Goal: Task Accomplishment & Management: Manage account settings

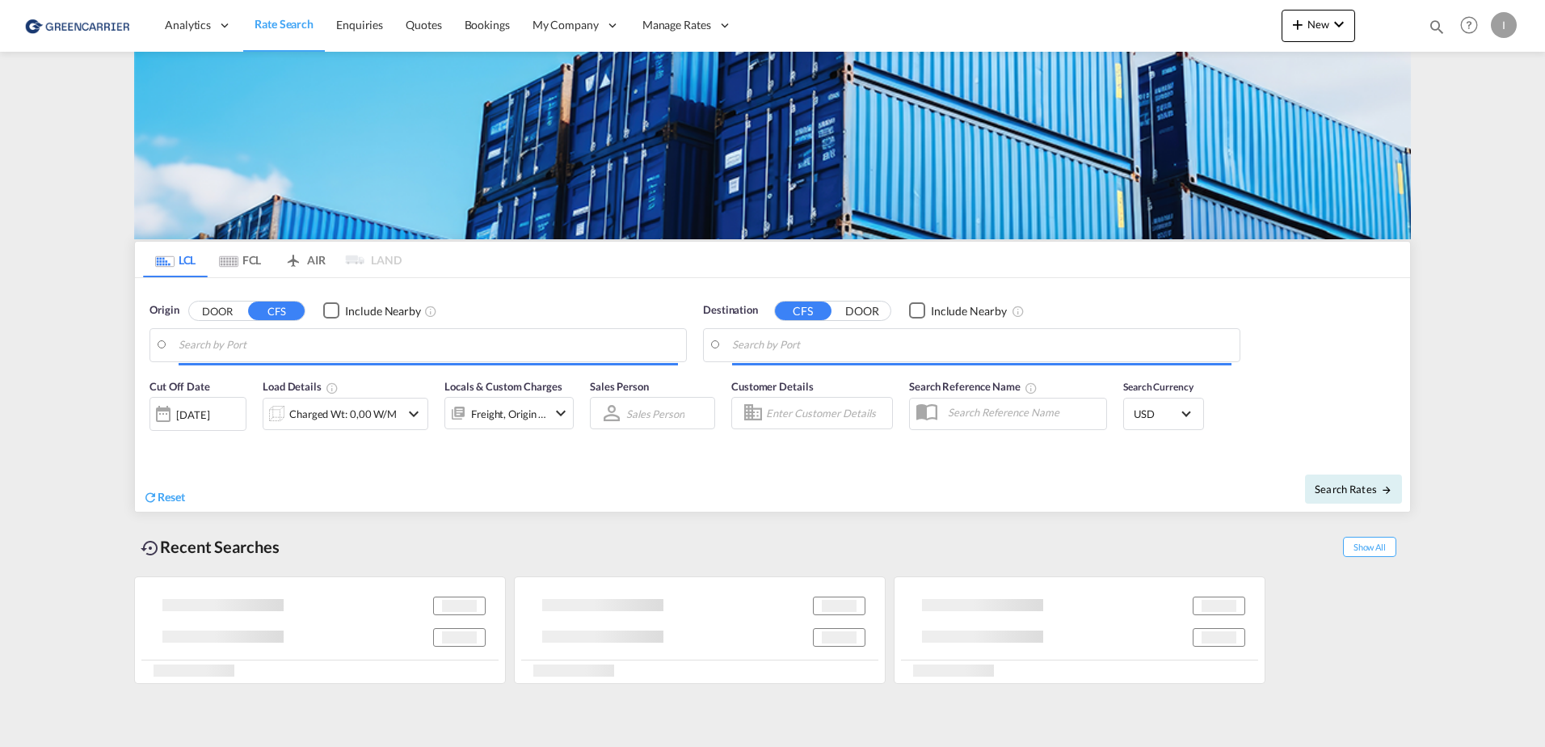
type input "[GEOGRAPHIC_DATA], [GEOGRAPHIC_DATA]"
type input "Callao, PECLL"
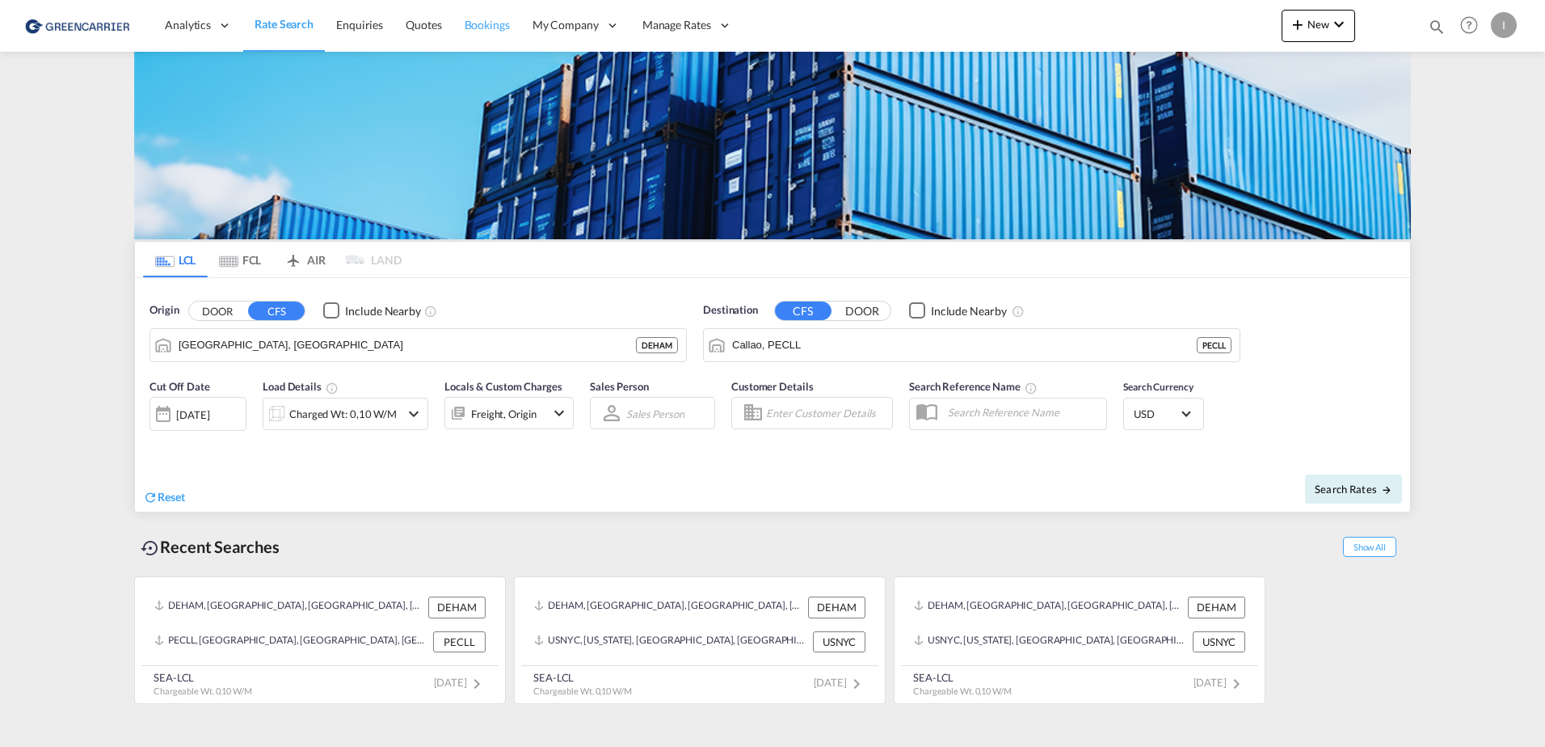
click at [486, 17] on span "Bookings" at bounding box center [487, 25] width 45 height 16
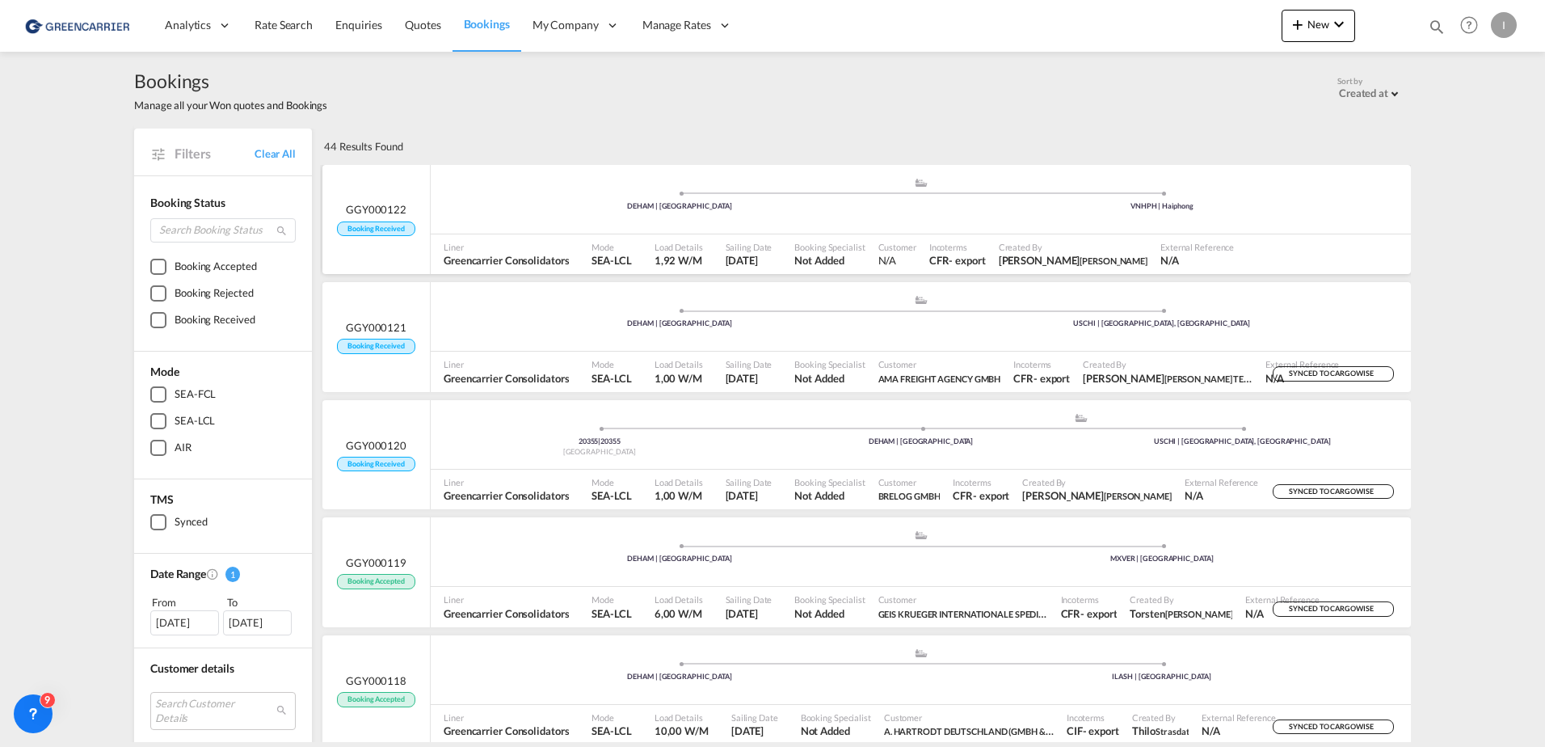
click at [575, 205] on div "DEHAM | [GEOGRAPHIC_DATA]" at bounding box center [680, 206] width 482 height 11
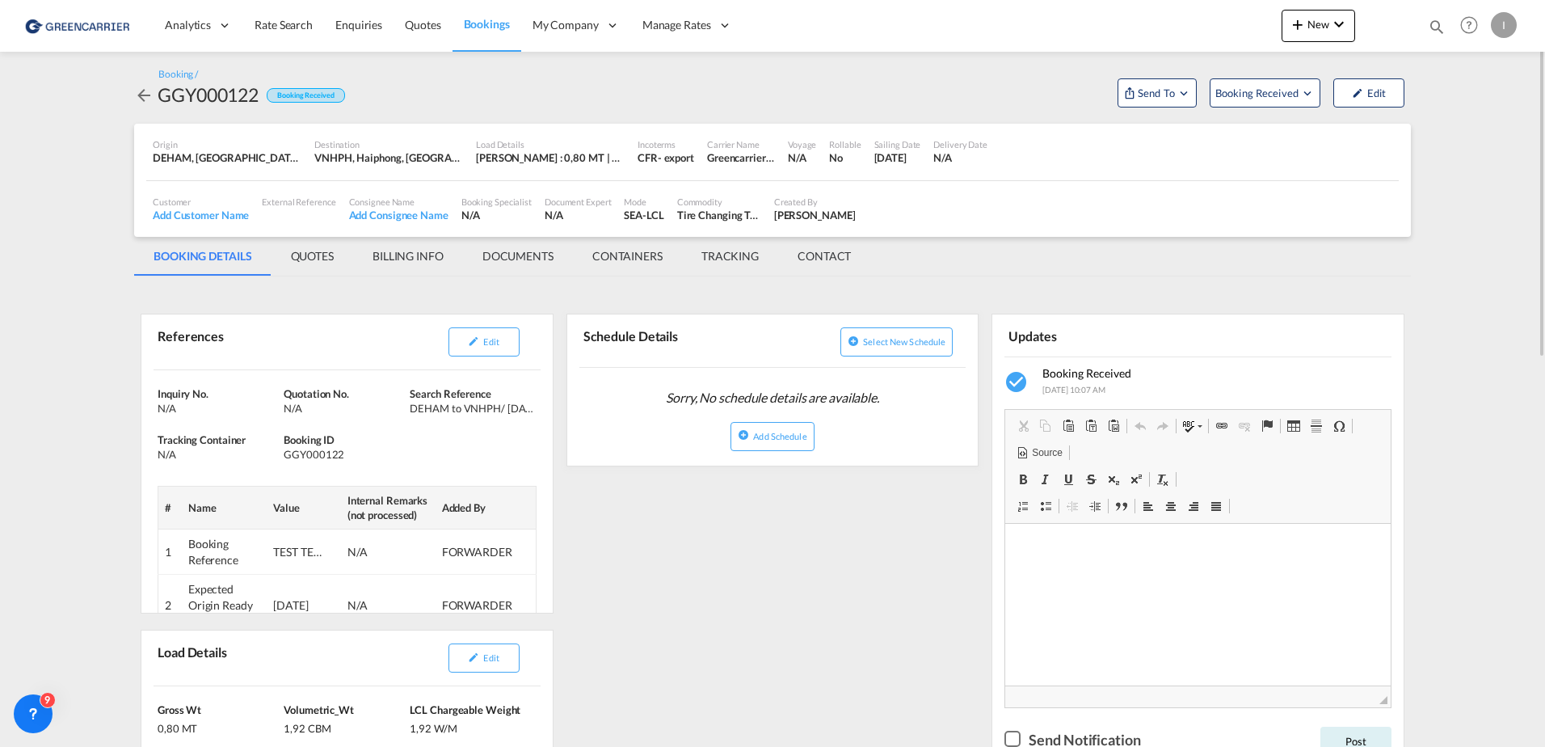
click at [481, 34] on link "Bookings" at bounding box center [486, 25] width 69 height 53
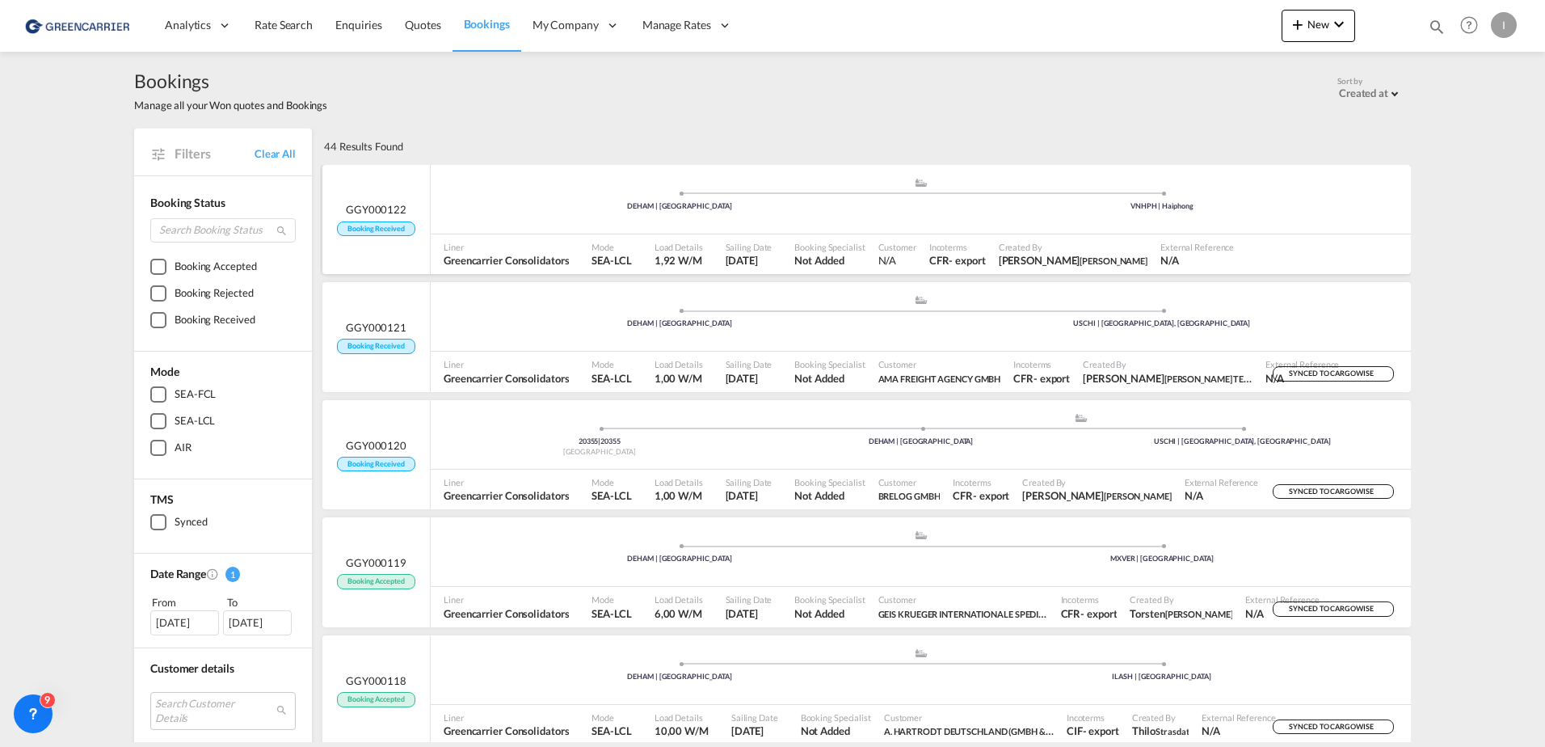
click at [798, 213] on div ".a{fill:#aaa8ad;} .a{fill:#aaa8ad;} DEHAM | [GEOGRAPHIC_DATA] VNHPH | Haiphong" at bounding box center [921, 201] width 980 height 48
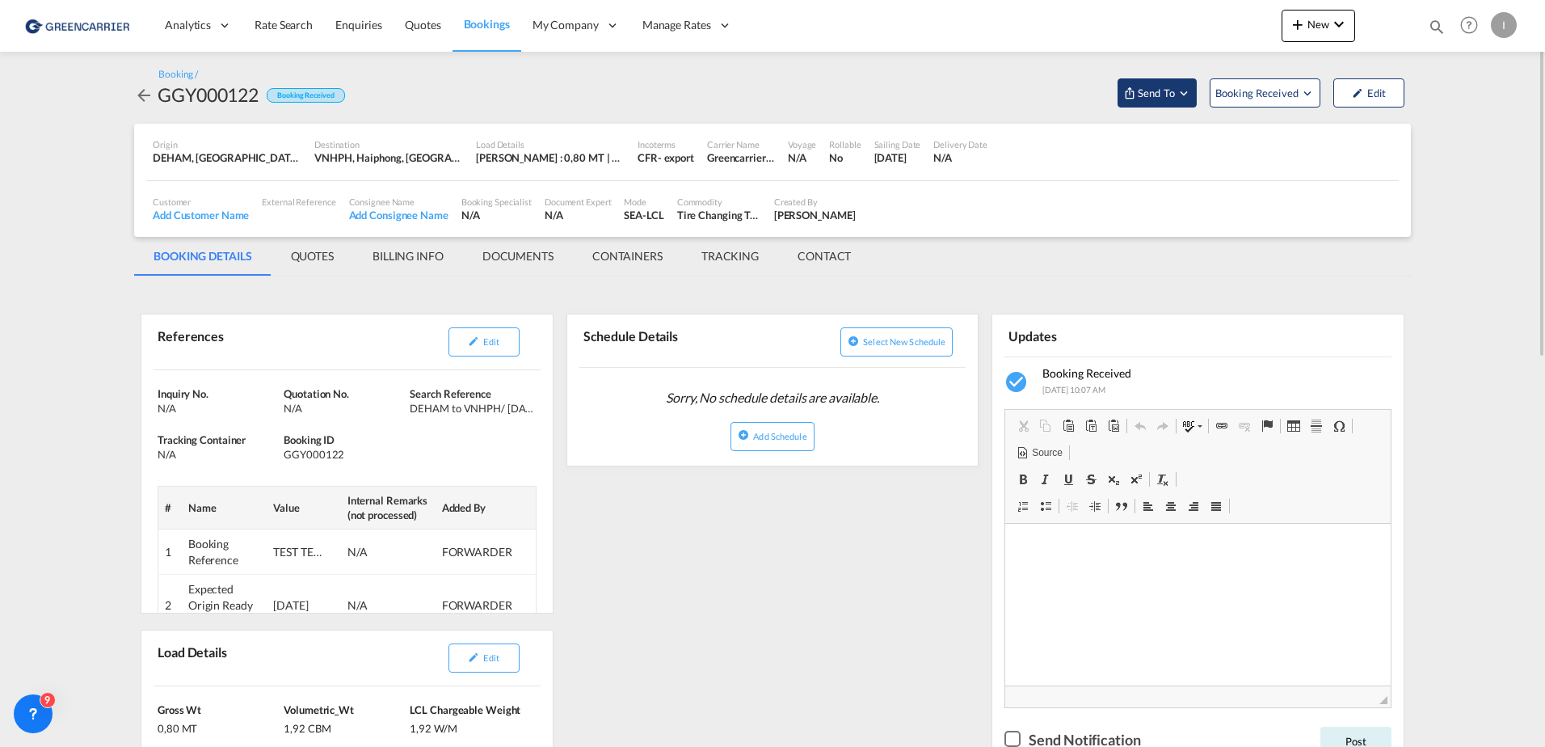
click at [1121, 95] on button "Send To" at bounding box center [1156, 92] width 79 height 29
click at [1315, 158] on span "Send Booking" at bounding box center [1317, 148] width 64 height 26
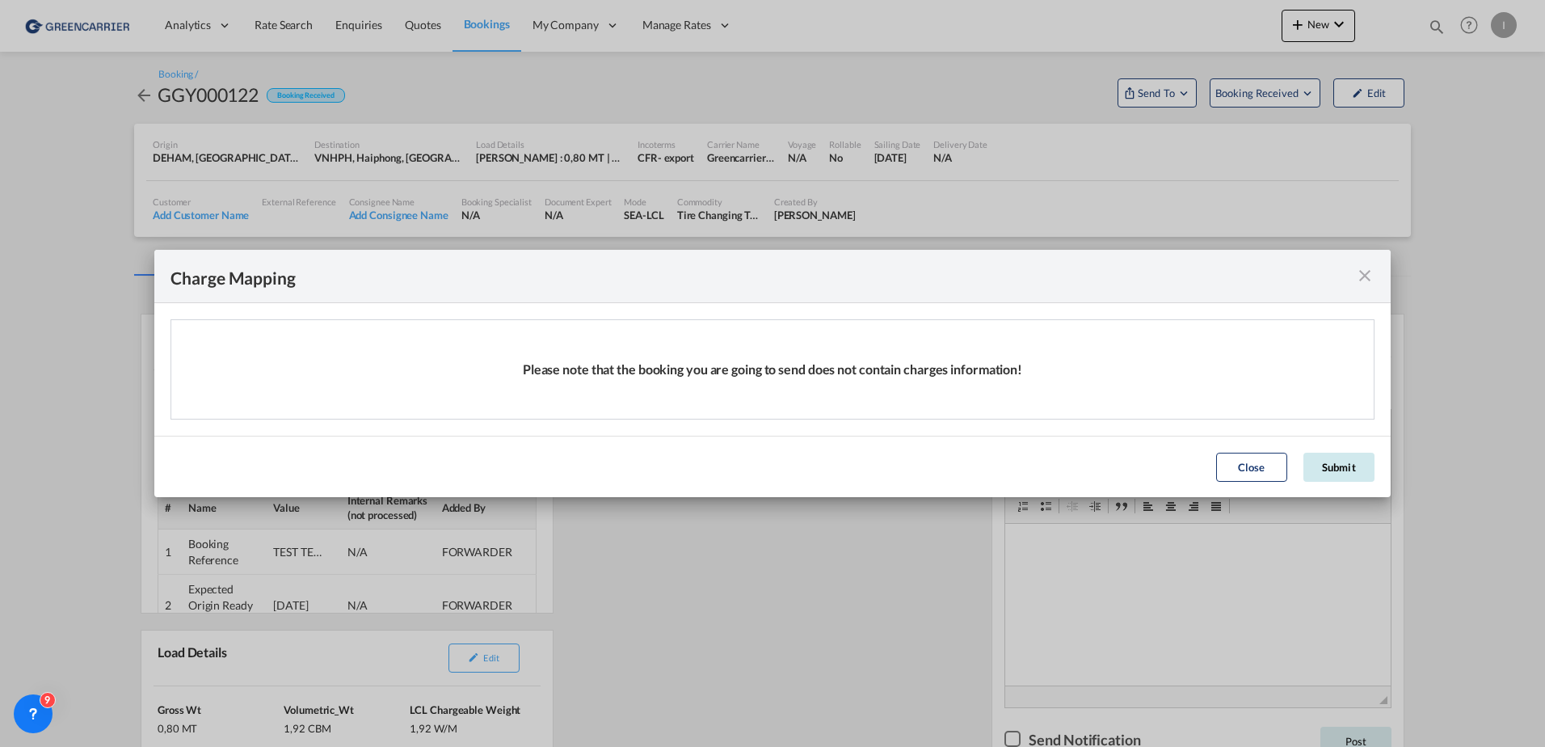
click at [1364, 473] on button "Submit" at bounding box center [1338, 466] width 71 height 29
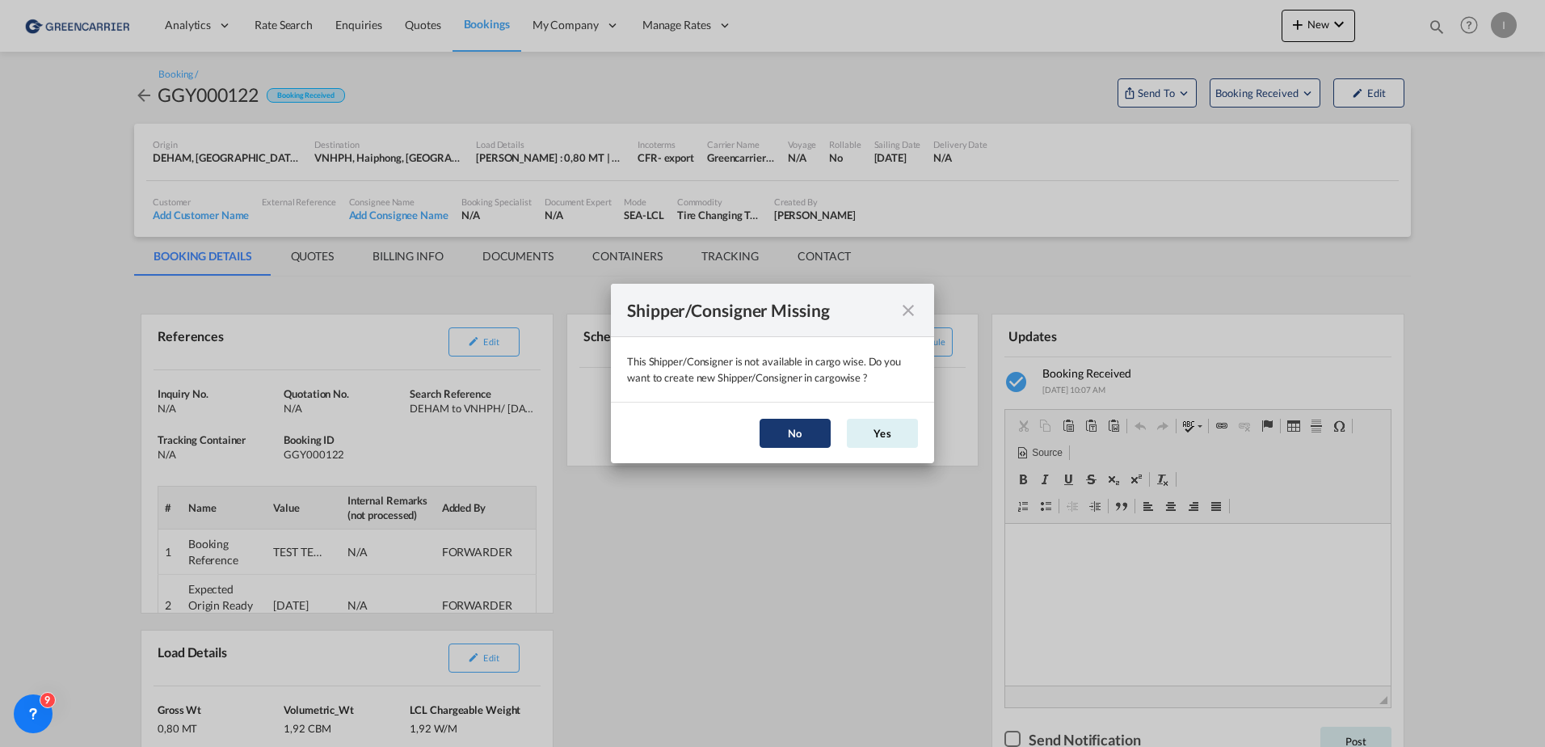
click at [793, 429] on button "No" at bounding box center [794, 433] width 71 height 29
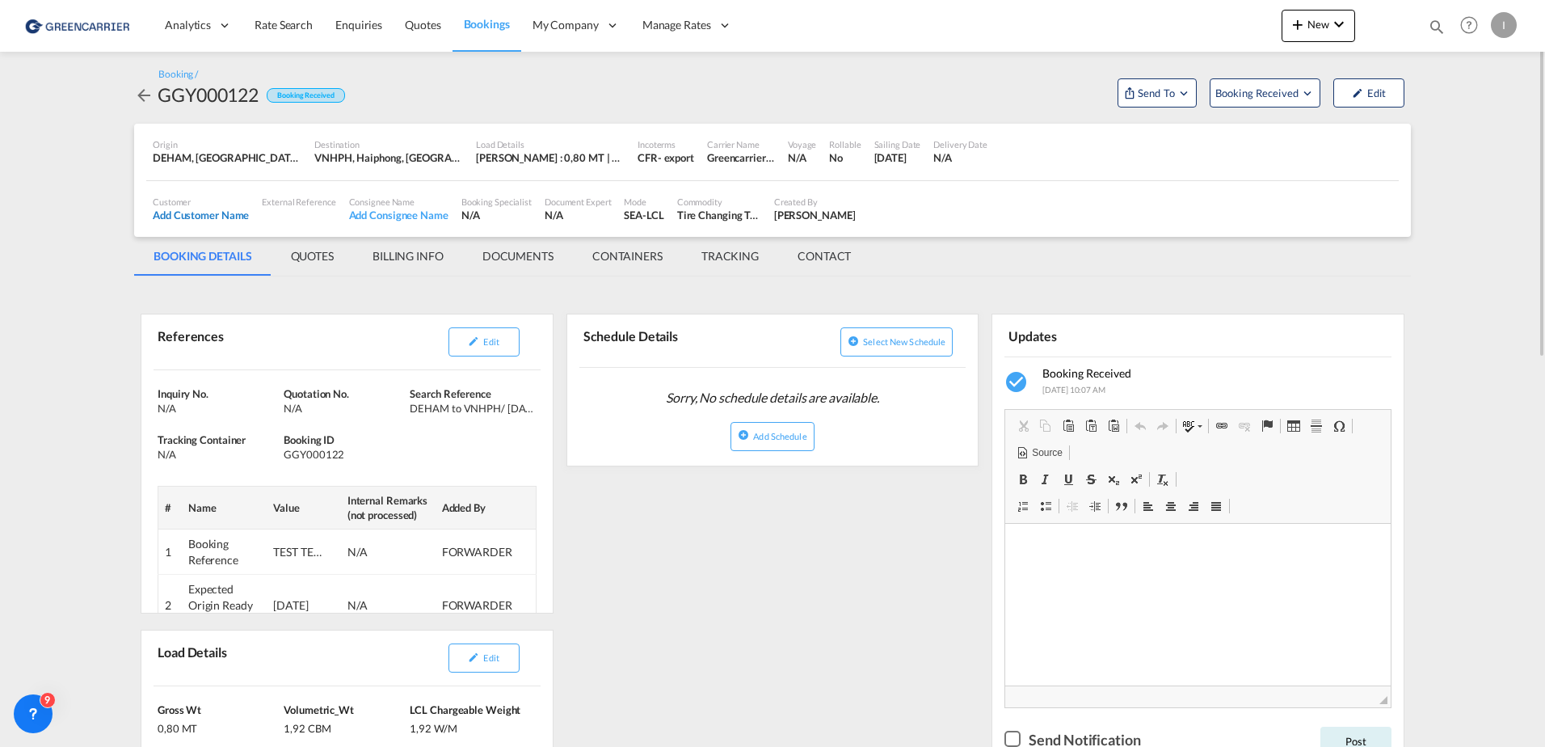
click at [198, 215] on div "Add Customer Name" at bounding box center [201, 215] width 96 height 15
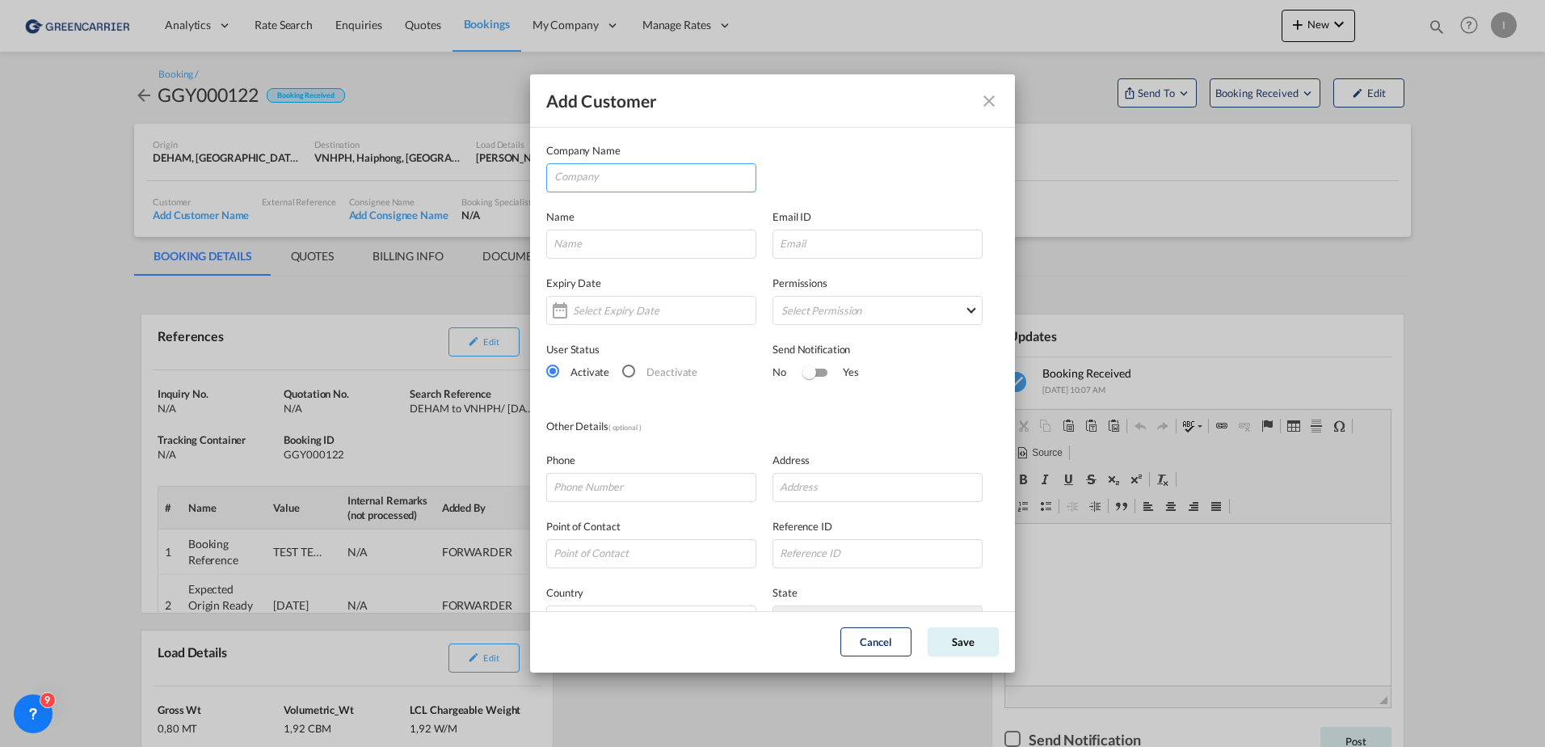
click at [726, 187] on input "Company" at bounding box center [654, 176] width 201 height 24
type input "A"
type input "TEST"
click at [959, 643] on button "Save" at bounding box center [963, 641] width 71 height 29
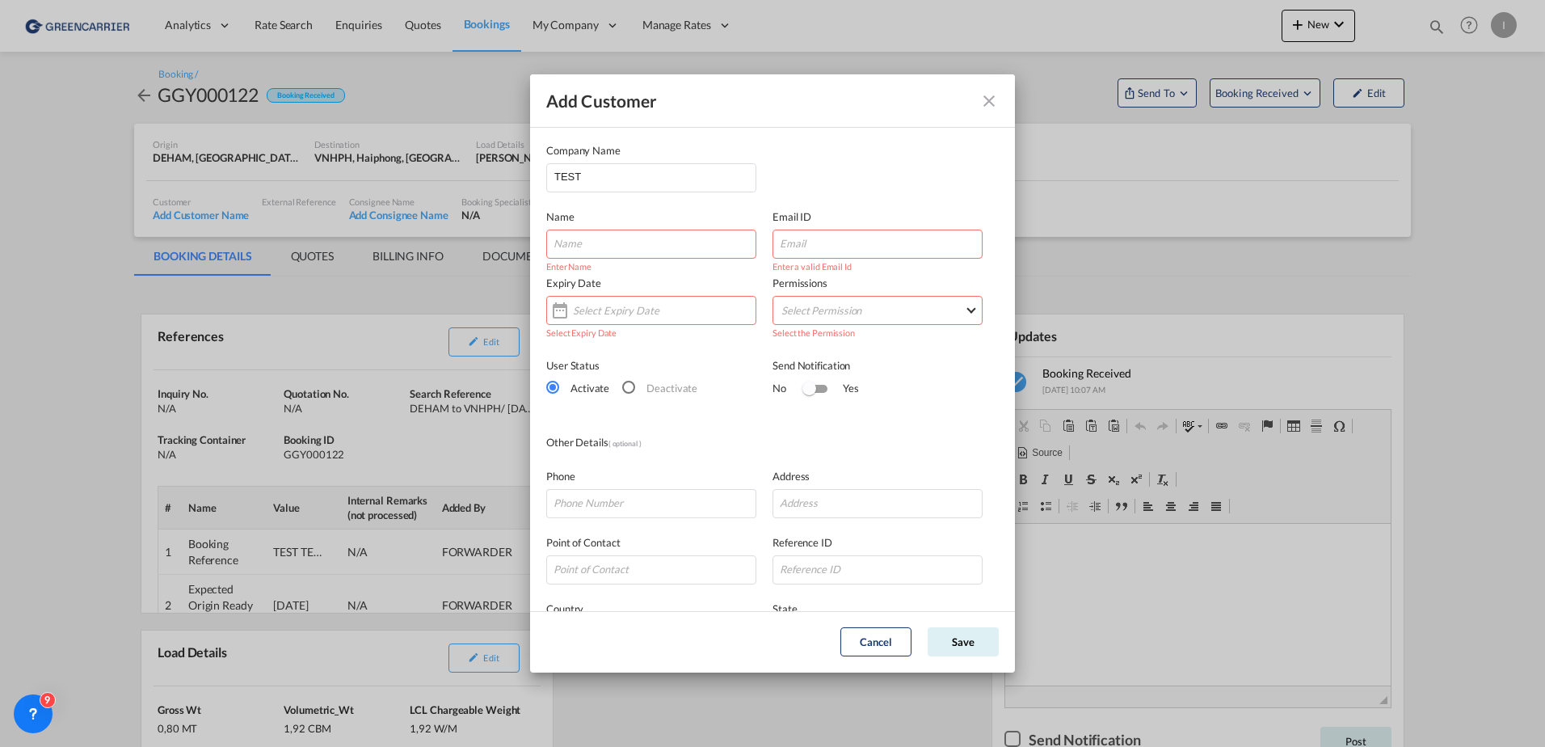
click at [612, 225] on div "Name Enter Name" at bounding box center [659, 233] width 226 height 50
click at [805, 320] on md-select "Select Permission FEED COMMODITY LOADDATA STATUS DOCUMENTS CONTAINERS TRACKING …" at bounding box center [877, 310] width 210 height 29
click at [595, 239] on md-backdrop at bounding box center [772, 373] width 1545 height 747
click at [632, 246] on input "Add Customer Company ..." at bounding box center [651, 243] width 210 height 29
click at [986, 105] on md-icon "icon-close" at bounding box center [988, 100] width 19 height 19
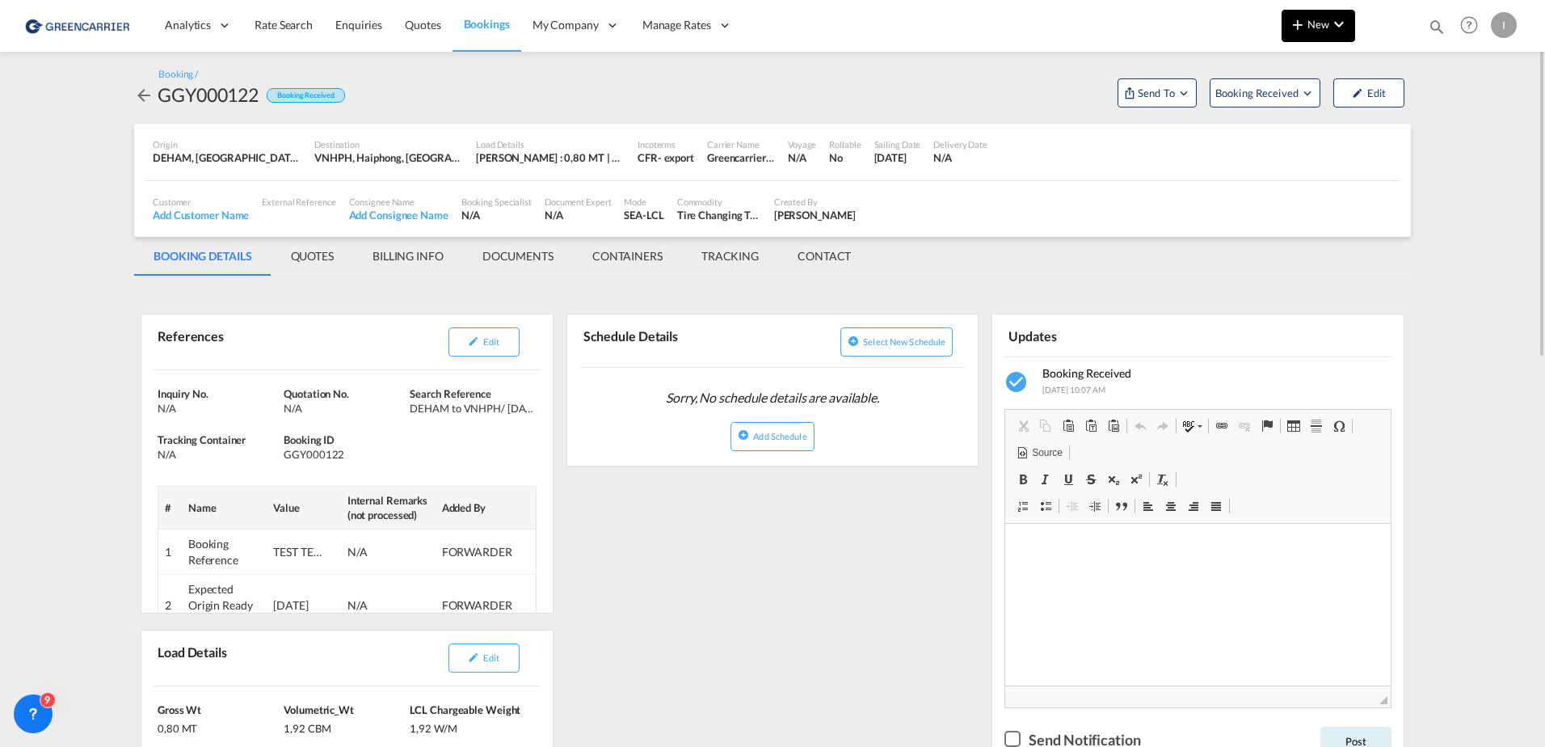
click at [1300, 14] on button "New" at bounding box center [1318, 26] width 74 height 32
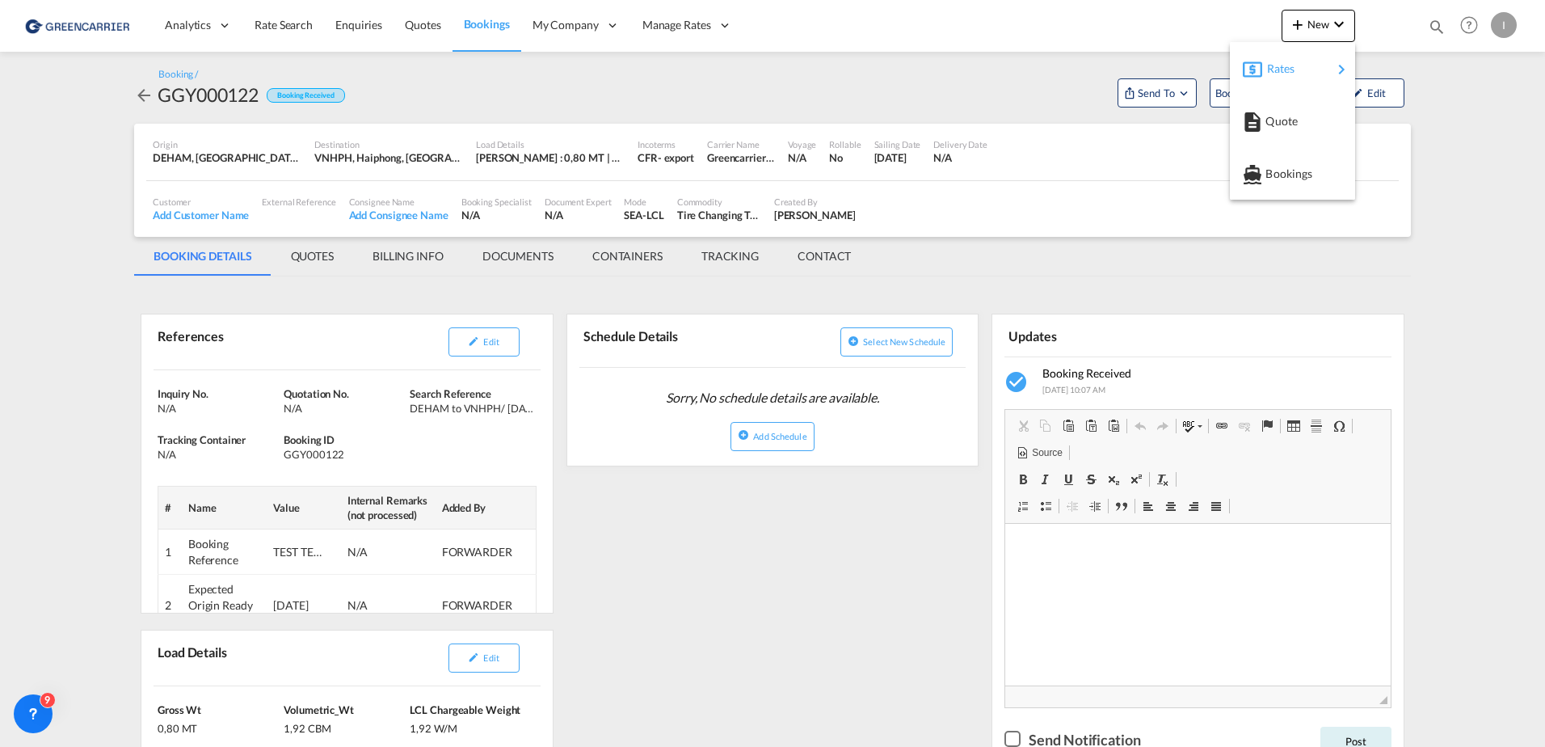
click at [1244, 62] on md-icon "button" at bounding box center [1252, 69] width 19 height 19
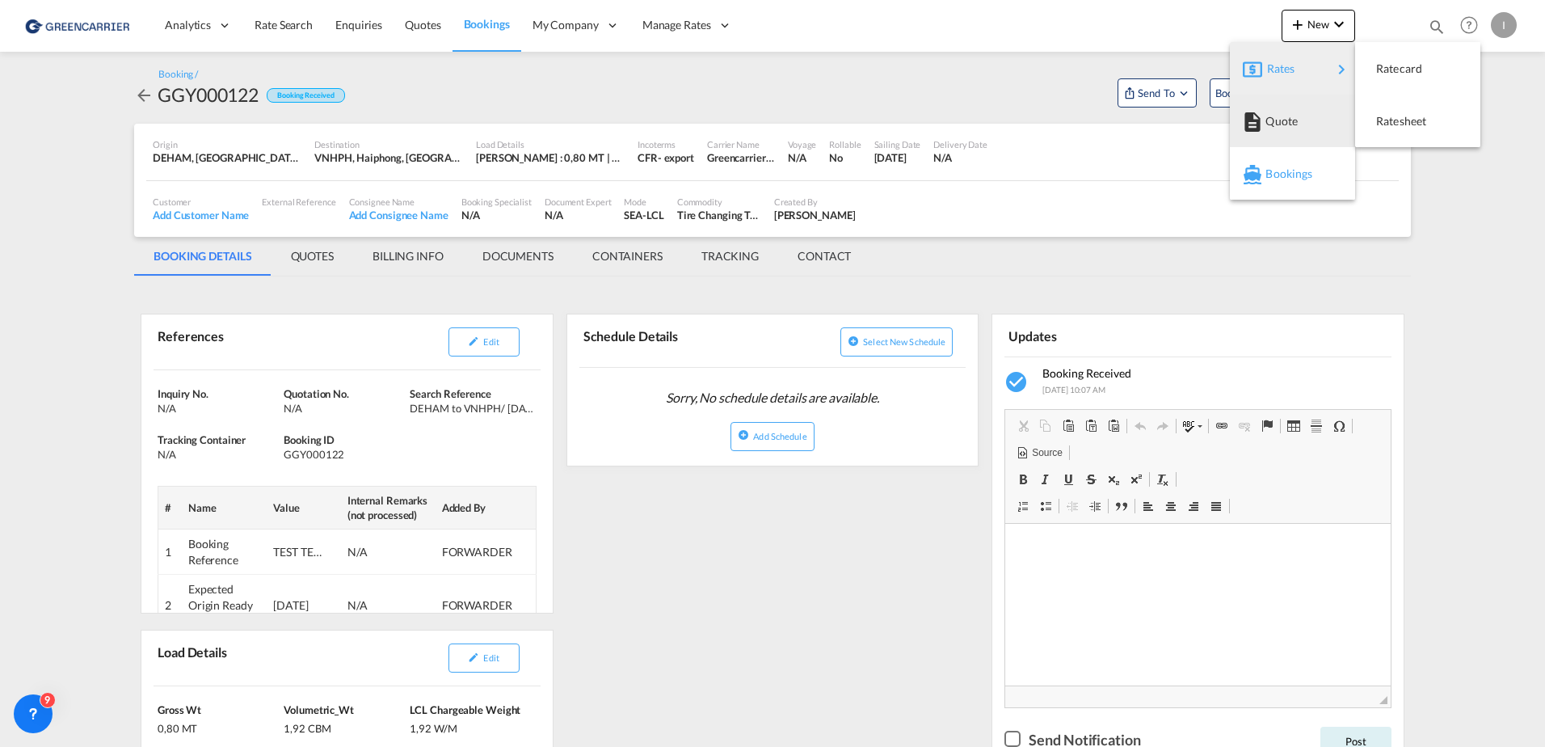
click at [1283, 175] on span "Bookings" at bounding box center [1274, 174] width 18 height 32
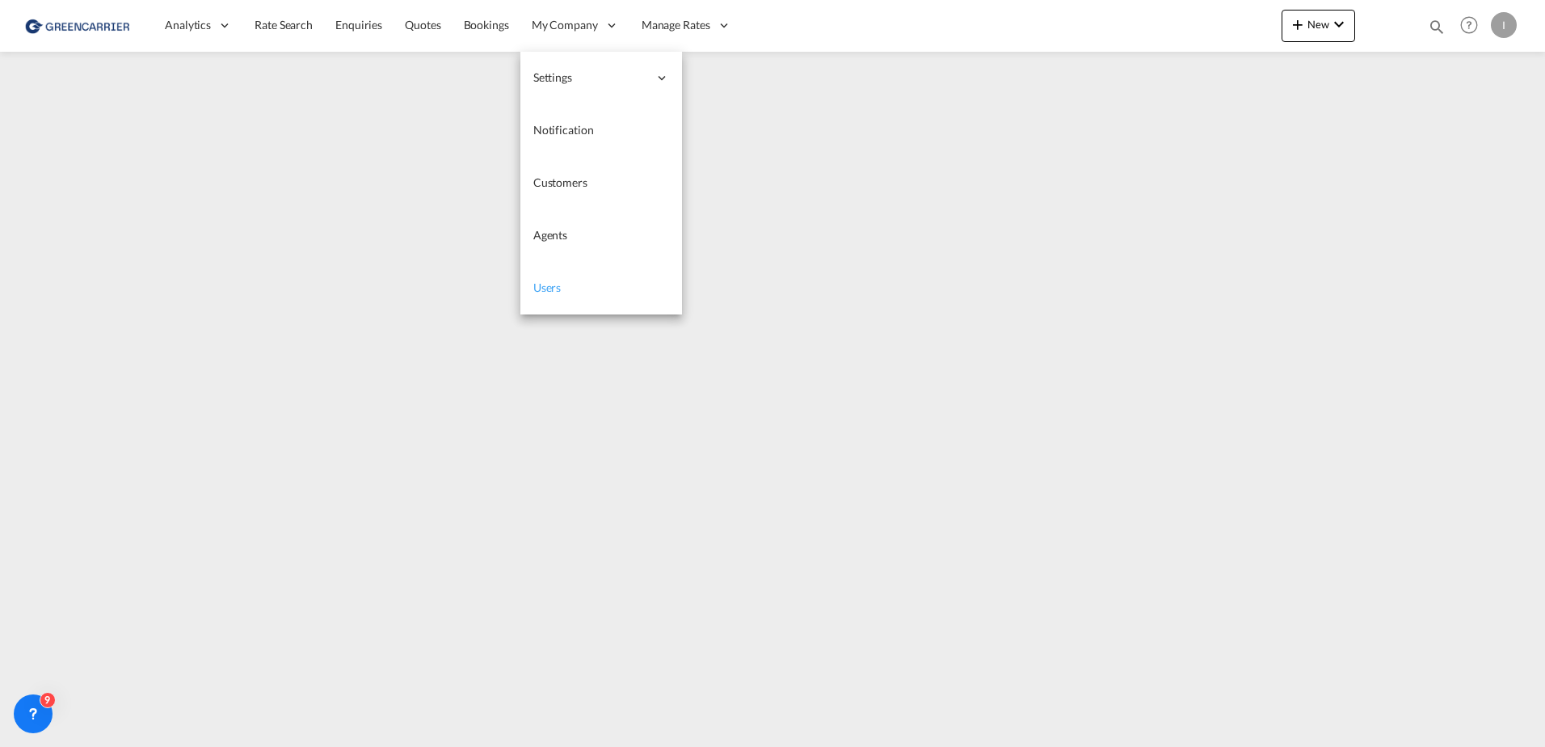
click at [566, 285] on link "Users" at bounding box center [601, 288] width 162 height 53
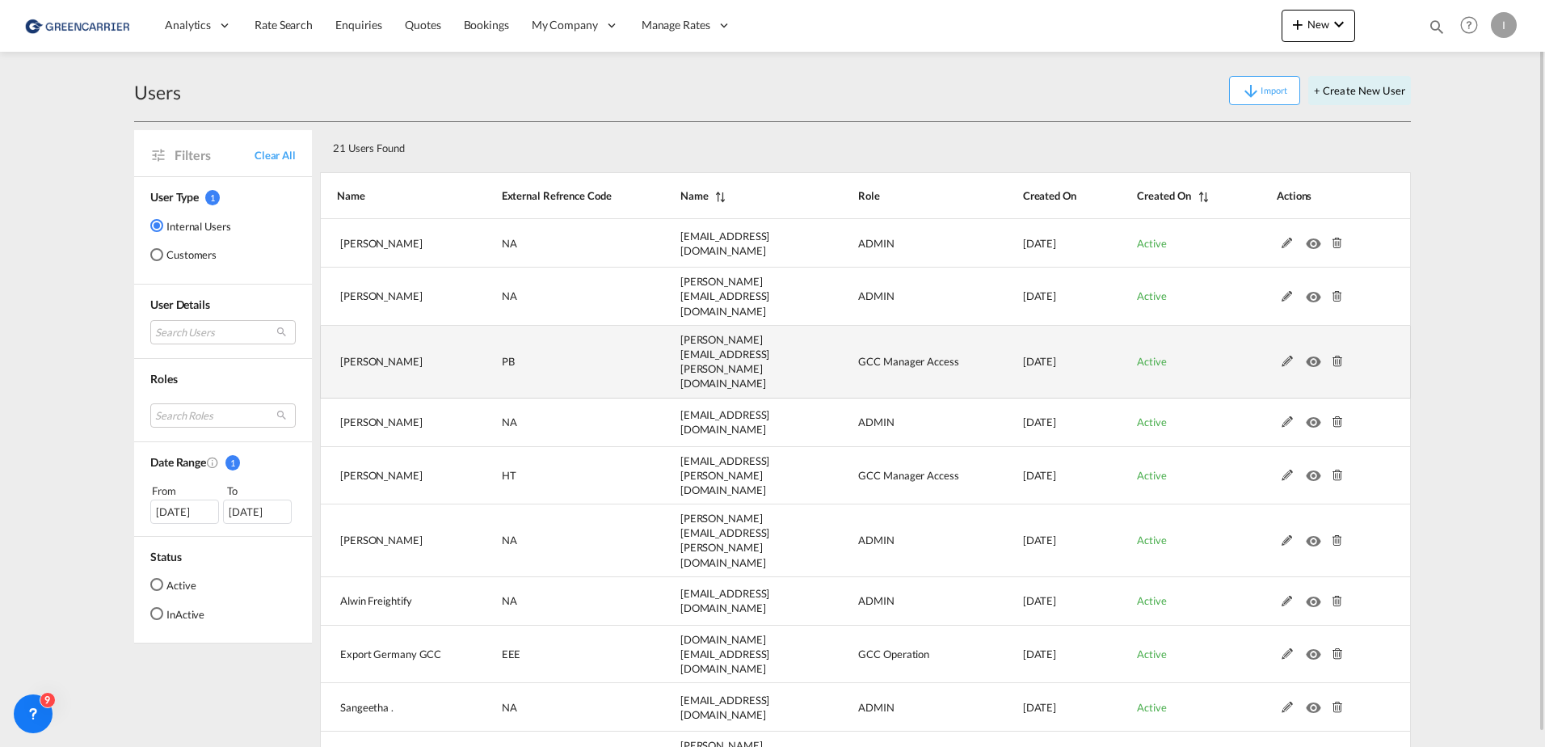
click at [1287, 355] on md-icon at bounding box center [1287, 360] width 21 height 11
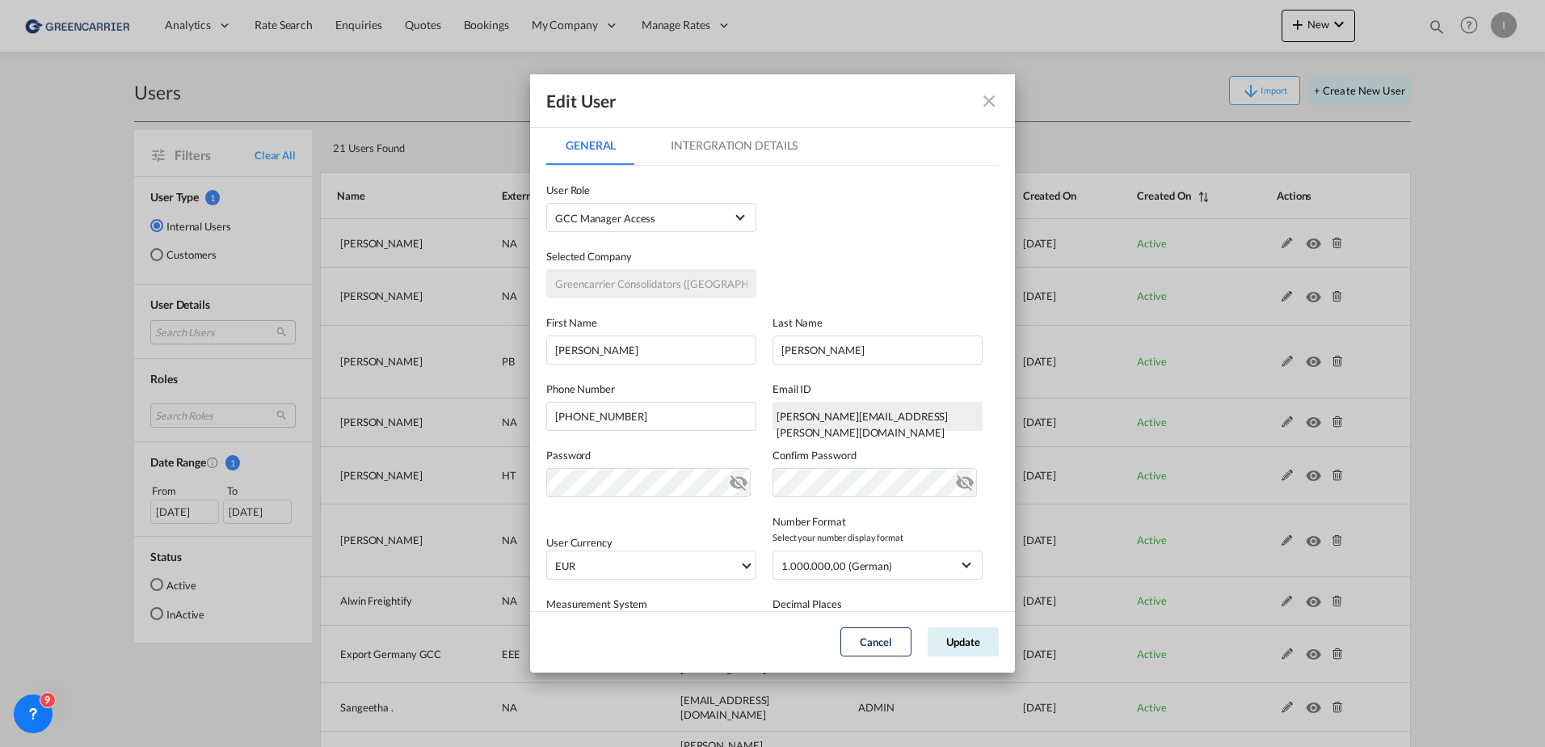
click at [759, 141] on md-tab-item "Intergration Details" at bounding box center [734, 145] width 166 height 39
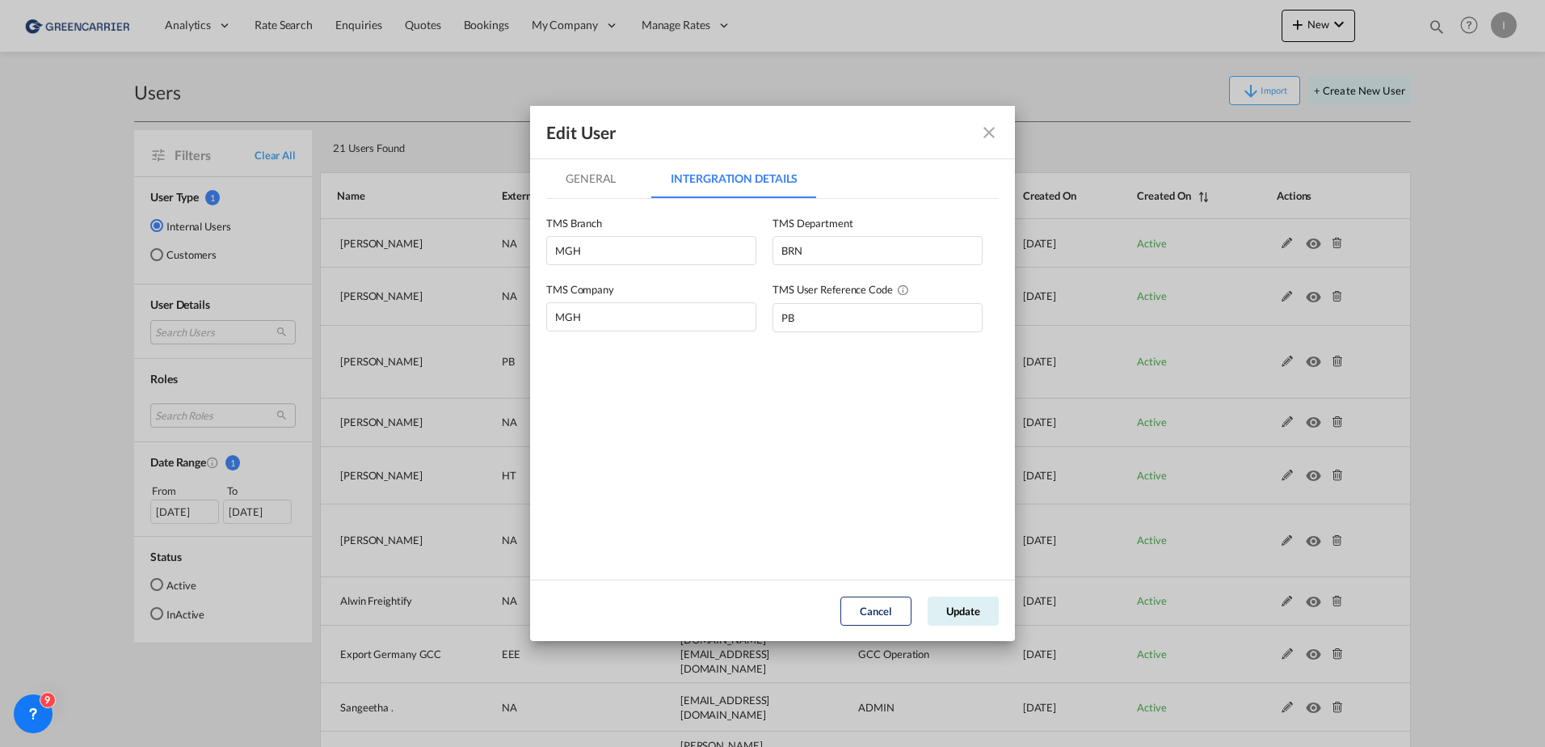
click at [985, 132] on md-icon "icon-close fg-AAA8AD" at bounding box center [988, 132] width 19 height 19
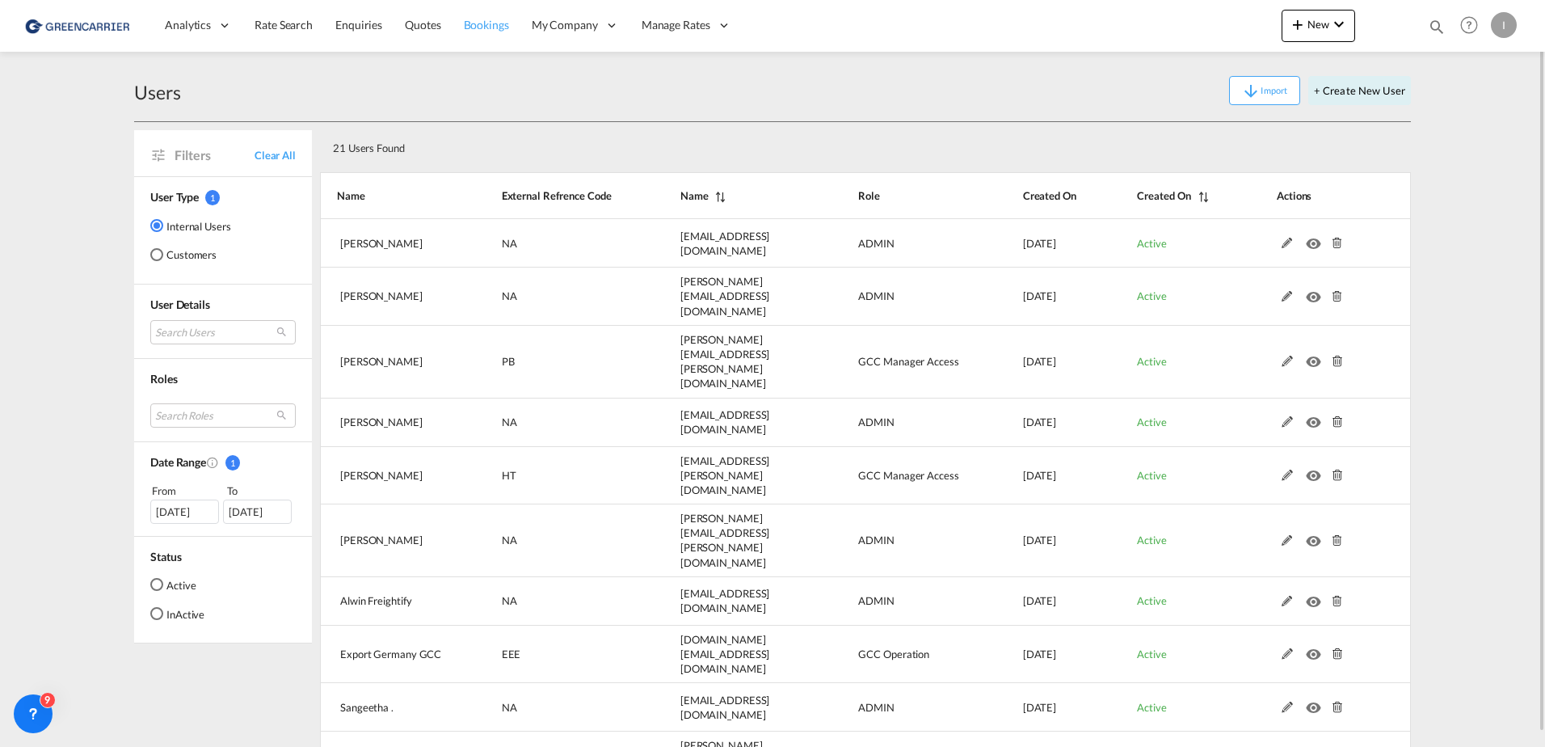
click at [498, 6] on link "Bookings" at bounding box center [486, 25] width 68 height 53
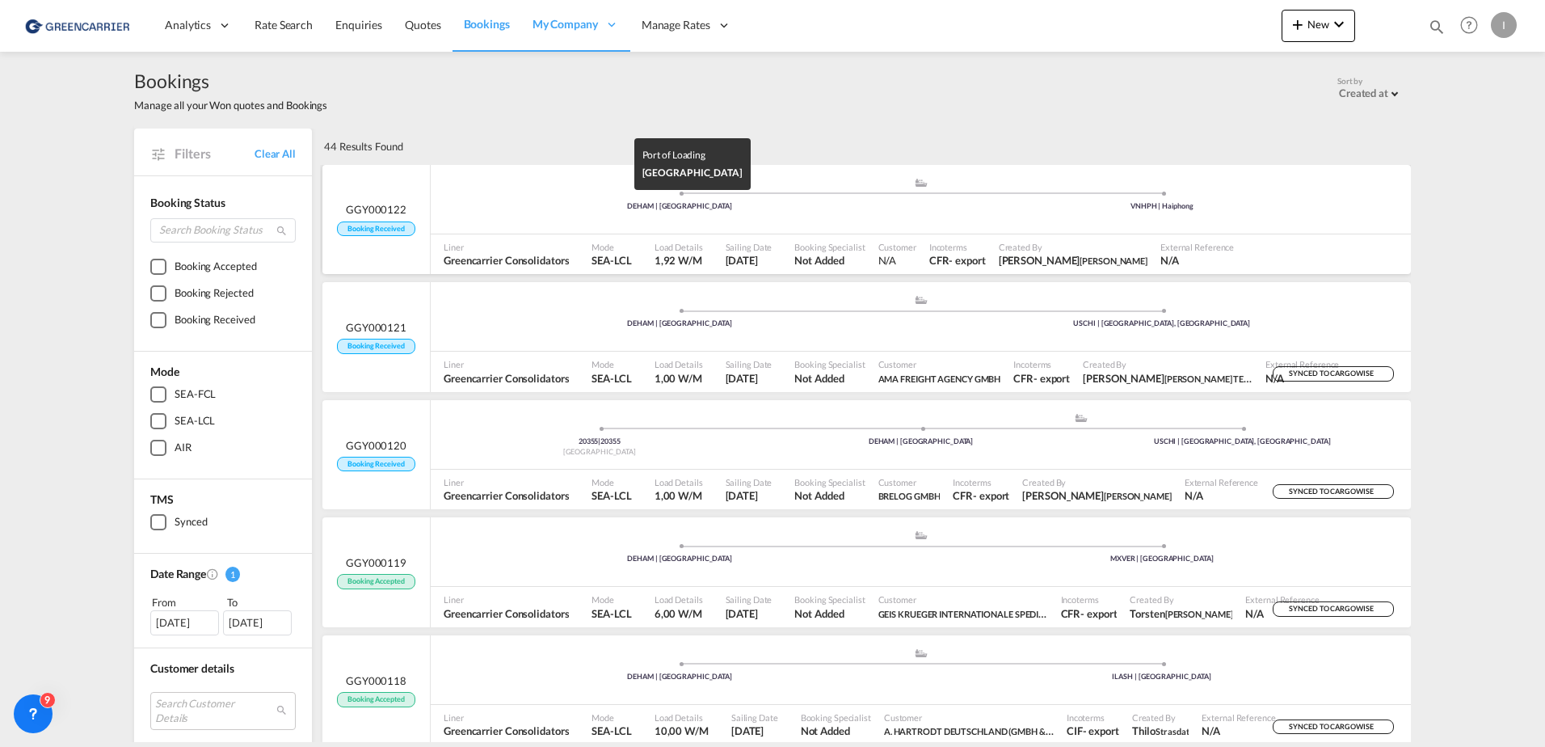
click at [519, 203] on div "DEHAM | [GEOGRAPHIC_DATA]" at bounding box center [680, 206] width 482 height 11
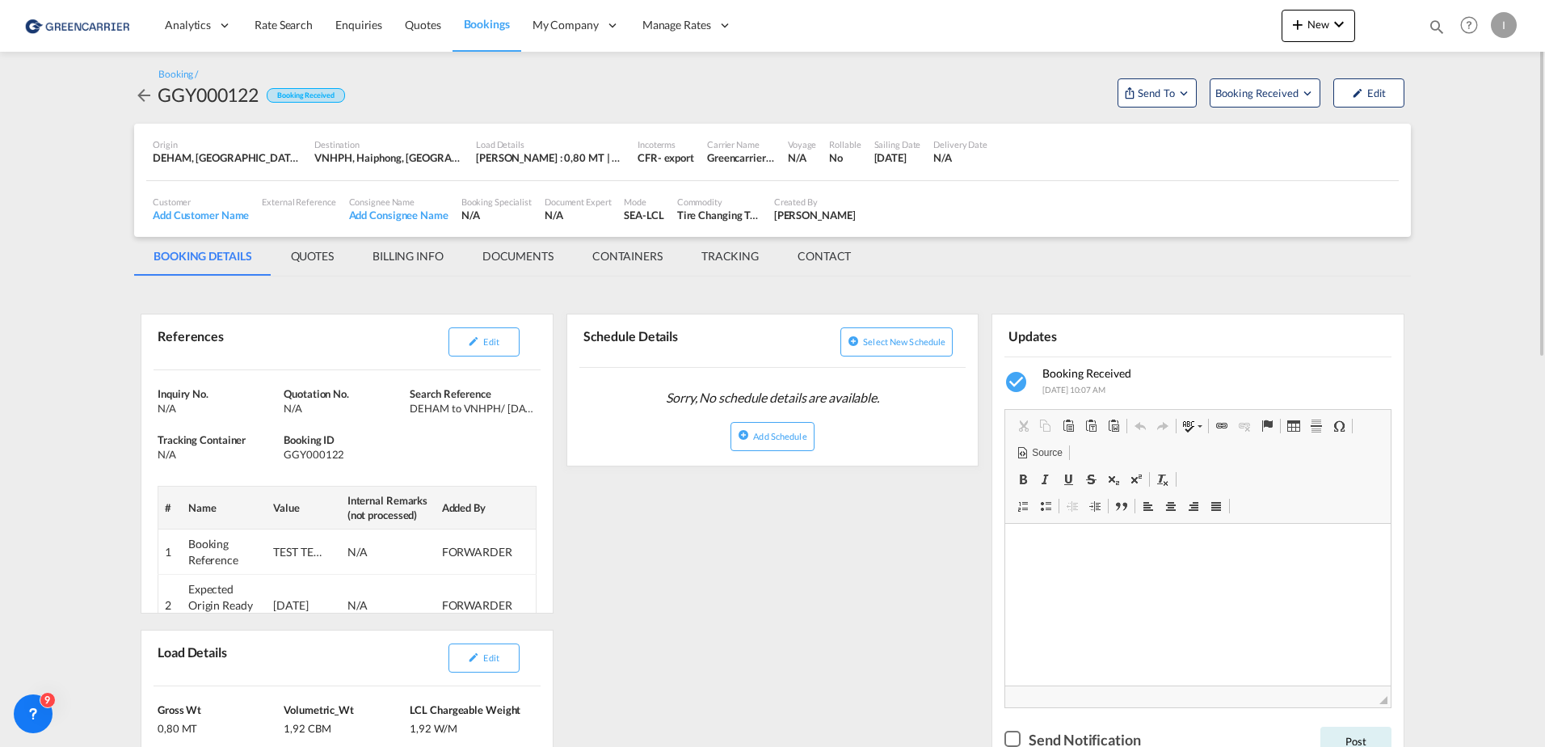
click at [292, 267] on md-tab-item "QUOTES" at bounding box center [312, 256] width 82 height 39
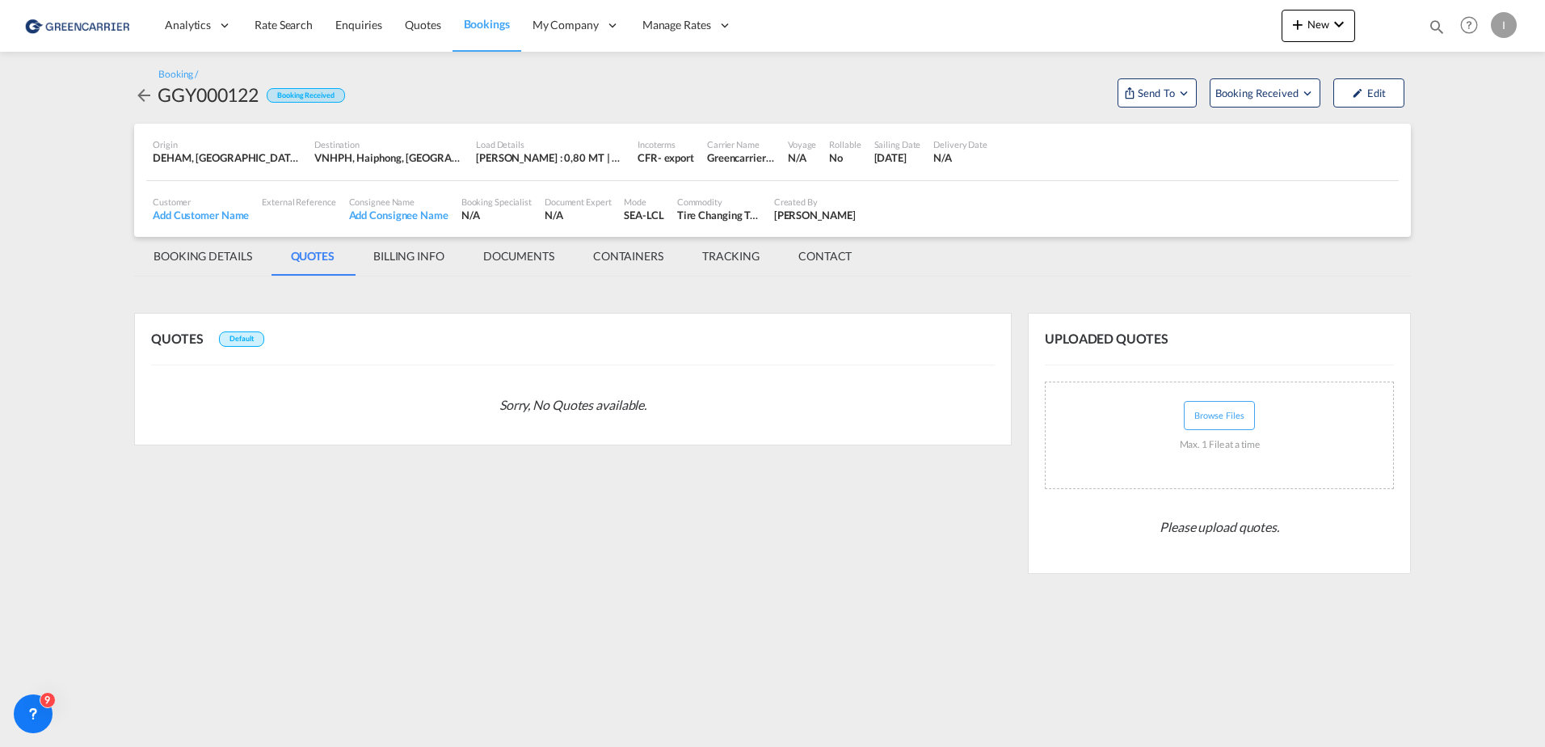
click at [423, 259] on md-tab-item "BILLING INFO" at bounding box center [409, 256] width 110 height 39
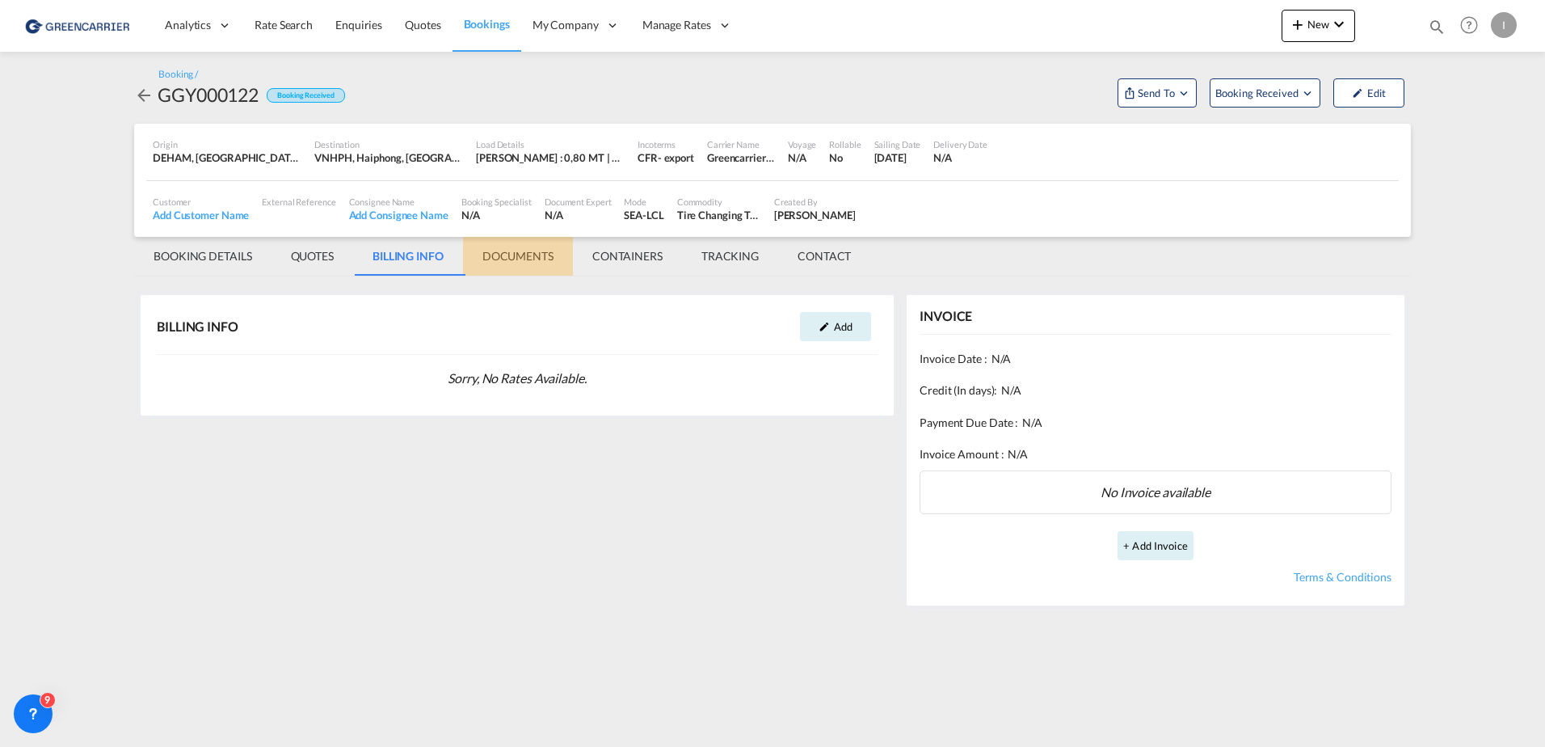
click at [484, 262] on md-tab-item "DOCUMENTS" at bounding box center [518, 256] width 110 height 39
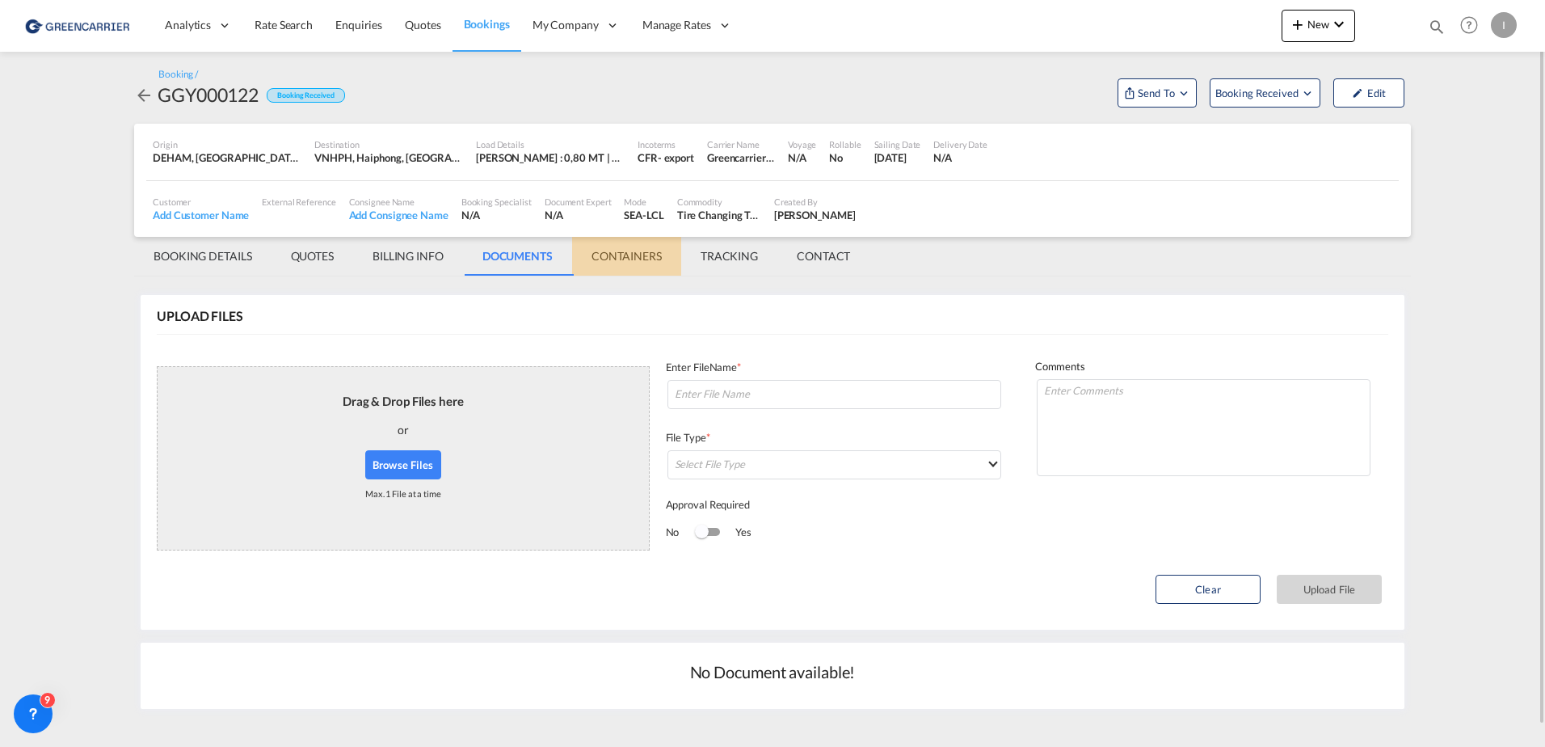
click at [651, 259] on md-tab-item "CONTAINERS" at bounding box center [626, 256] width 109 height 39
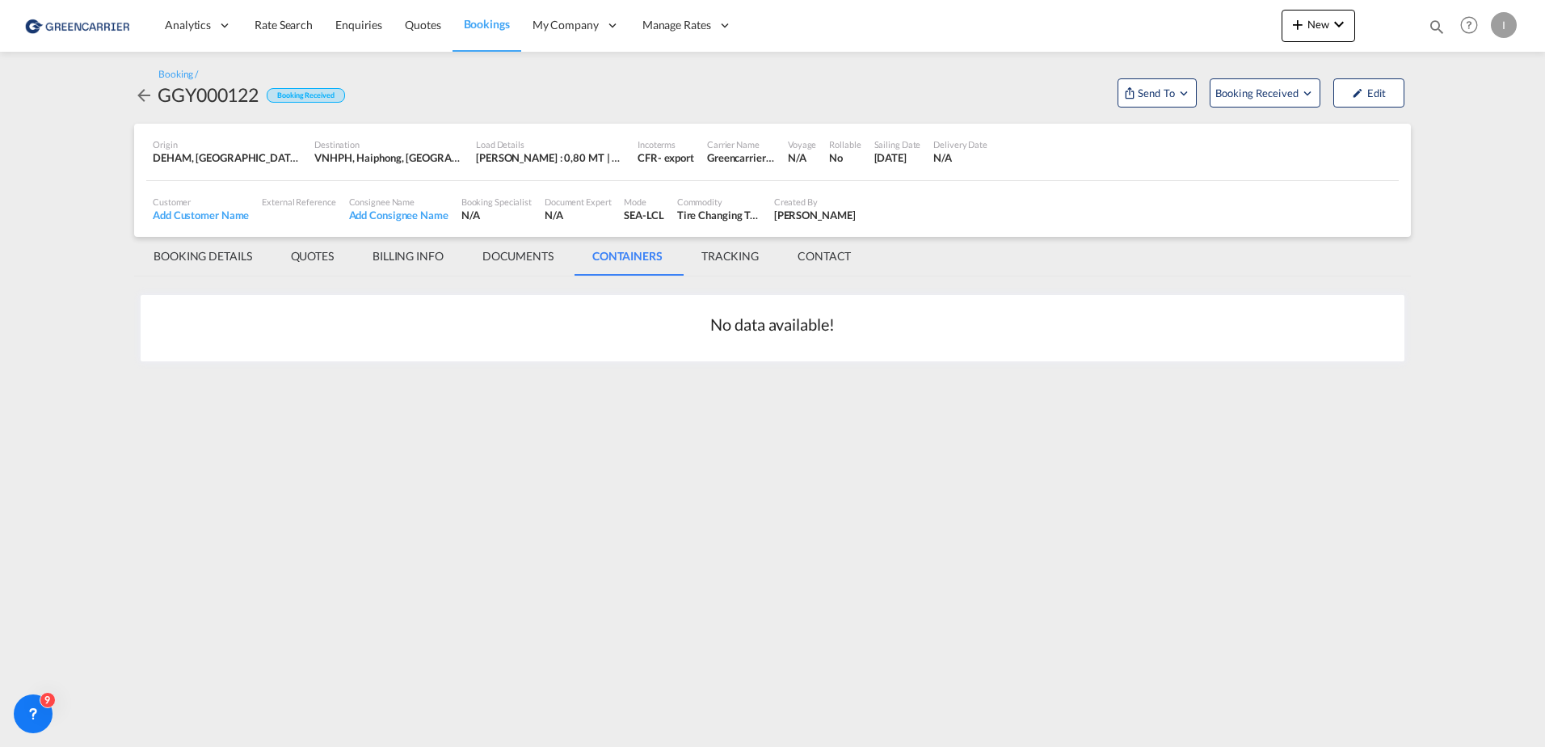
click at [721, 255] on md-tab-item "TRACKING" at bounding box center [730, 256] width 96 height 39
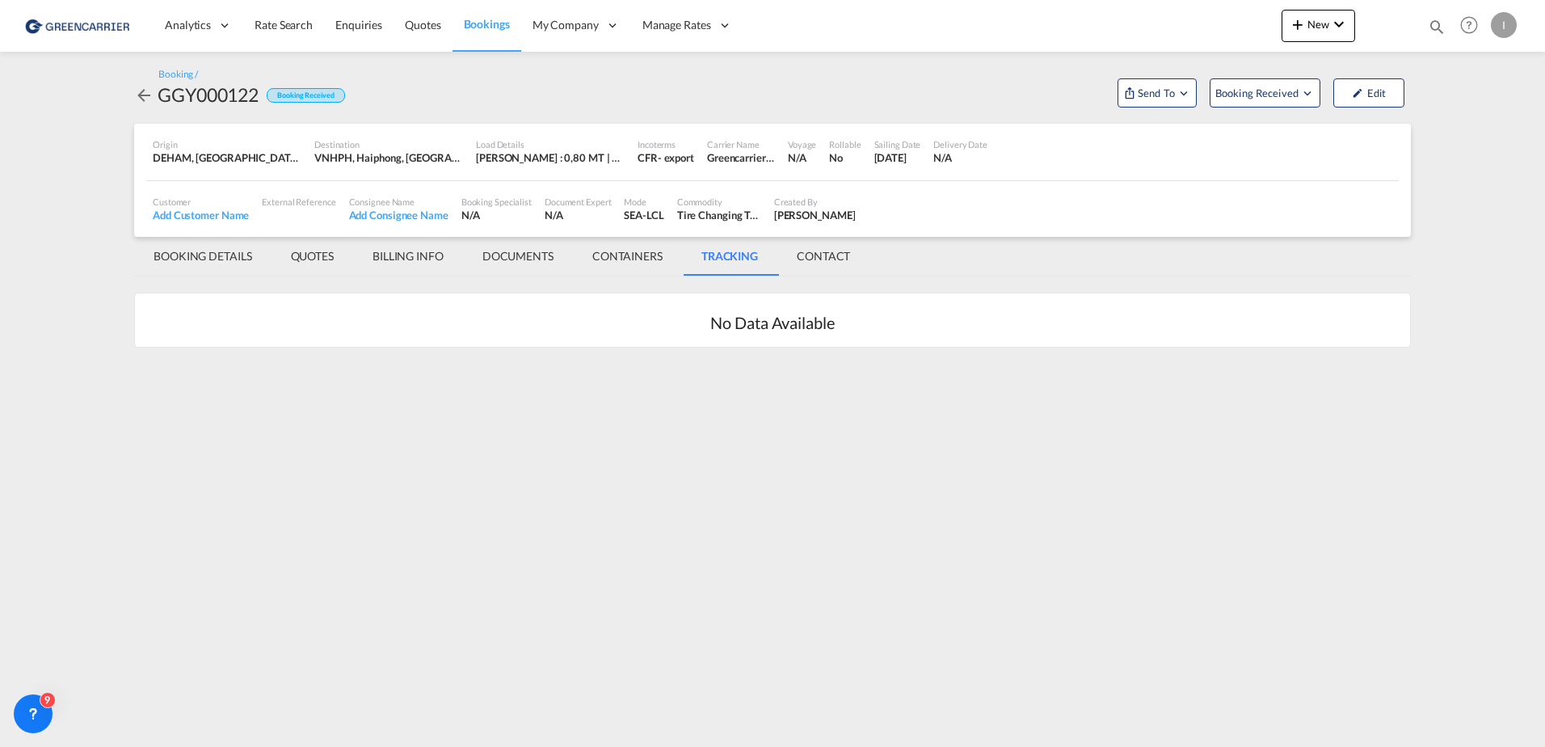
click at [819, 253] on md-tab-item "CONTACT" at bounding box center [823, 256] width 92 height 39
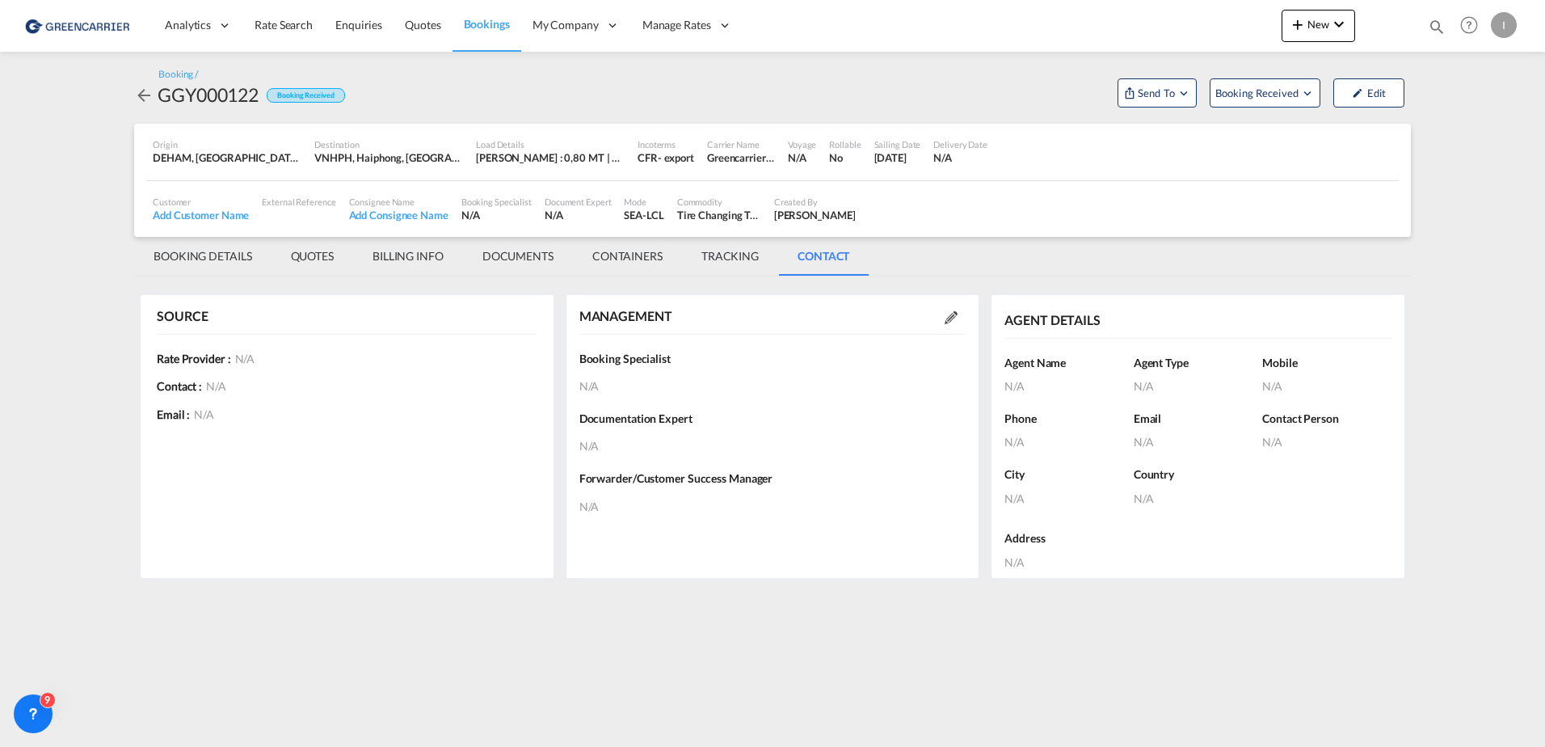
click at [208, 262] on md-tab-item "BOOKING DETAILS" at bounding box center [202, 256] width 137 height 39
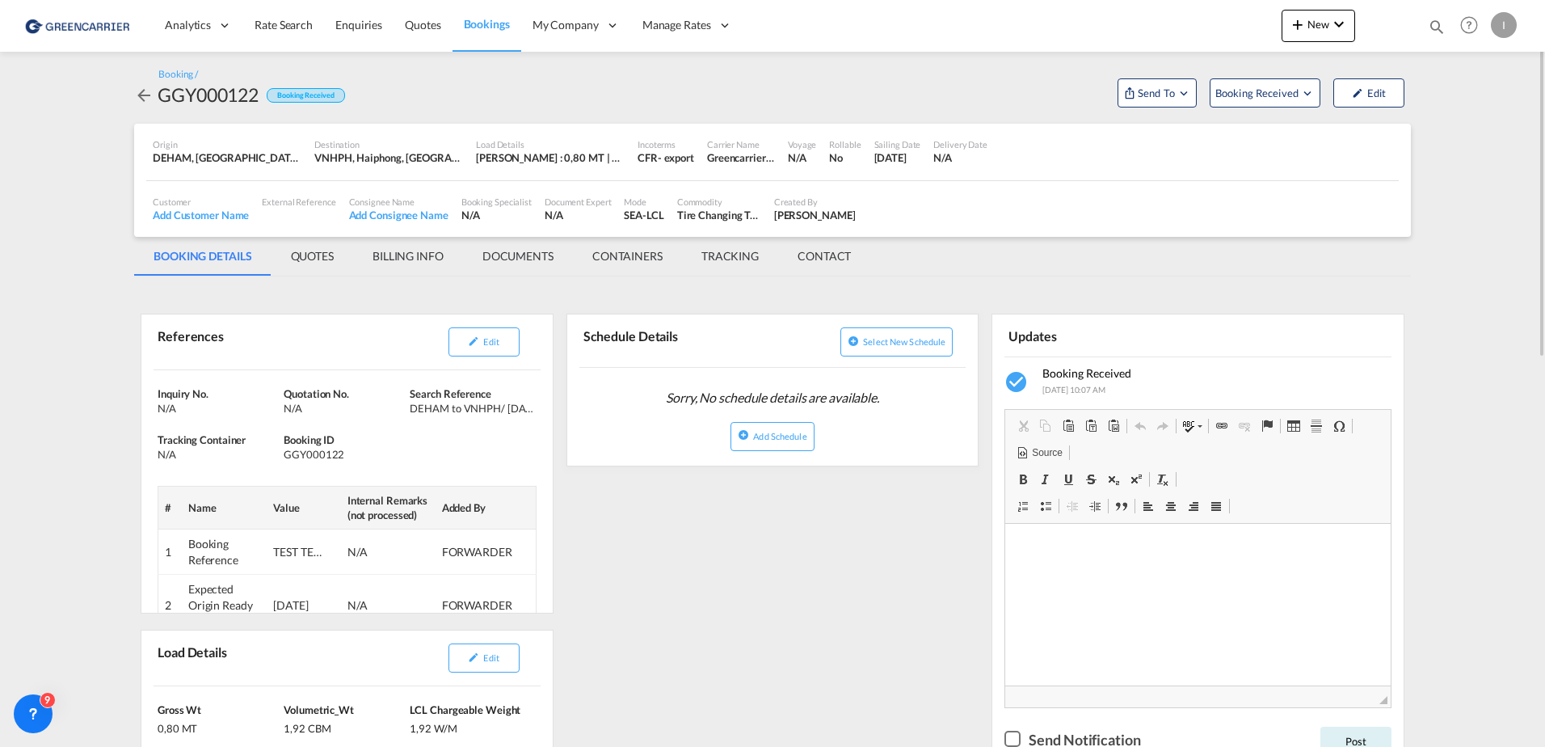
click at [304, 267] on md-tab-item "QUOTES" at bounding box center [312, 256] width 82 height 39
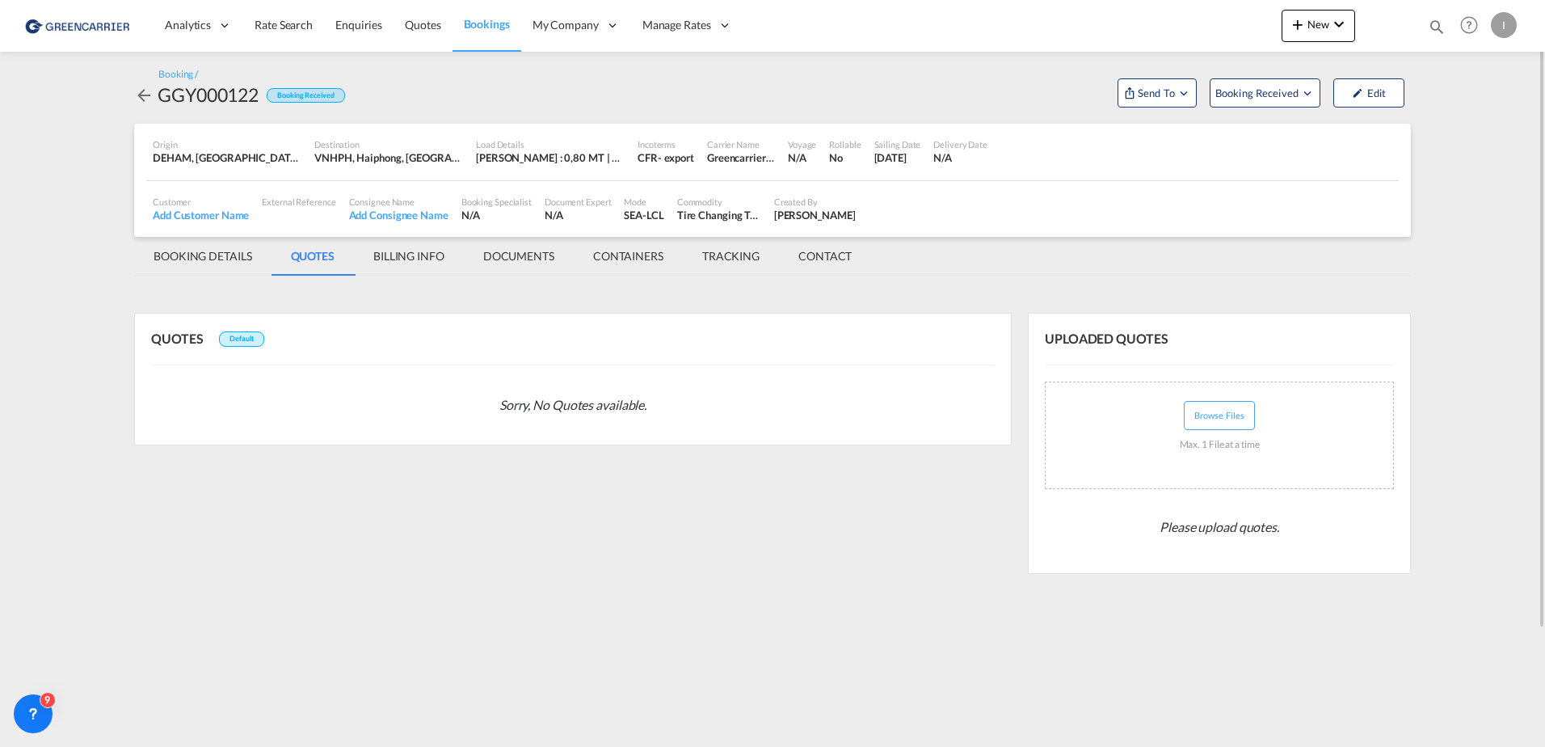
click at [383, 254] on md-tab-item "BILLING INFO" at bounding box center [409, 256] width 110 height 39
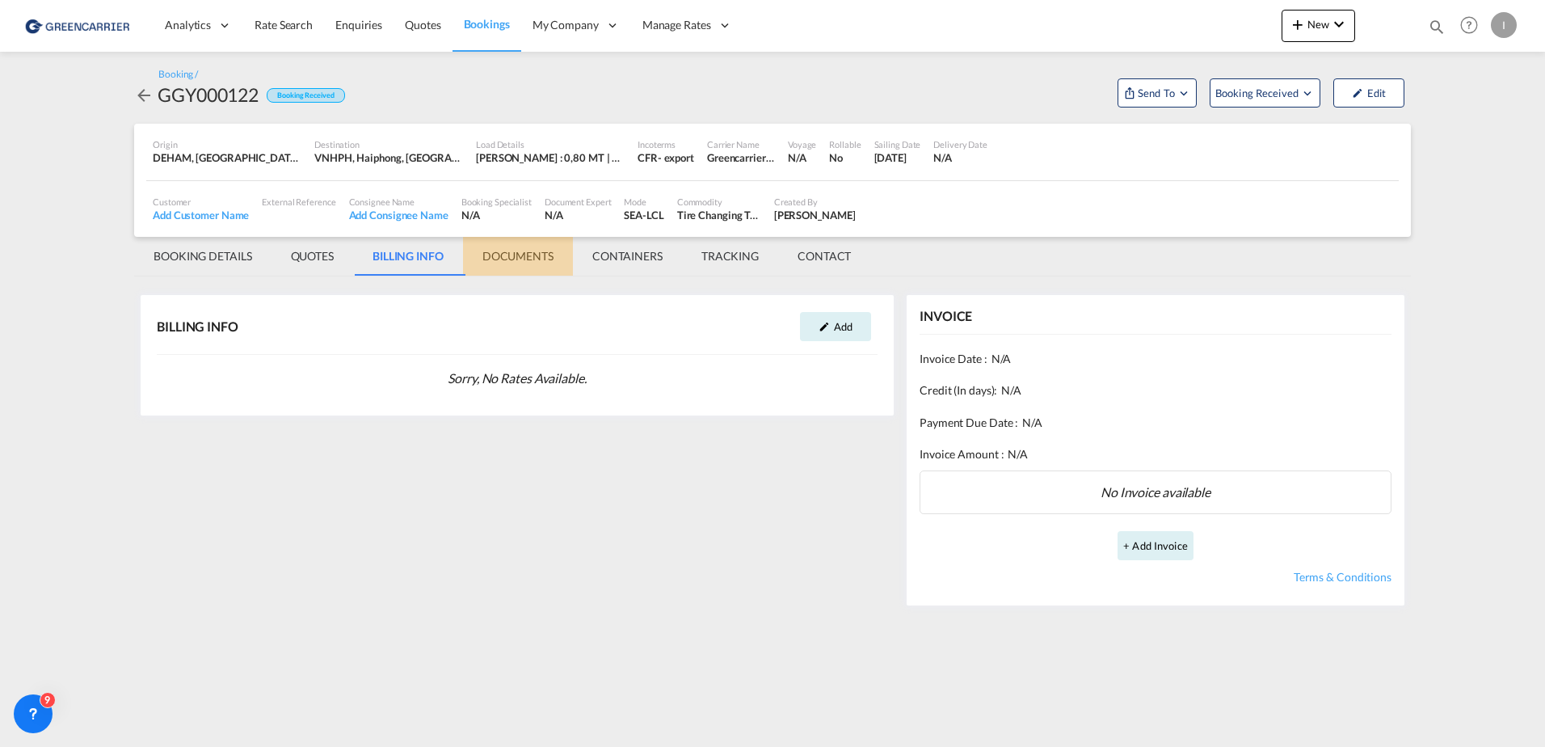
click at [519, 257] on md-tab-item "DOCUMENTS" at bounding box center [518, 256] width 110 height 39
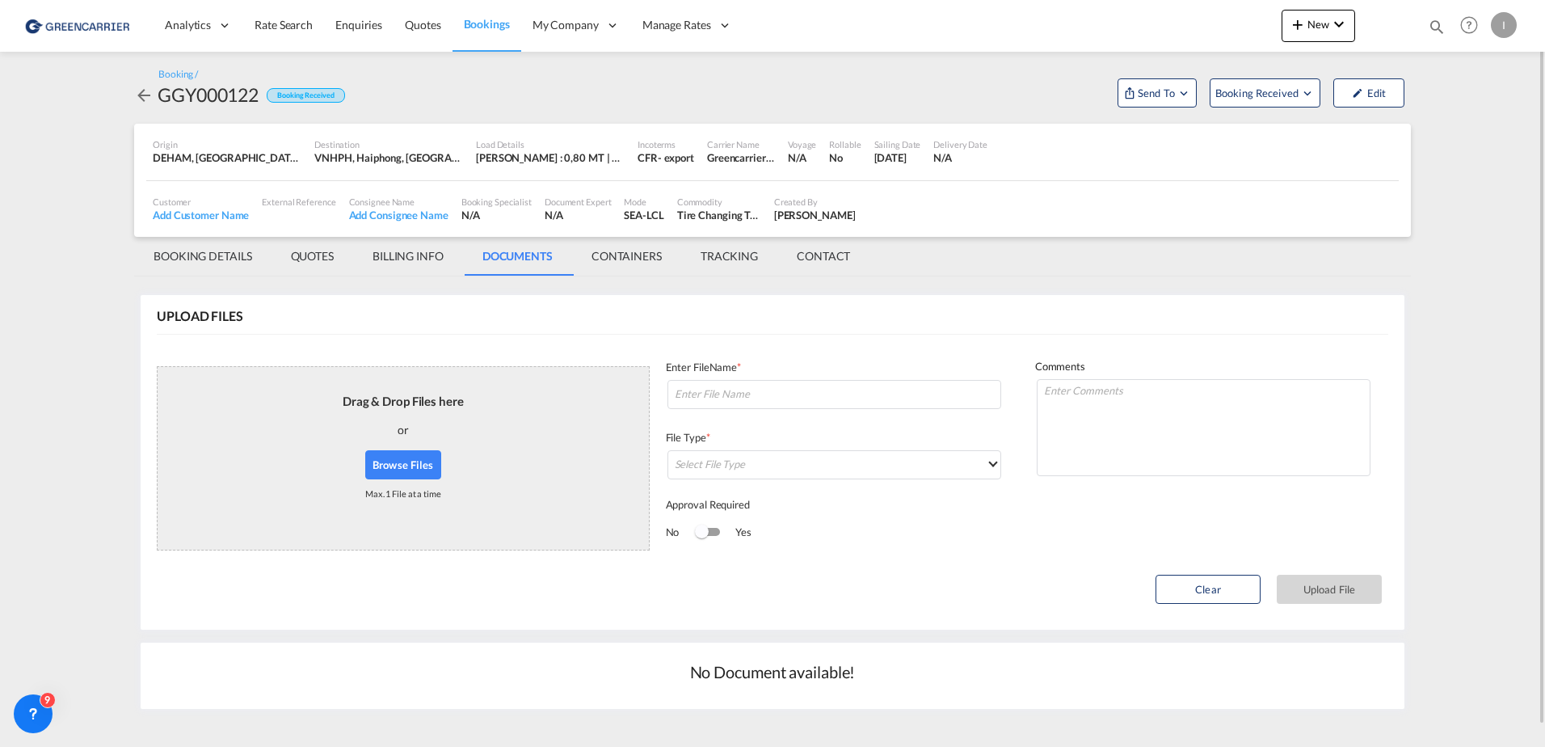
click at [613, 259] on md-tab-item "CONTAINERS" at bounding box center [626, 256] width 109 height 39
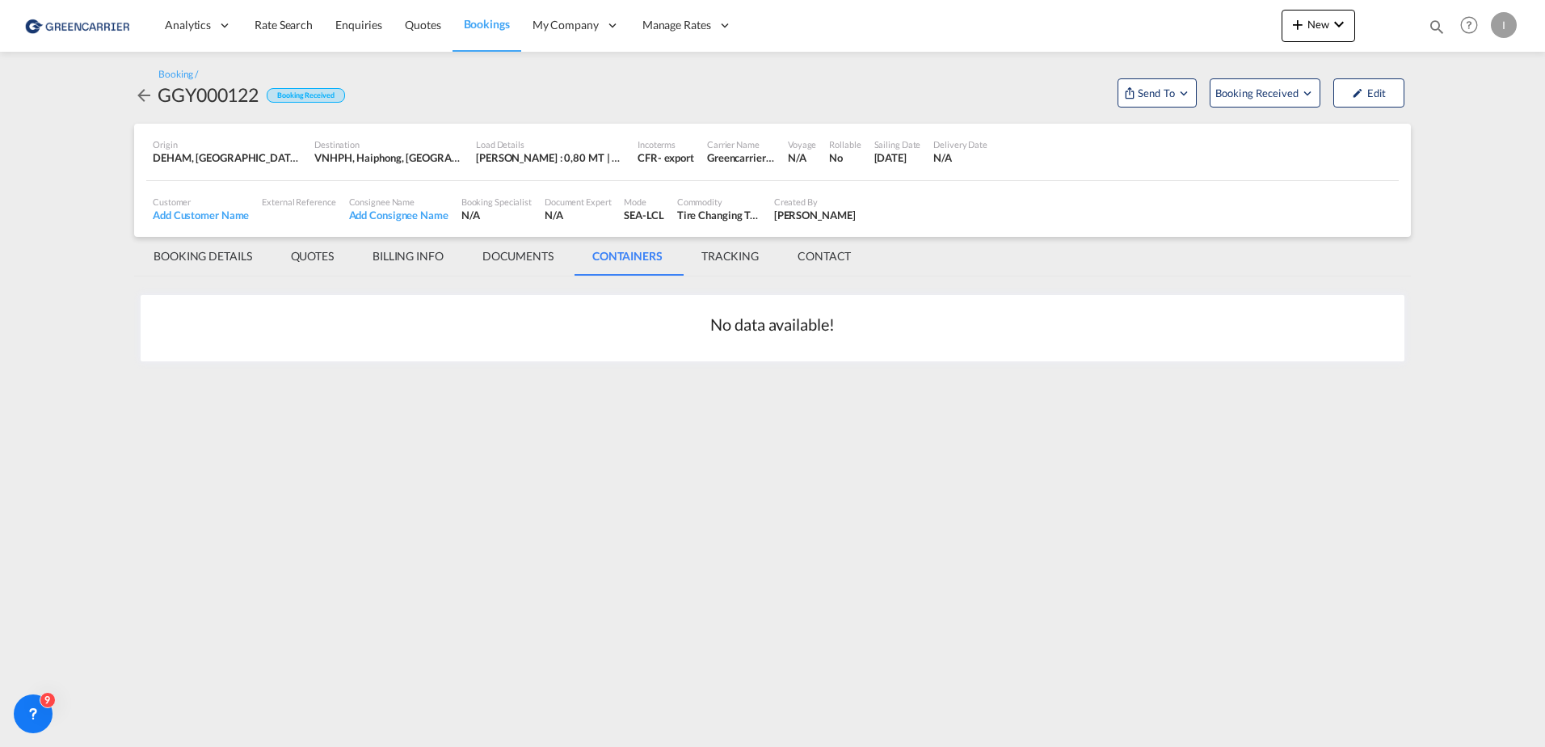
click at [524, 260] on md-tab-item "DOCUMENTS" at bounding box center [518, 256] width 110 height 39
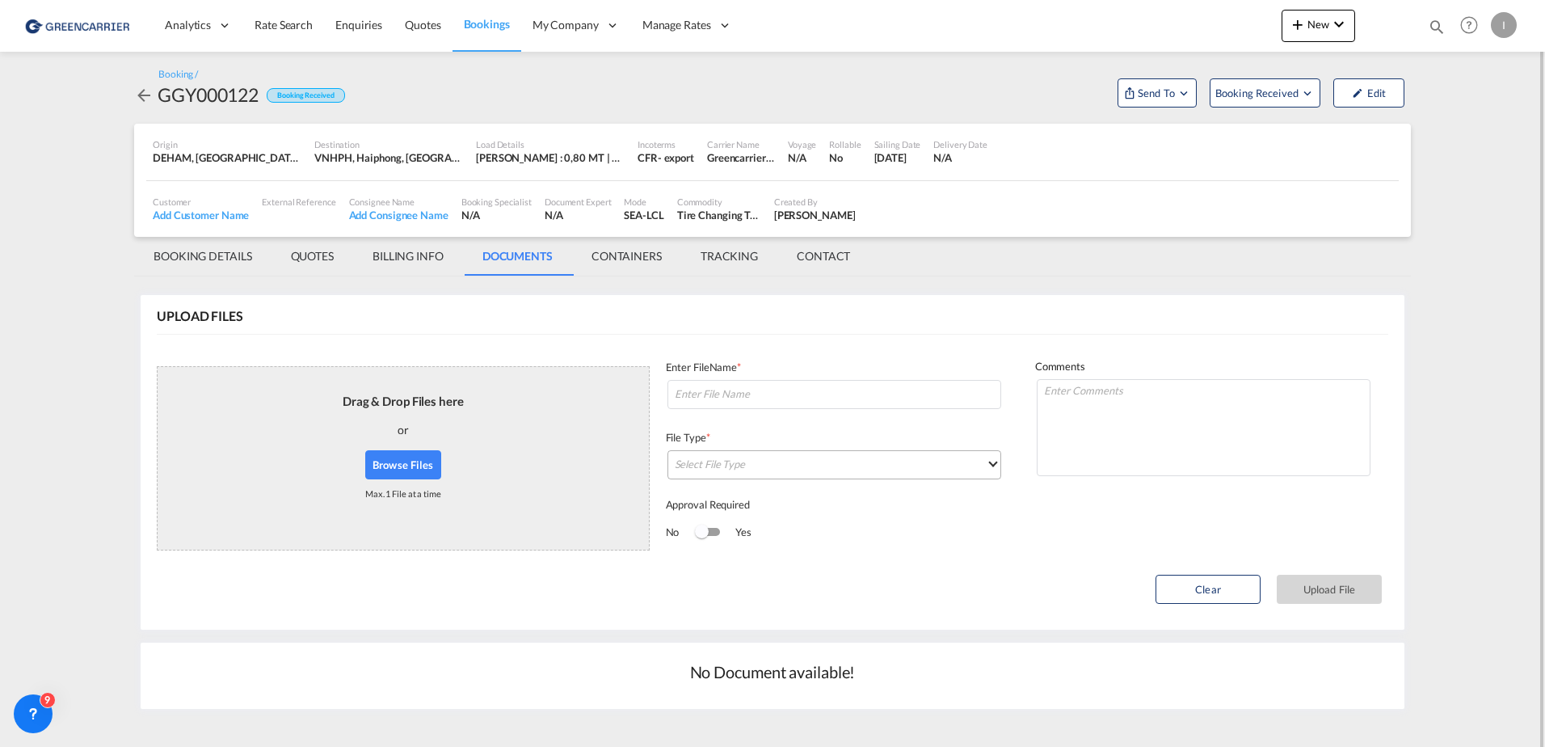
scroll to position [21, 0]
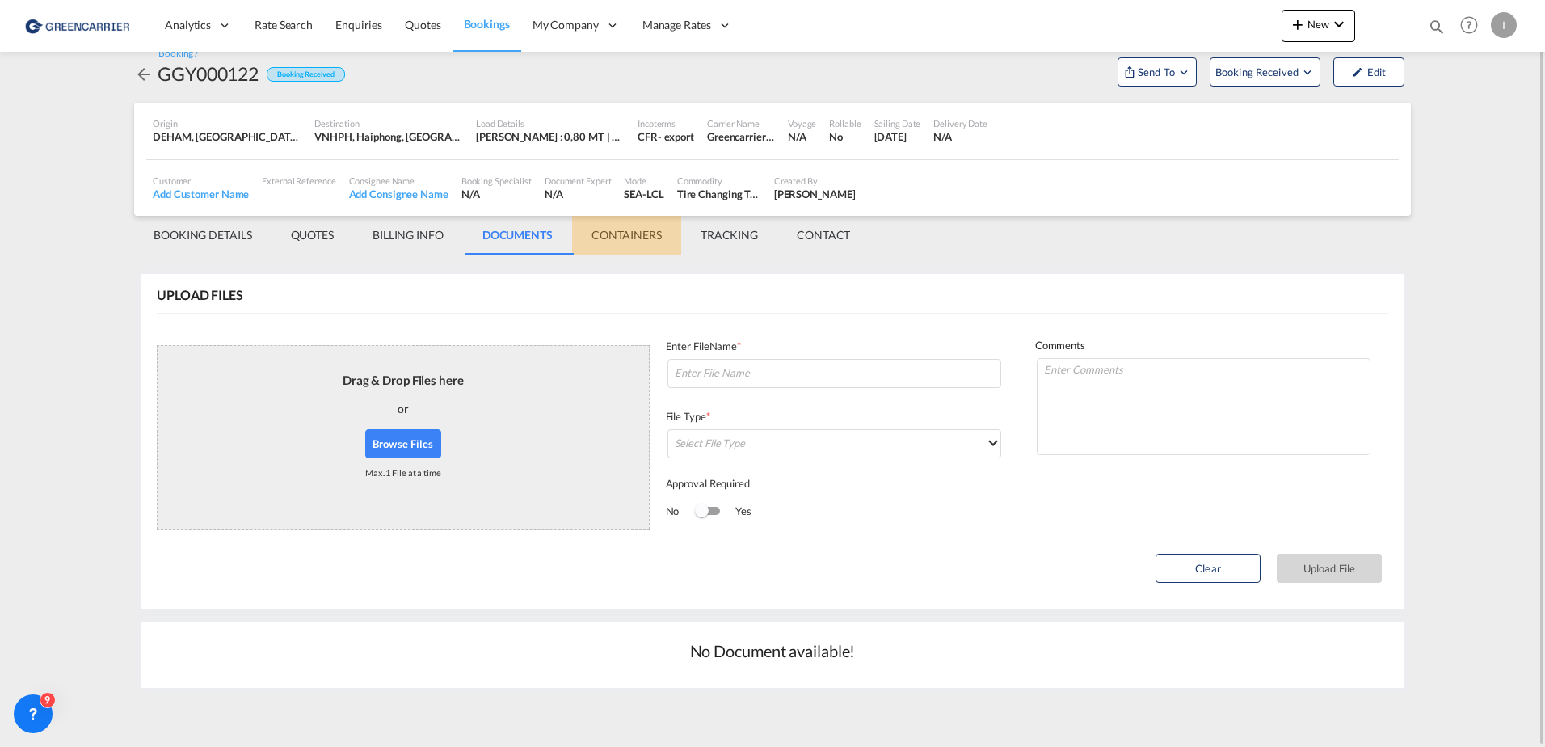
click at [636, 233] on md-tab-item "CONTAINERS" at bounding box center [626, 235] width 109 height 39
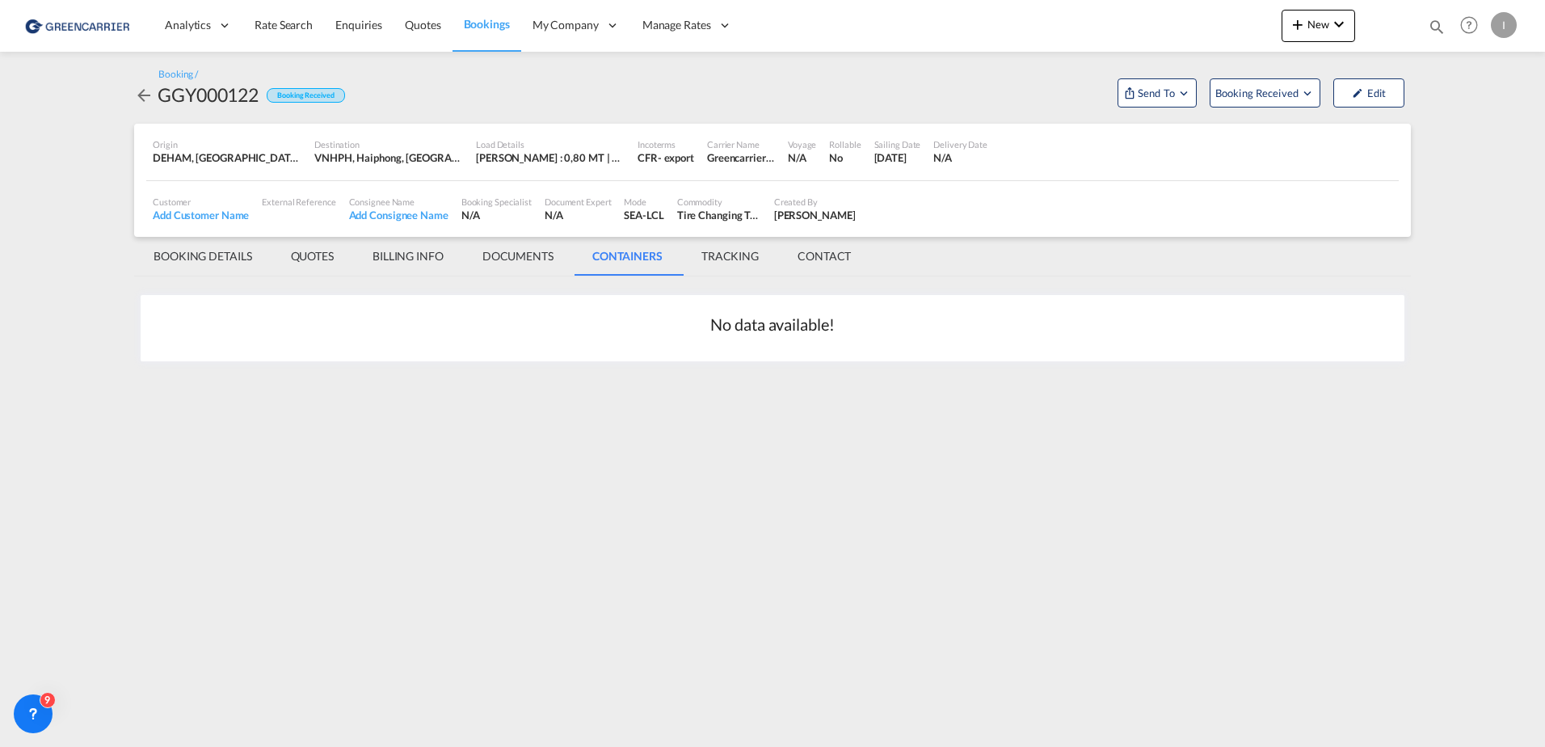
click at [739, 250] on md-tab-item "TRACKING" at bounding box center [730, 256] width 96 height 39
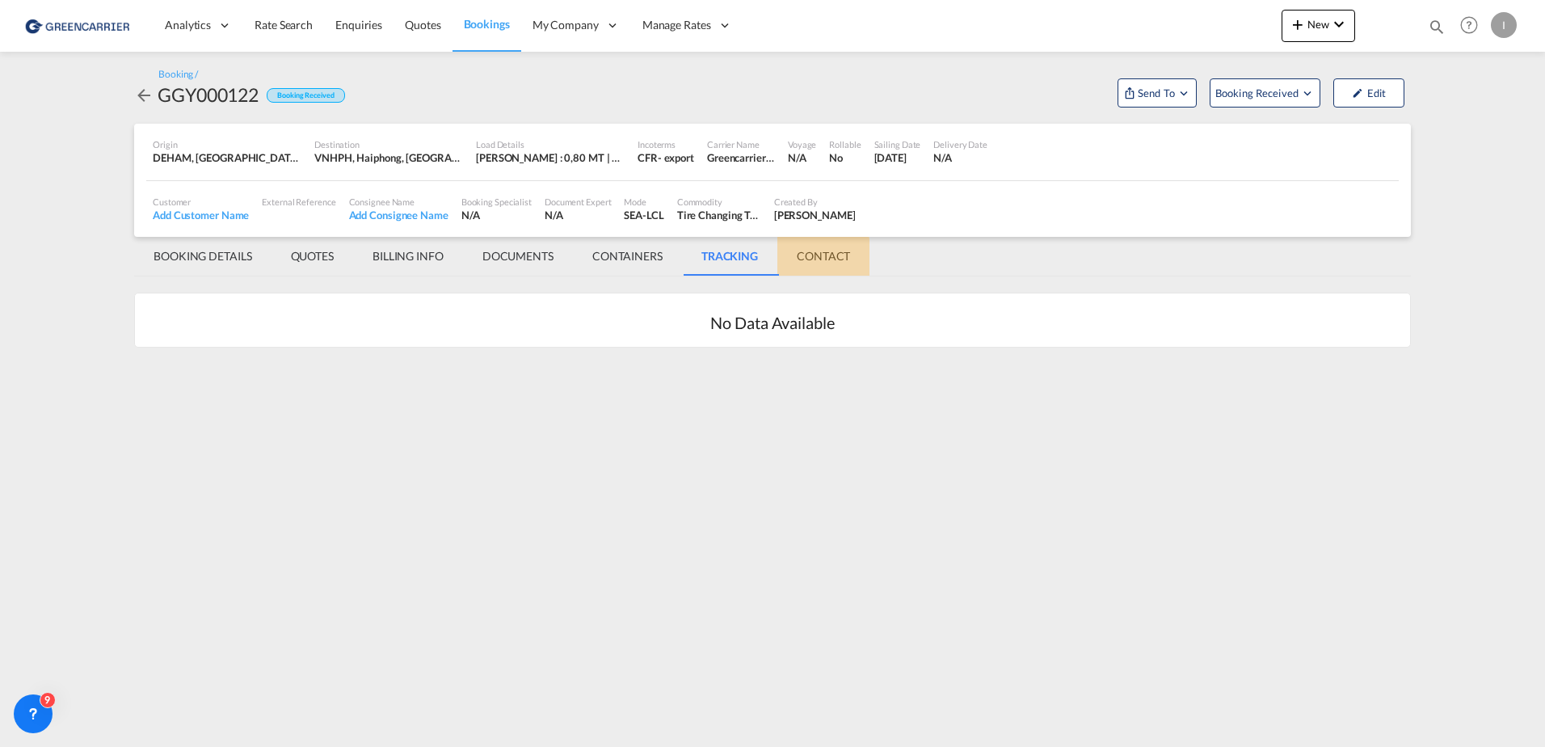
click at [824, 259] on md-tab-item "CONTACT" at bounding box center [823, 256] width 92 height 39
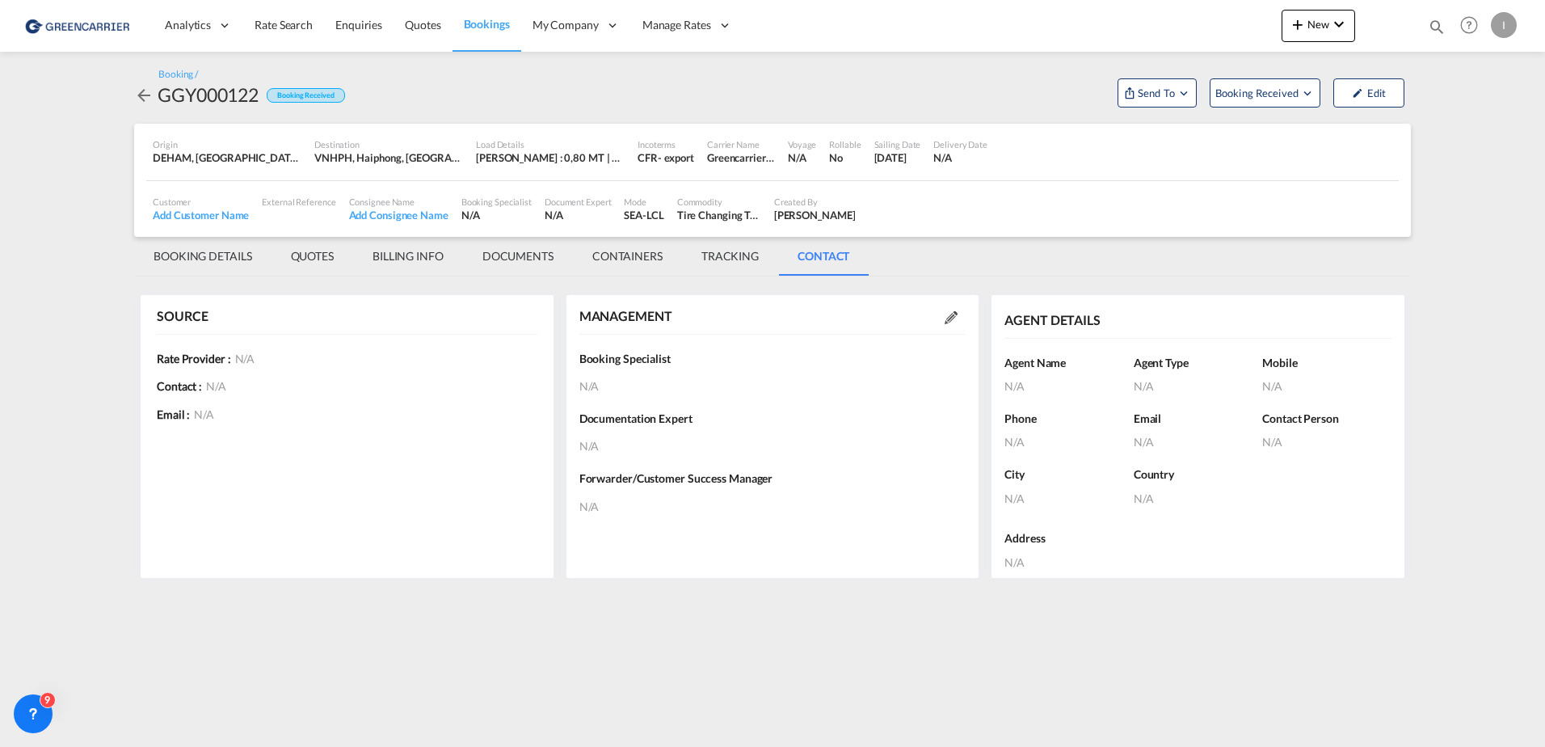
click at [200, 260] on md-tab-item "BOOKING DETAILS" at bounding box center [202, 256] width 137 height 39
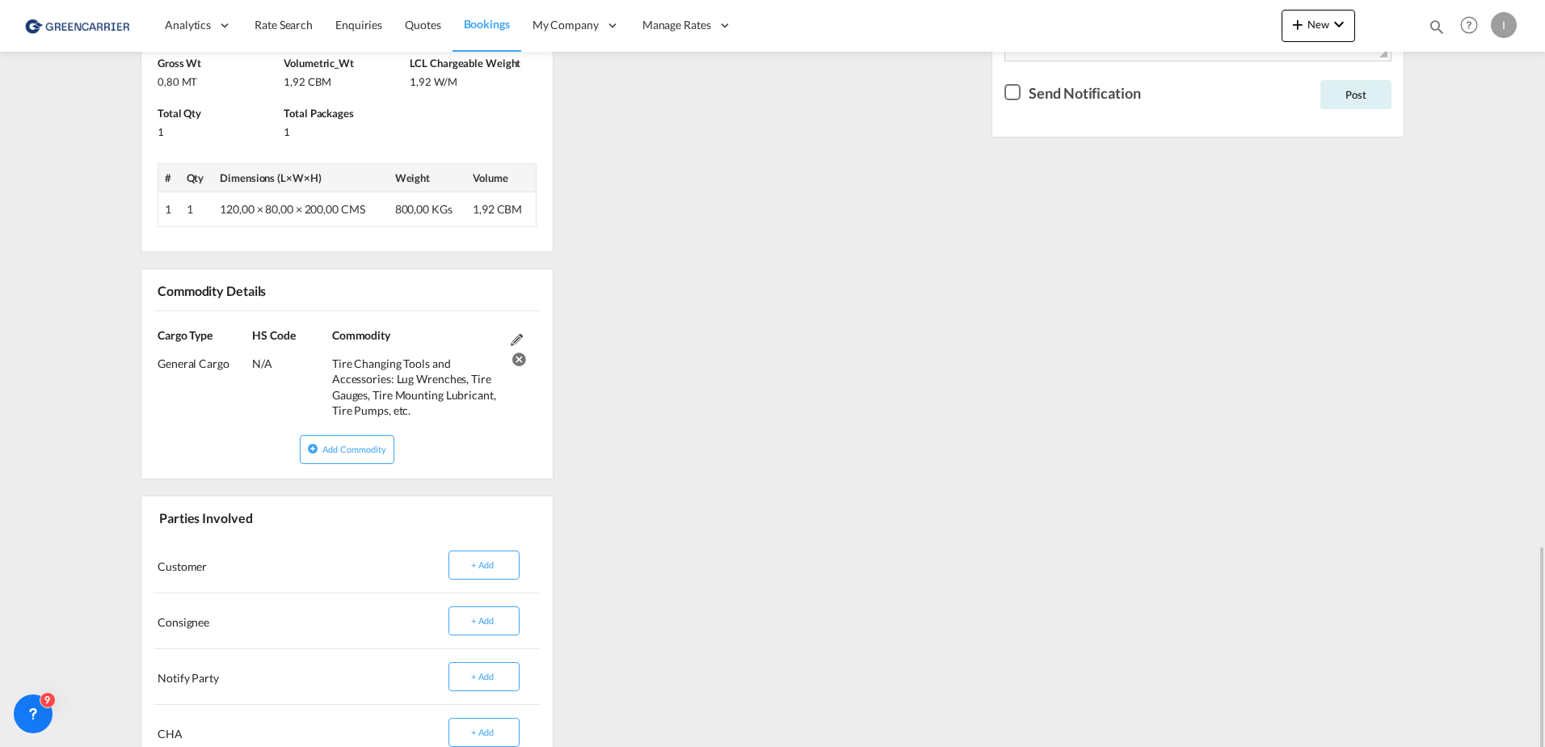
scroll to position [819, 0]
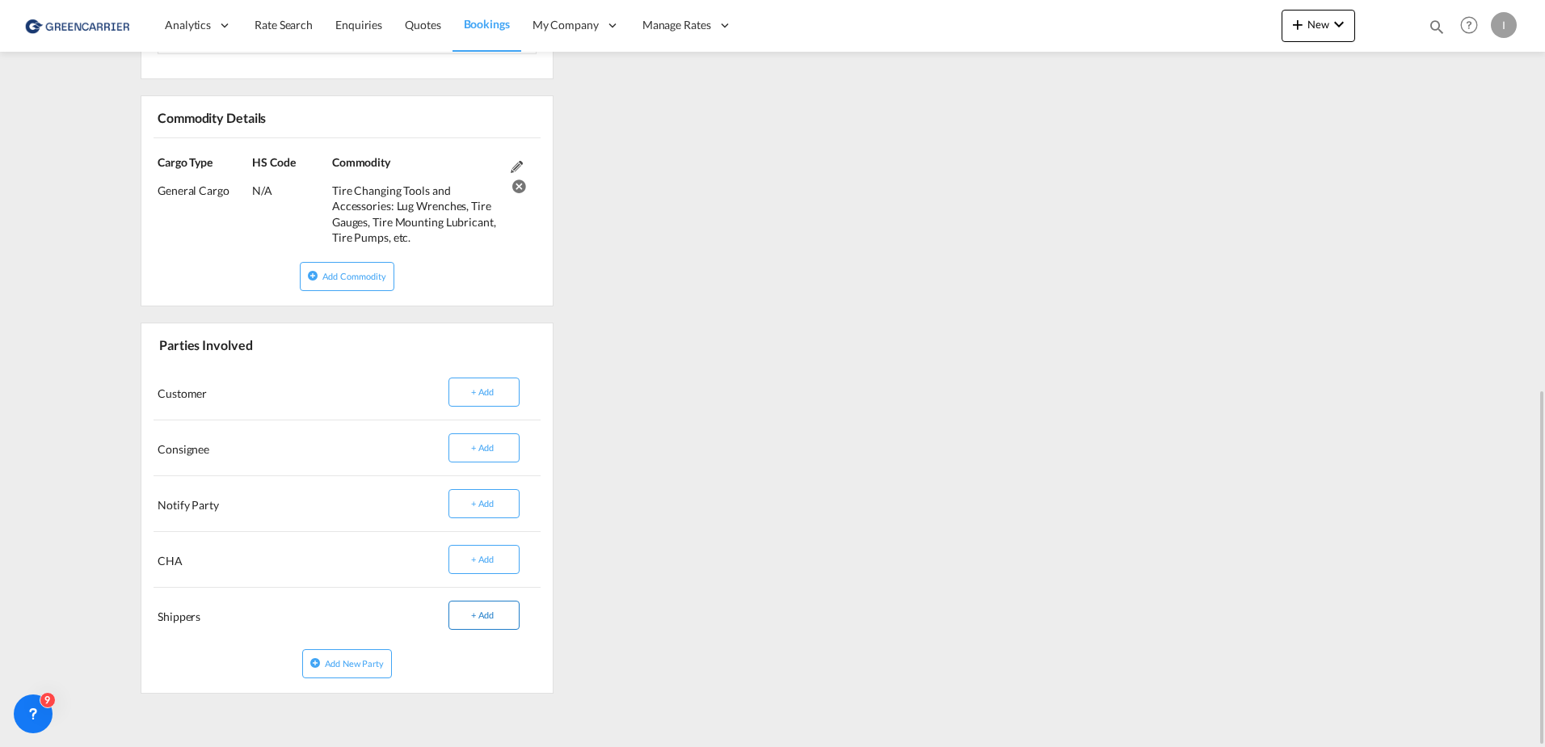
click at [492, 620] on button "+ Add" at bounding box center [483, 614] width 71 height 29
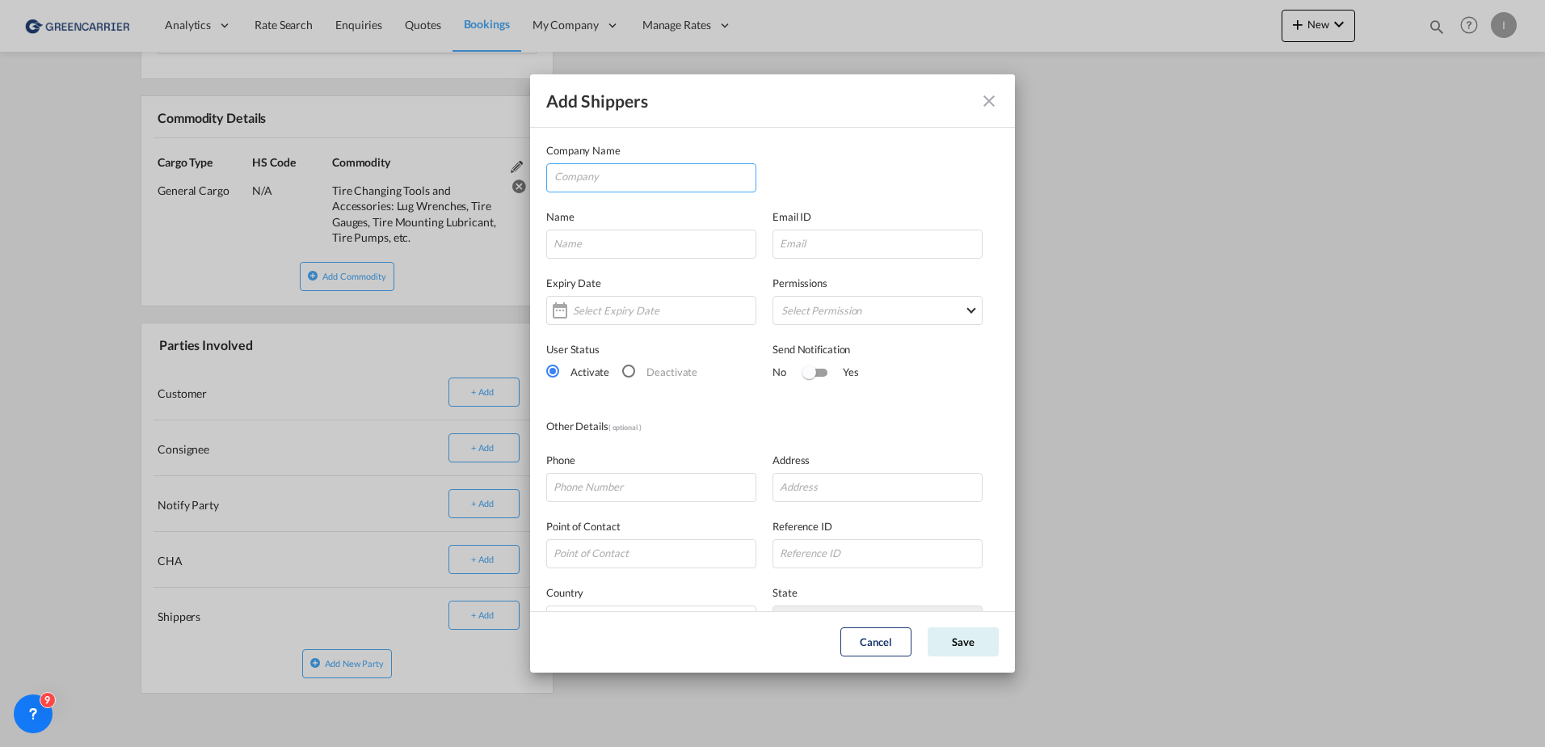
click at [630, 182] on input "Company" at bounding box center [654, 176] width 201 height 24
click at [652, 225] on li "No company matching "Brelog" were found." at bounding box center [651, 215] width 196 height 39
click at [615, 169] on input "Brelog" at bounding box center [654, 176] width 201 height 24
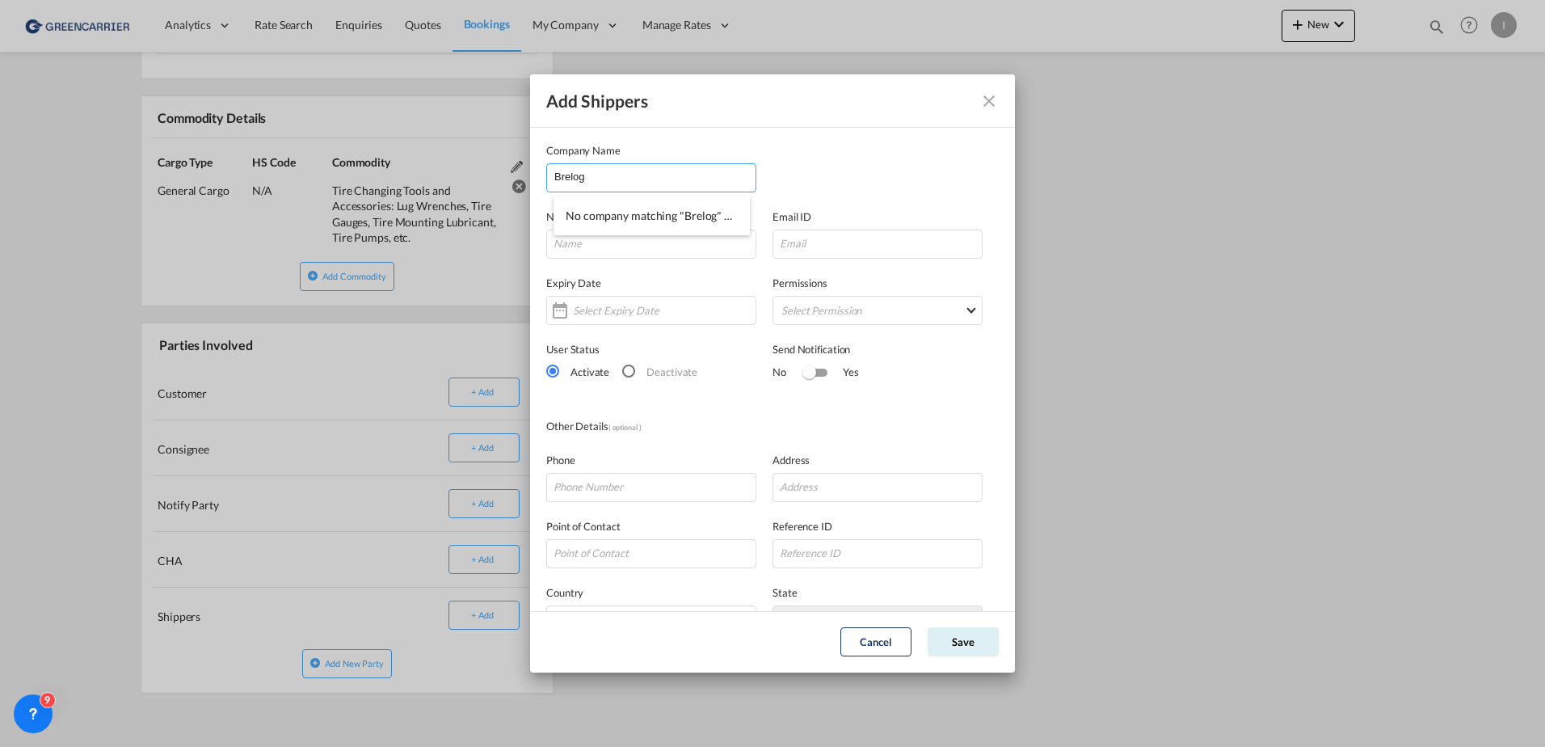
click at [615, 169] on input "Brelog" at bounding box center [654, 176] width 201 height 24
type input "TEST"
click at [831, 162] on div "Company Name TEST" at bounding box center [772, 167] width 452 height 50
drag, startPoint x: 591, startPoint y: 238, endPoint x: 827, endPoint y: 235, distance: 235.1
click at [591, 238] on input "Add Shippers Company ..." at bounding box center [651, 243] width 210 height 29
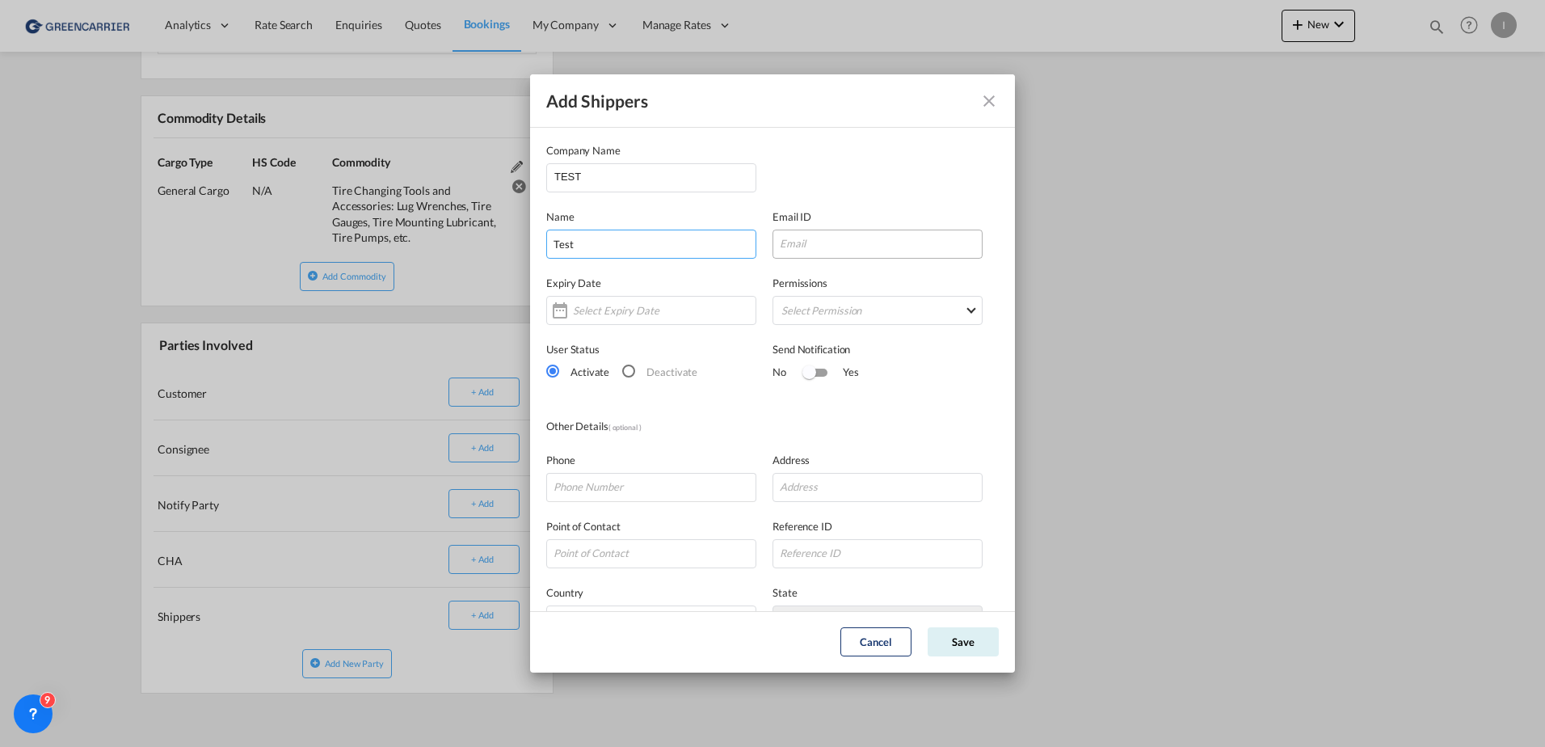
type input "Test"
click at [830, 250] on input "Add Shippers Company ..." at bounding box center [877, 243] width 210 height 29
type input "[PERSON_NAME][EMAIL_ADDRESS][PERSON_NAME][DOMAIN_NAME]"
click at [604, 320] on div "Add Shippers Company ..." at bounding box center [651, 310] width 210 height 29
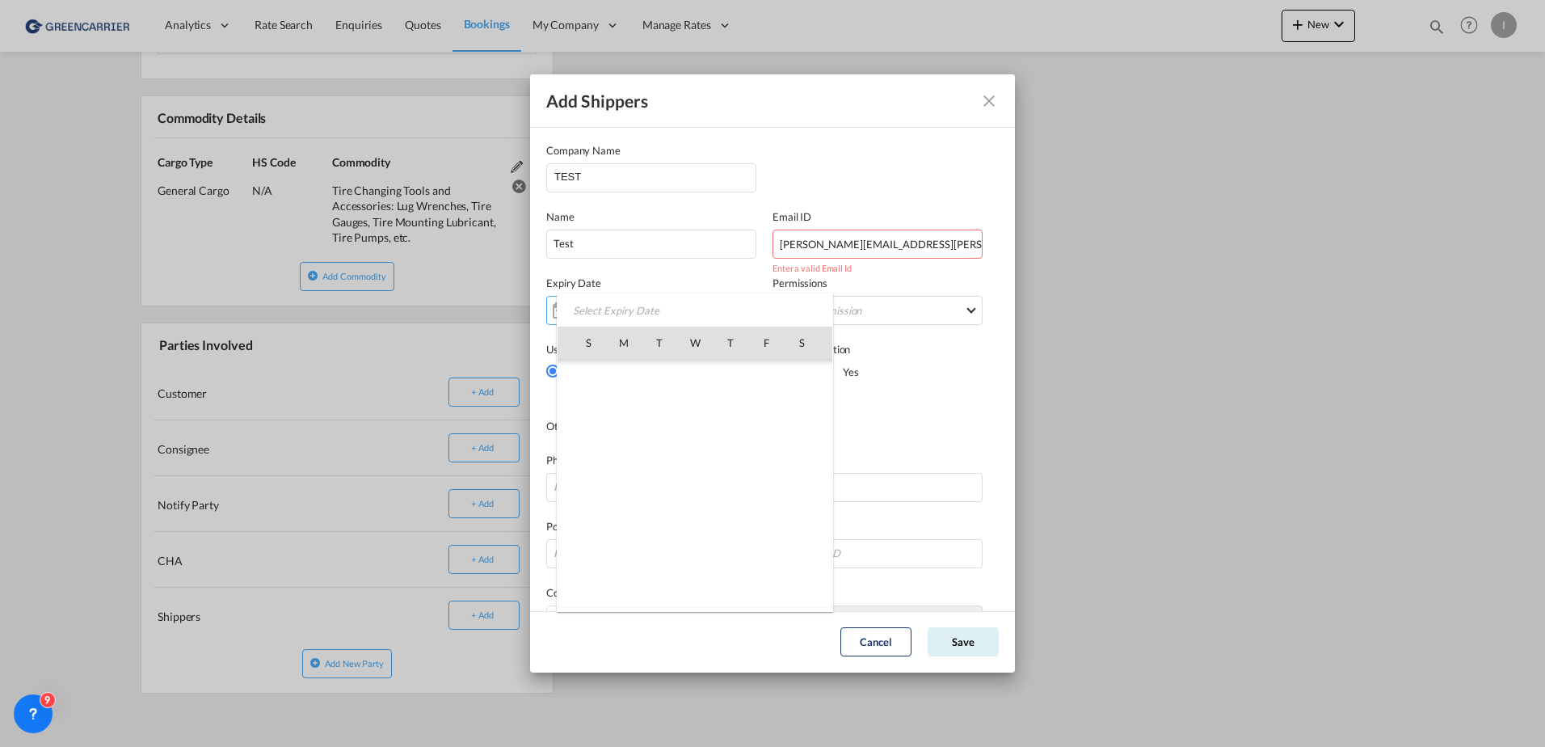
scroll to position [374250, 0]
click at [671, 563] on span "30" at bounding box center [659, 555] width 32 height 32
type input "[DATE]"
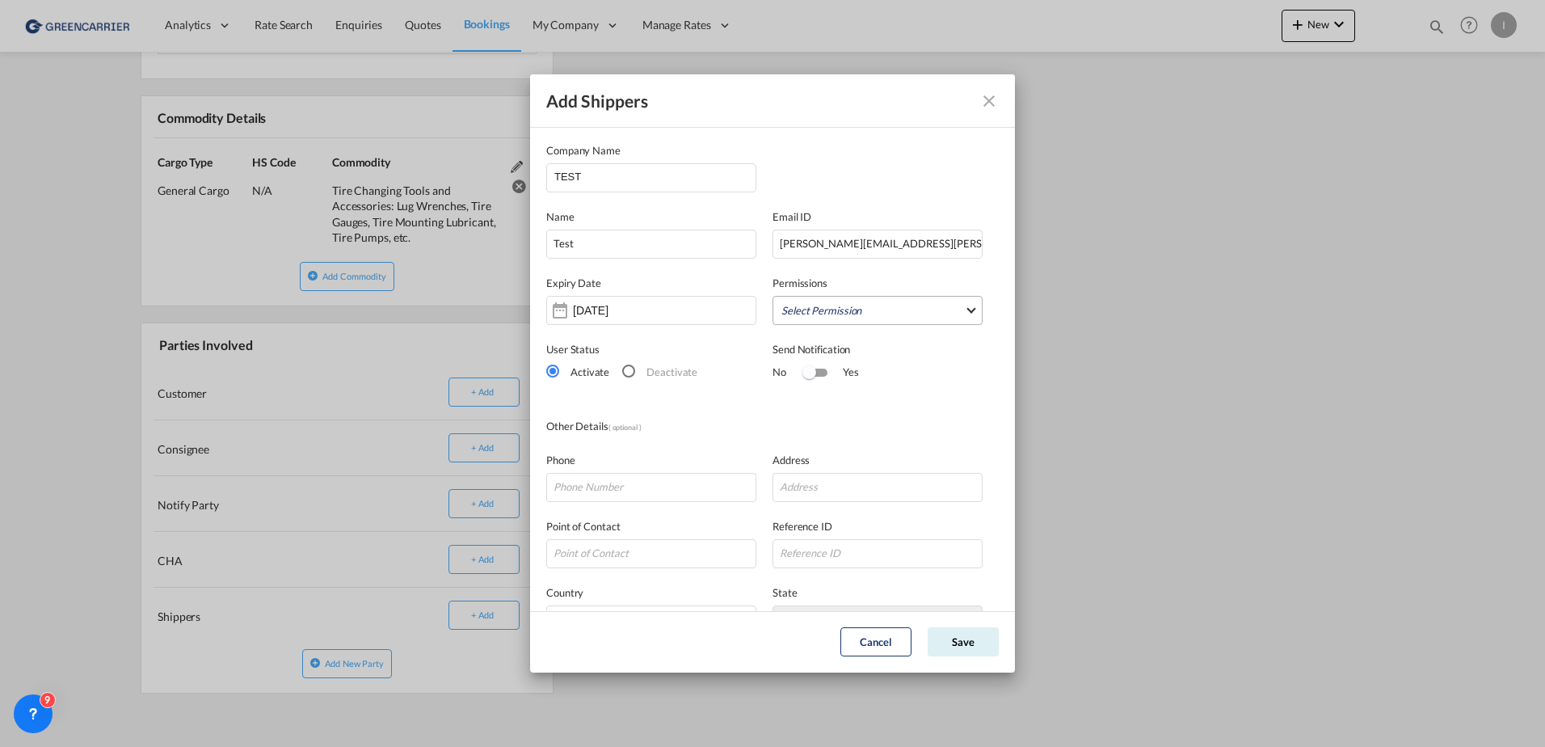
click at [865, 309] on md-select "Select Permission FEED COMMODITY LOADDATA STATUS DOCUMENTS CONTAINERS TRACKING …" at bounding box center [877, 310] width 210 height 29
click at [824, 137] on md-backdrop at bounding box center [772, 373] width 1545 height 747
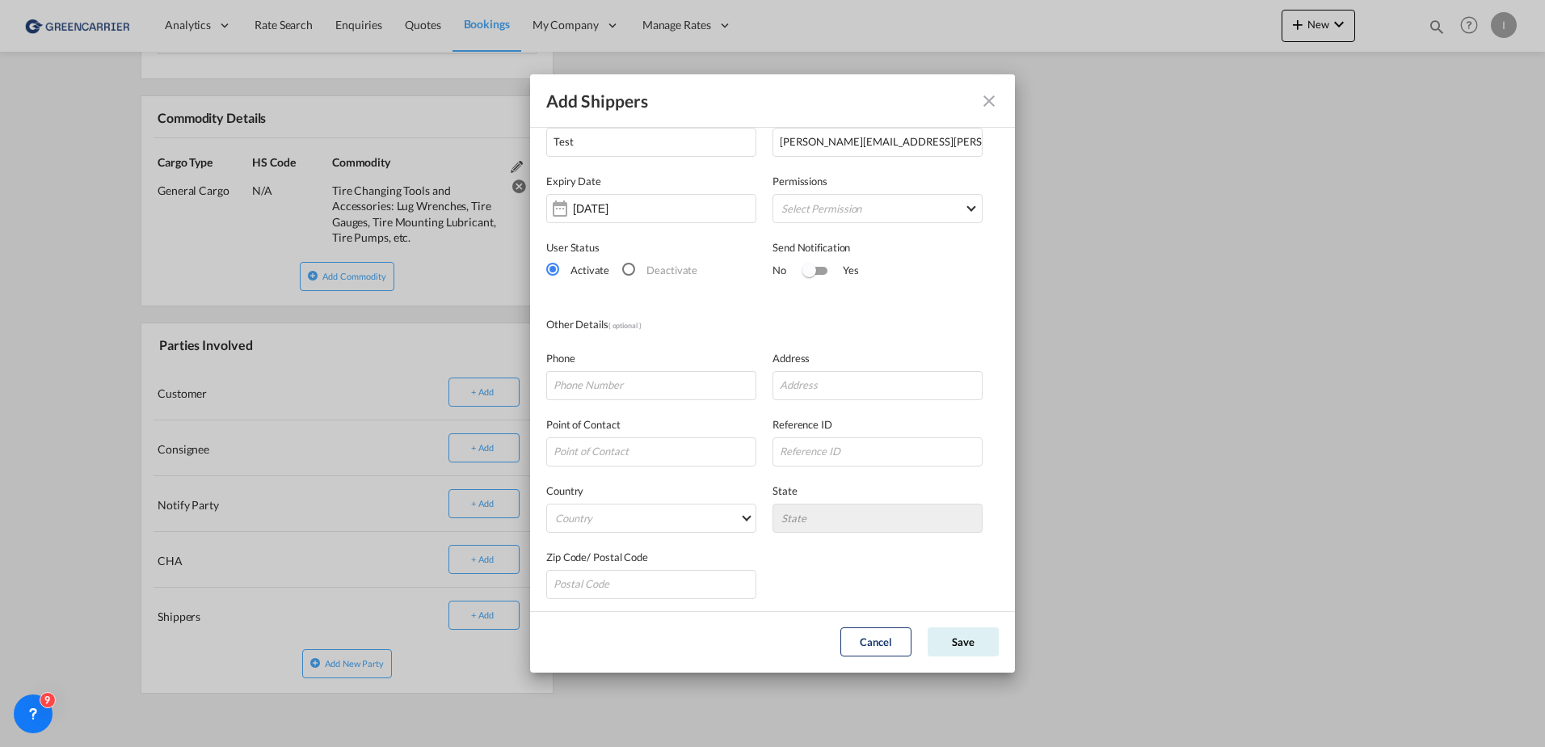
scroll to position [106, 0]
click at [859, 445] on input "Add Shippers Company ..." at bounding box center [877, 447] width 210 height 29
type input "GRECONHAM"
click at [712, 512] on md-select "Country [GEOGRAPHIC_DATA] [GEOGRAPHIC_DATA] [GEOGRAPHIC_DATA] [US_STATE] [GEOGR…" at bounding box center [651, 513] width 210 height 29
click at [631, 475] on input "search" at bounding box center [678, 475] width 255 height 39
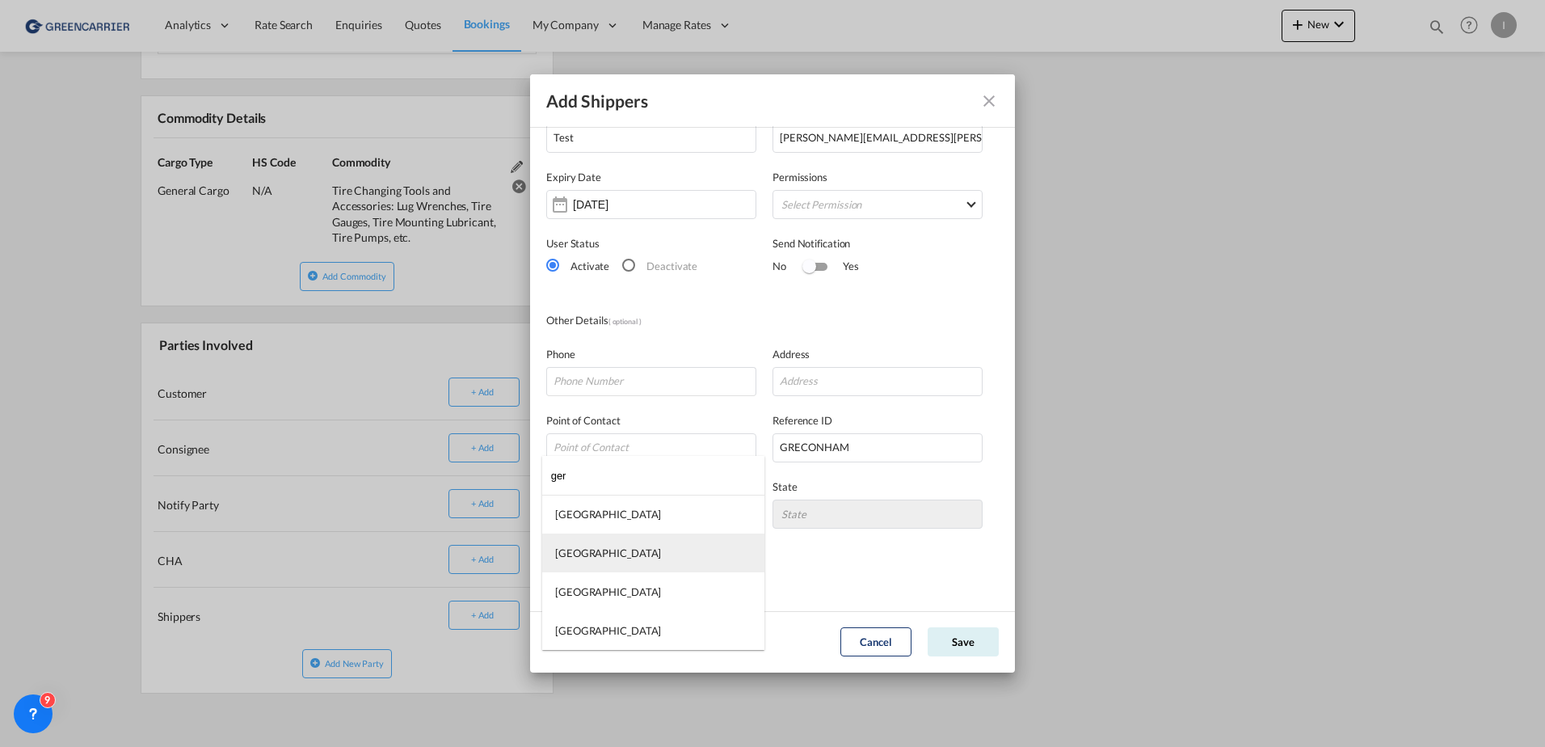
type input "ger"
drag, startPoint x: 645, startPoint y: 549, endPoint x: 658, endPoint y: 551, distance: 13.0
click at [645, 550] on md-option "[GEOGRAPHIC_DATA]" at bounding box center [653, 552] width 222 height 39
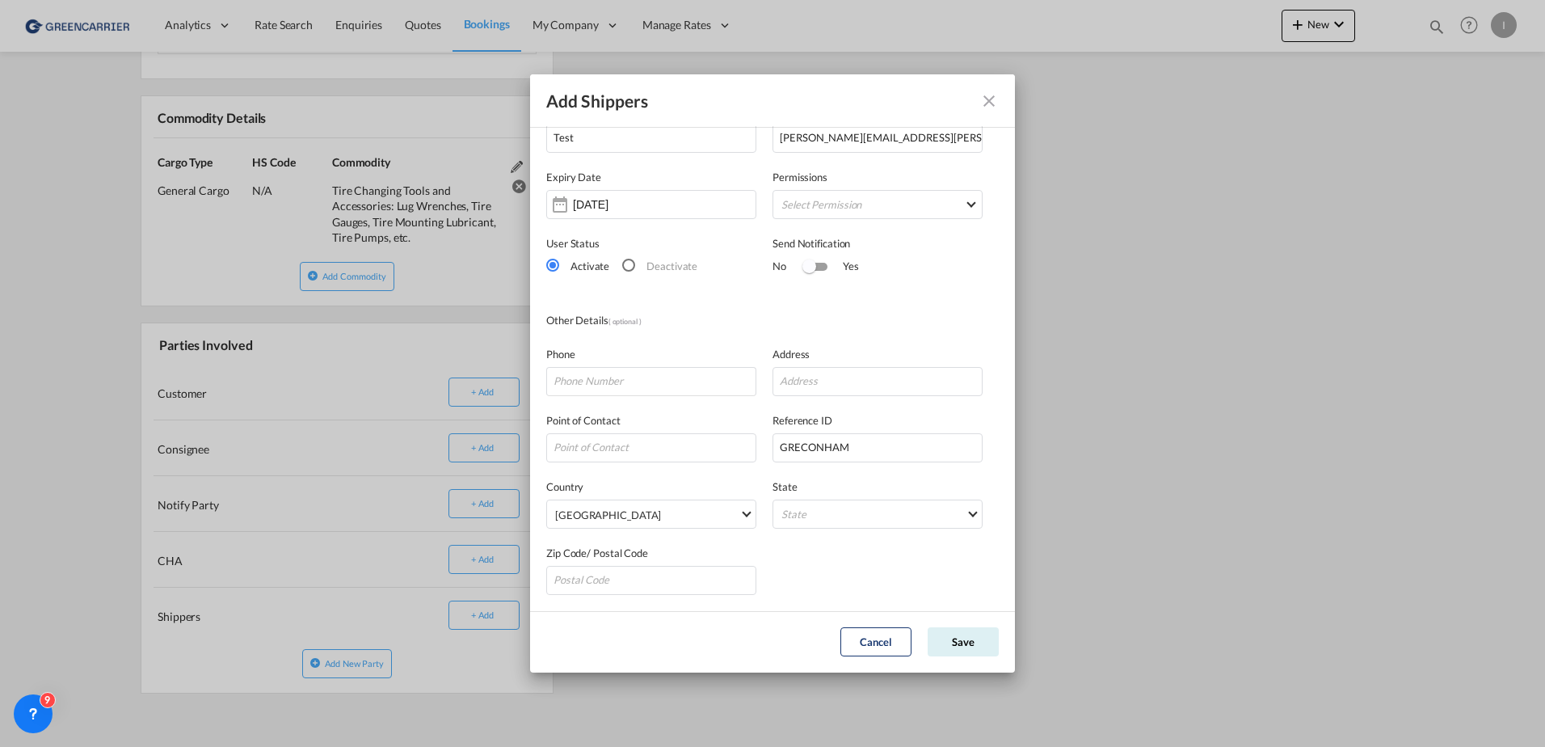
click at [913, 559] on div "Zip Code/ Postal Code" at bounding box center [772, 561] width 452 height 66
click at [972, 645] on button "Save" at bounding box center [963, 641] width 71 height 29
click at [889, 201] on md-select "Select Permission" at bounding box center [877, 204] width 210 height 29
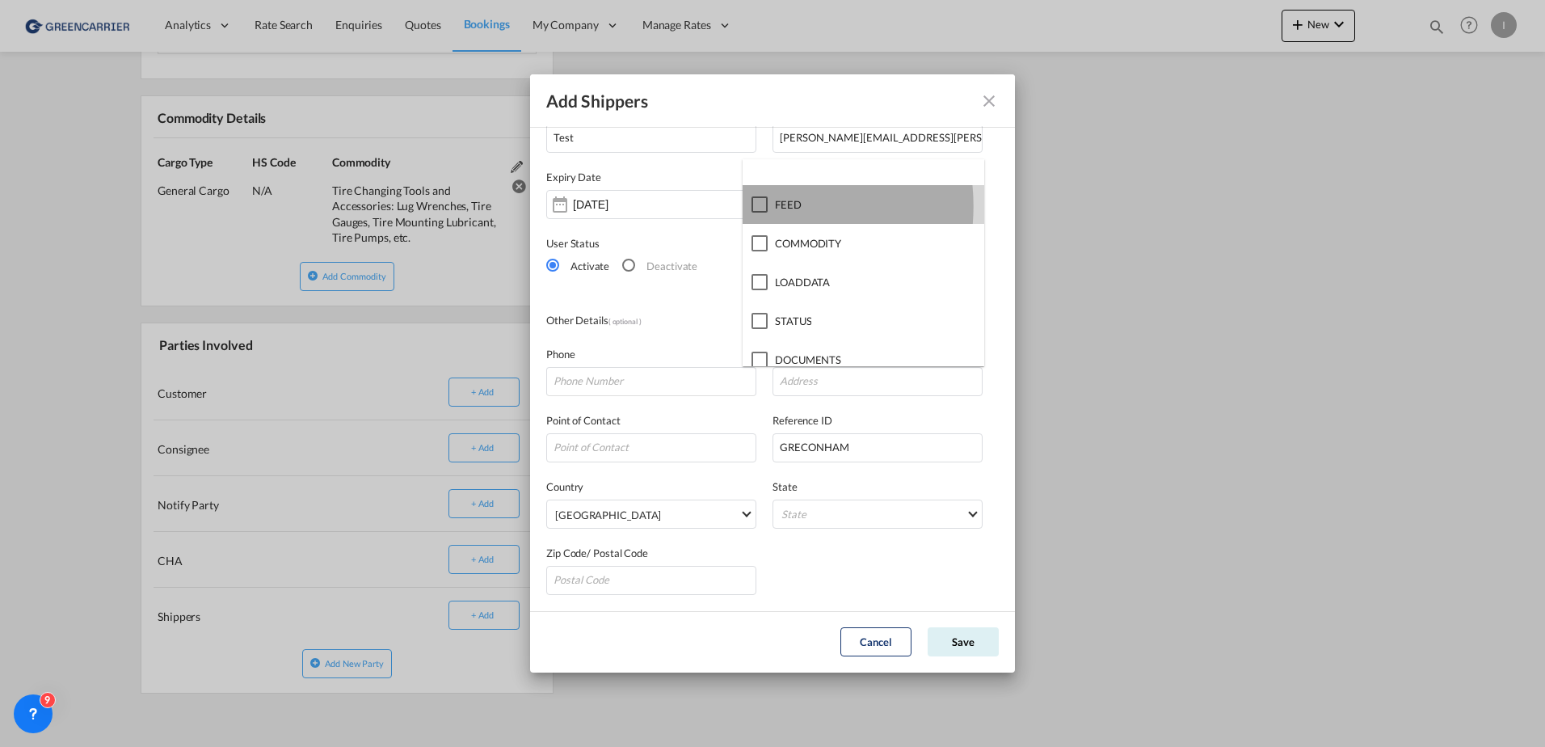
click at [759, 206] on div at bounding box center [759, 204] width 16 height 16
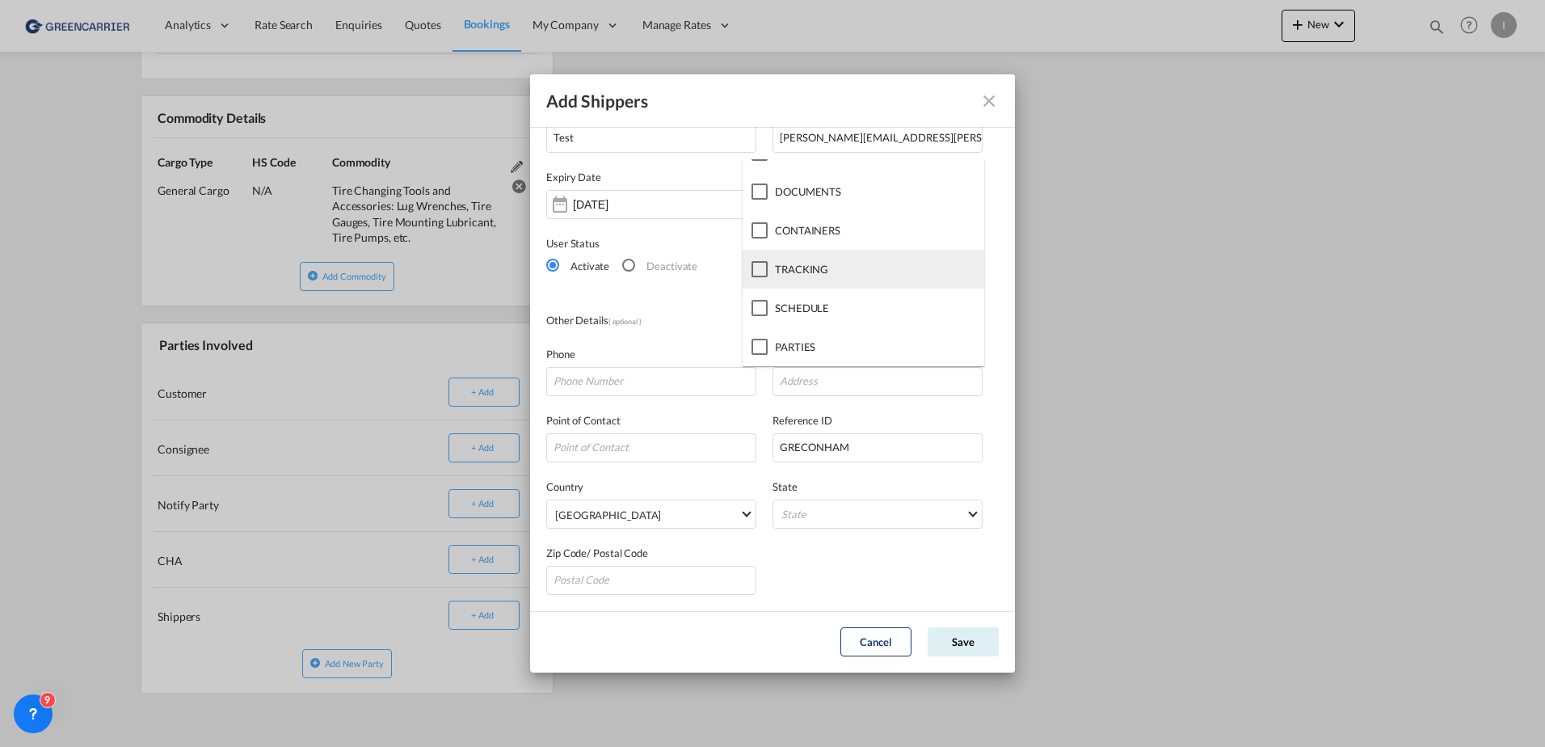
click at [763, 277] on div at bounding box center [759, 269] width 16 height 16
click at [980, 656] on md-backdrop at bounding box center [772, 373] width 1545 height 747
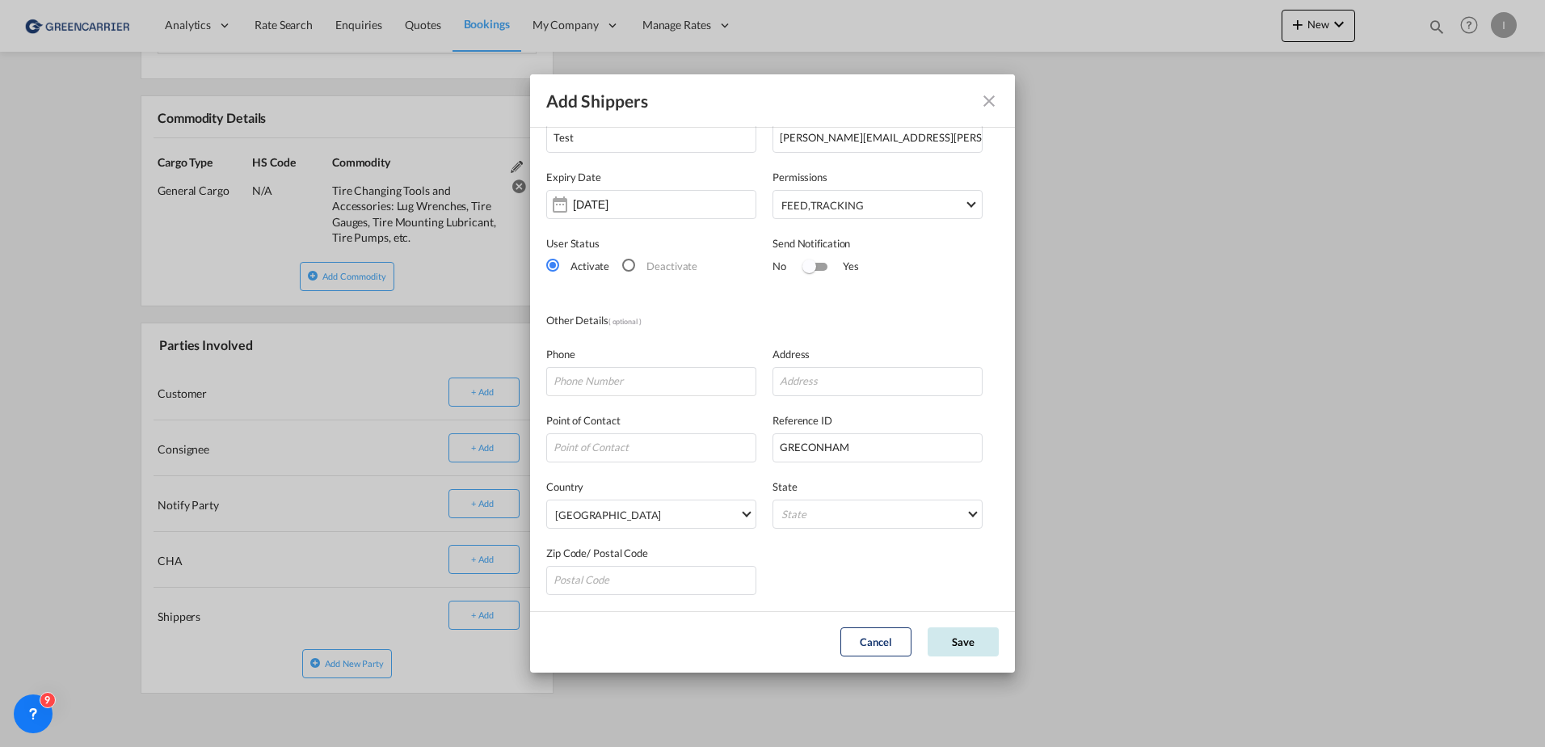
click at [972, 645] on button "Save" at bounding box center [963, 641] width 71 height 29
click at [970, 641] on button "Save" at bounding box center [963, 641] width 71 height 29
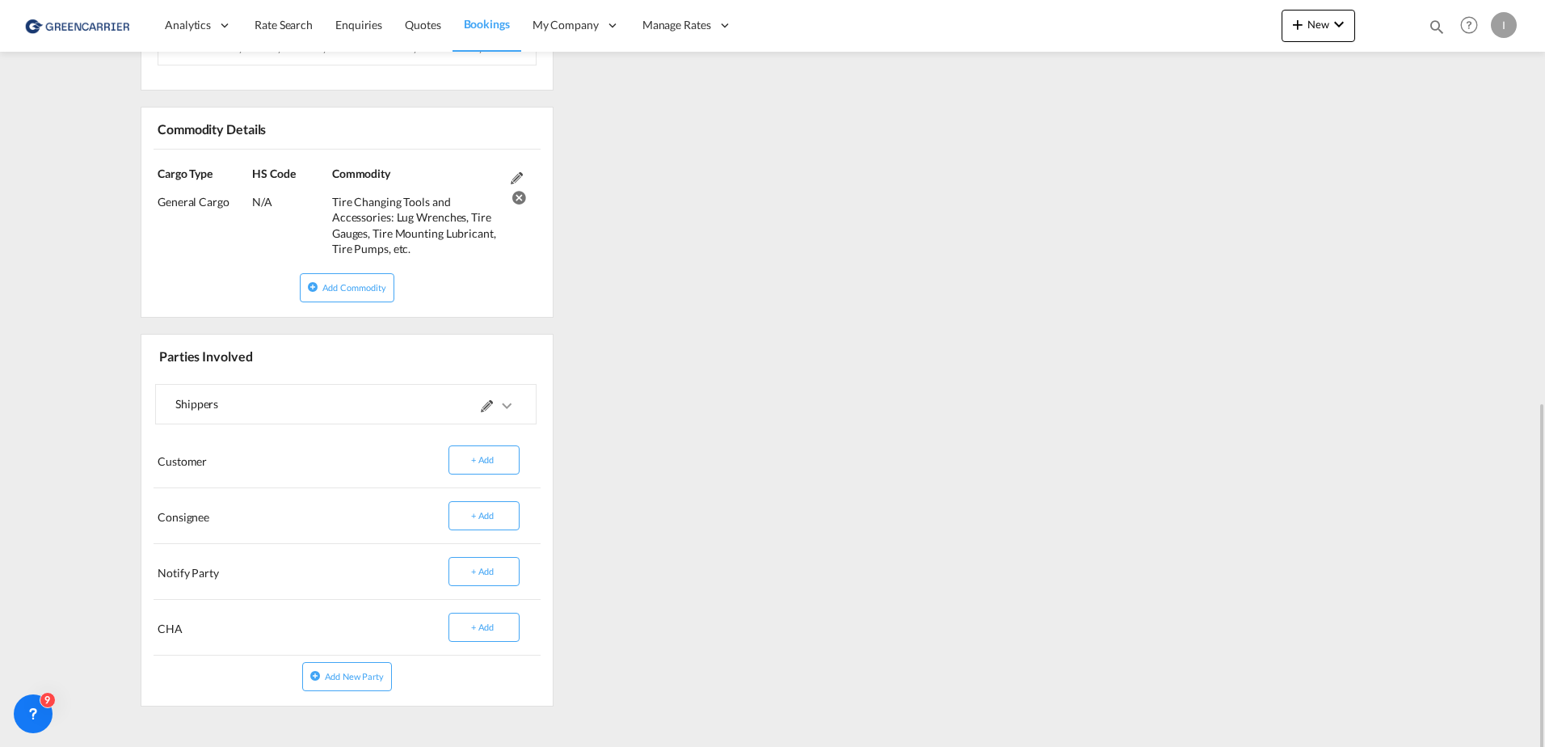
scroll to position [821, 0]
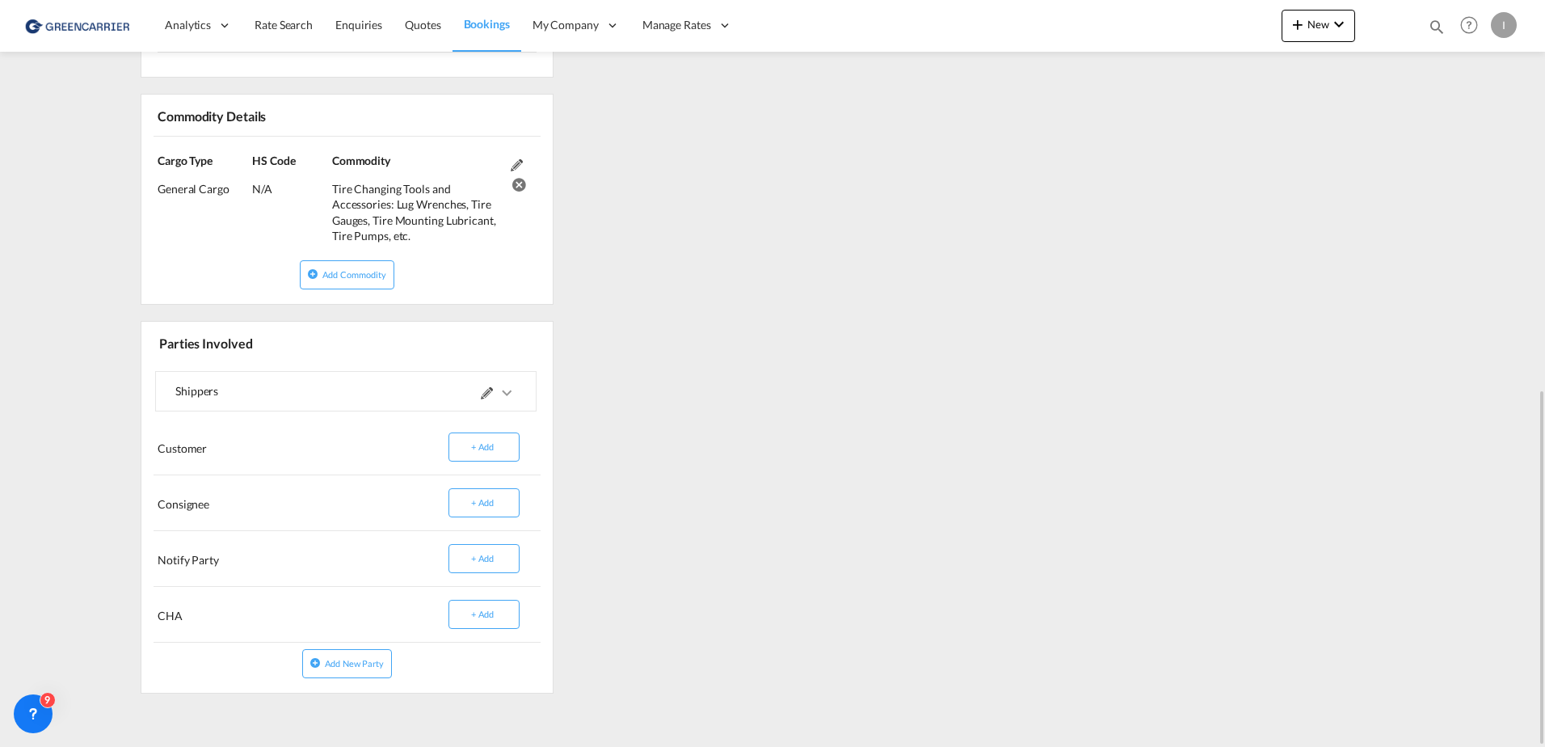
click at [460, 396] on div at bounding box center [431, 391] width 170 height 39
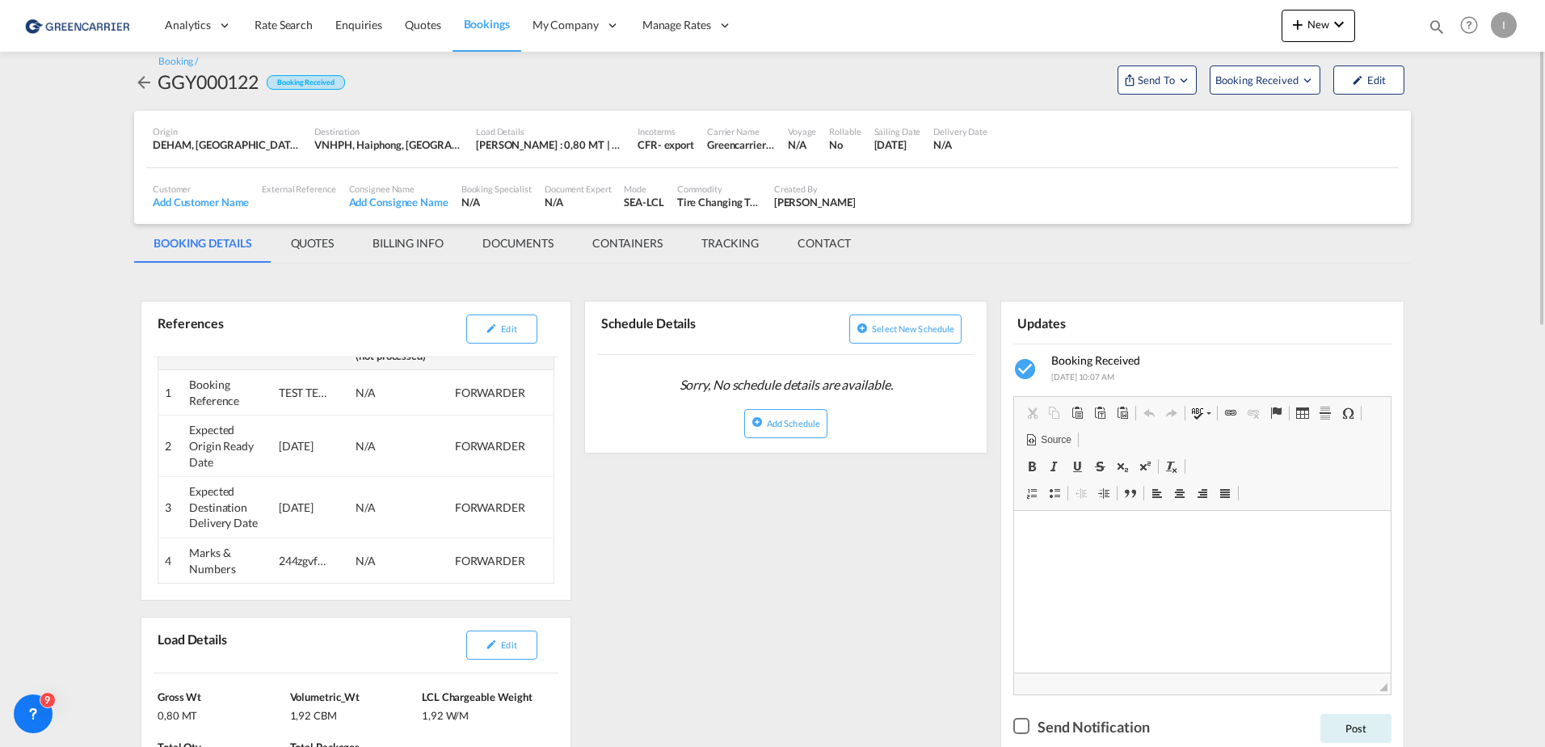
scroll to position [0, 0]
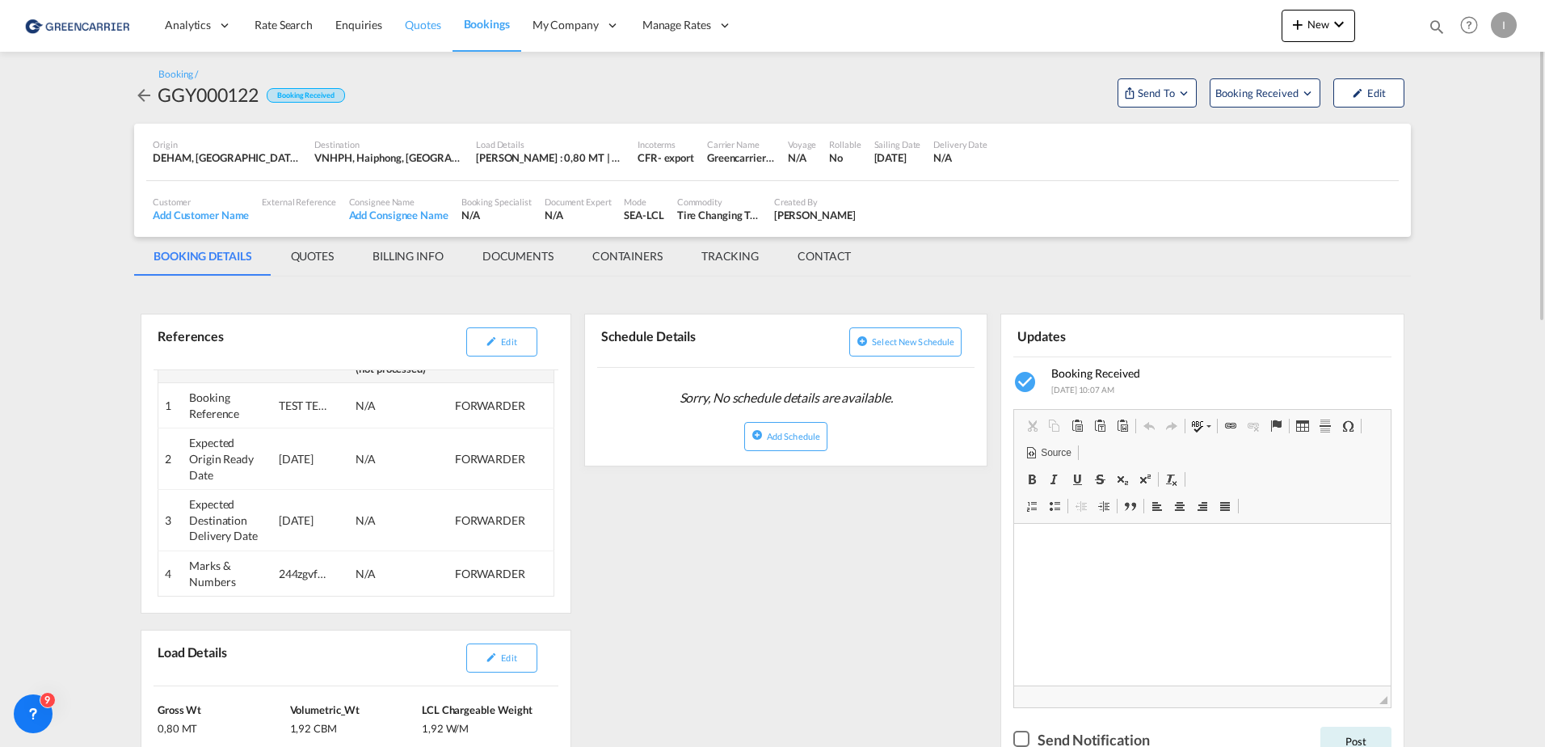
click at [423, 21] on span "Quotes" at bounding box center [423, 25] width 36 height 14
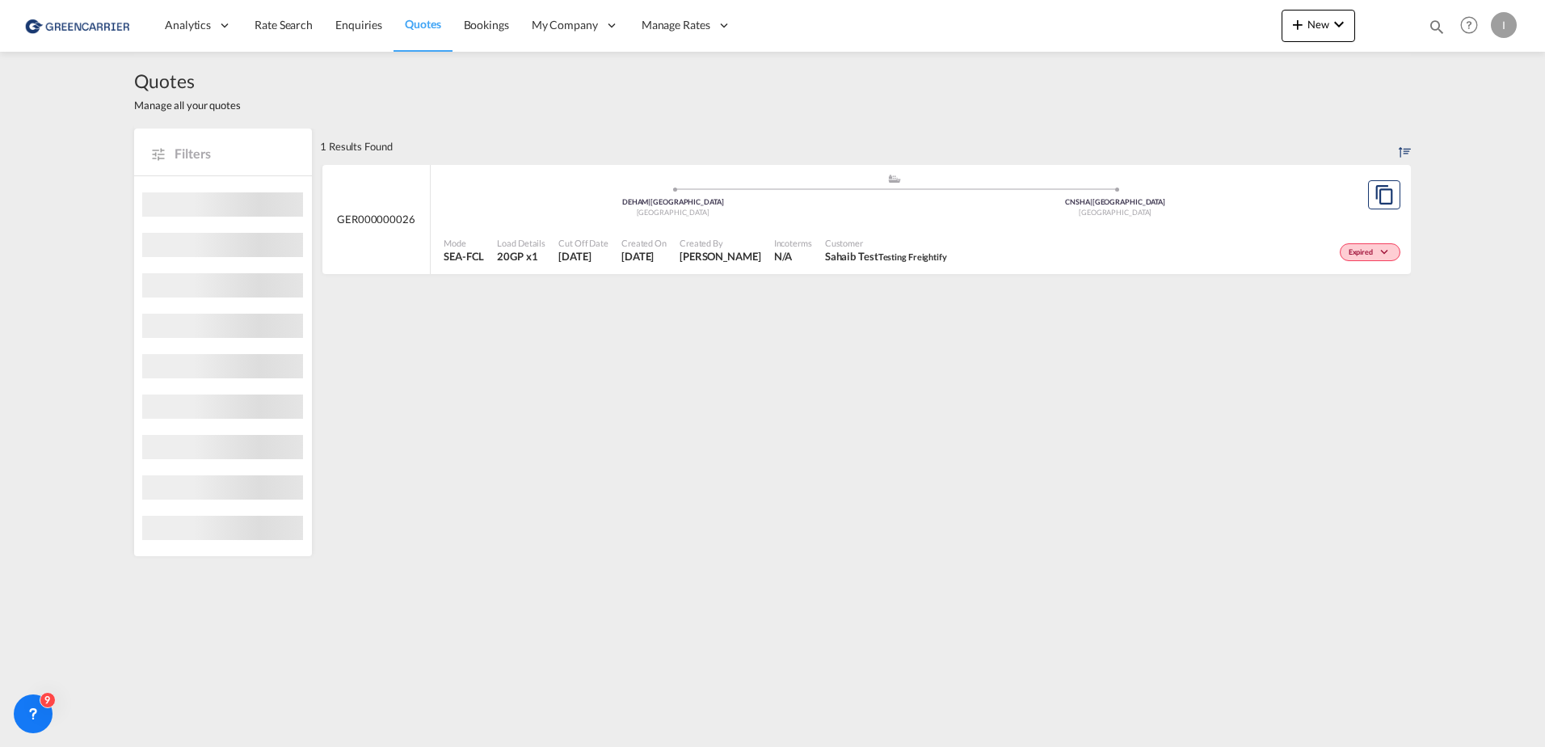
click at [498, 26] on span "Bookings" at bounding box center [486, 25] width 45 height 14
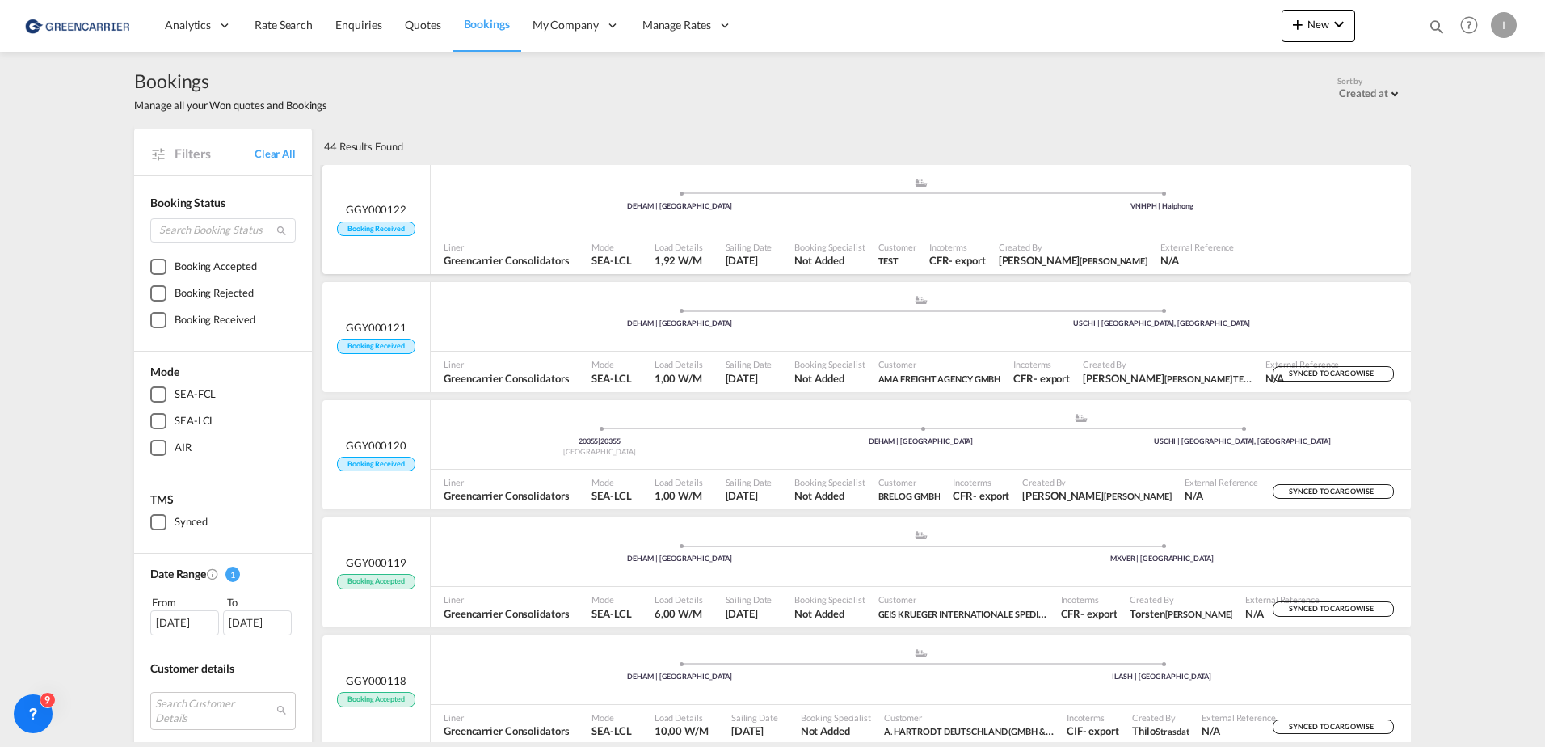
click at [565, 175] on port-traveller ".a{fill:#aaa8ad;} .a{fill:#aaa8ad;} DEHAM | [GEOGRAPHIC_DATA] VNHPH | Haiphong" at bounding box center [921, 199] width 980 height 61
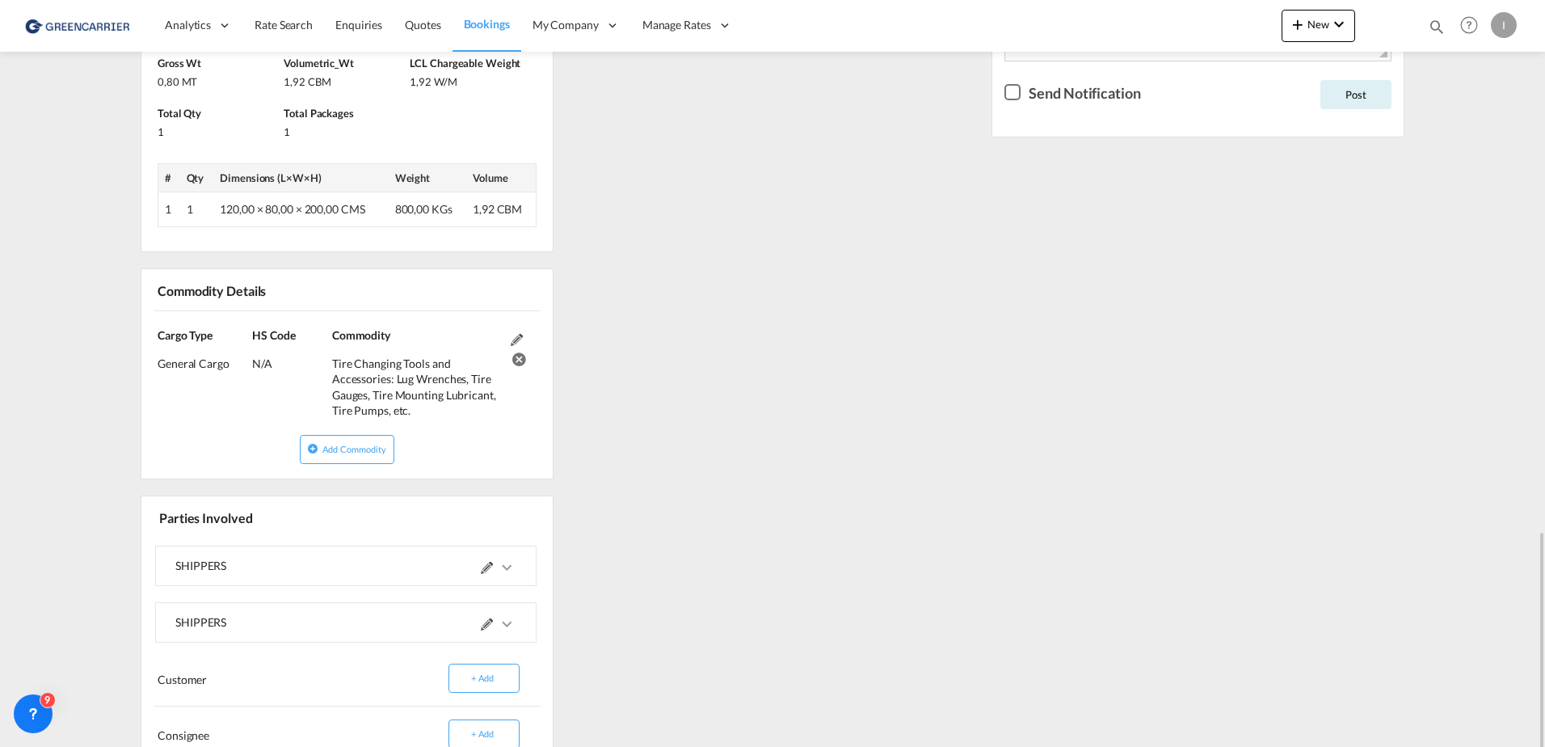
scroll to position [877, 0]
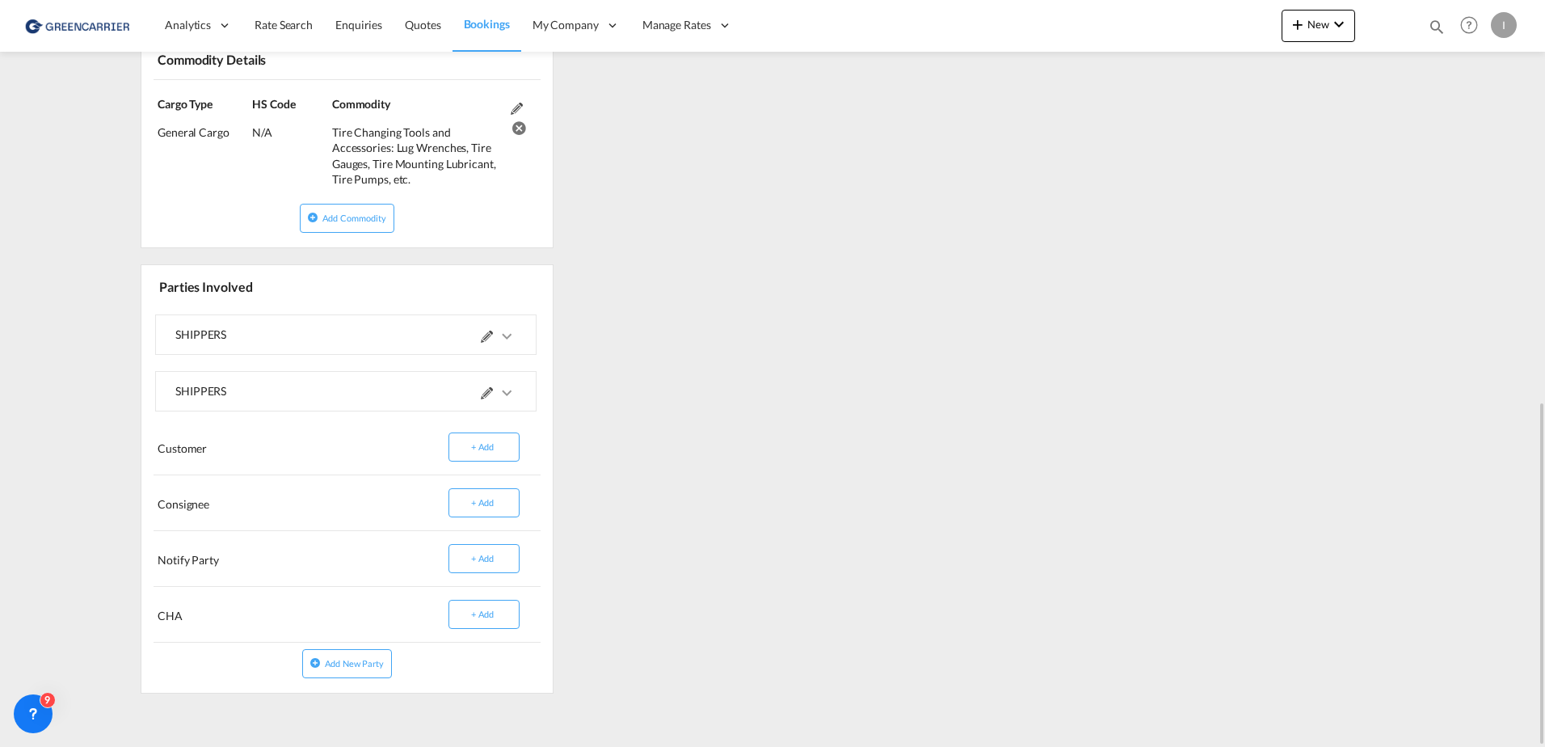
click at [510, 391] on md-icon "icons/ic_keyboard_arrow_right_black_24px.svg" at bounding box center [506, 392] width 19 height 19
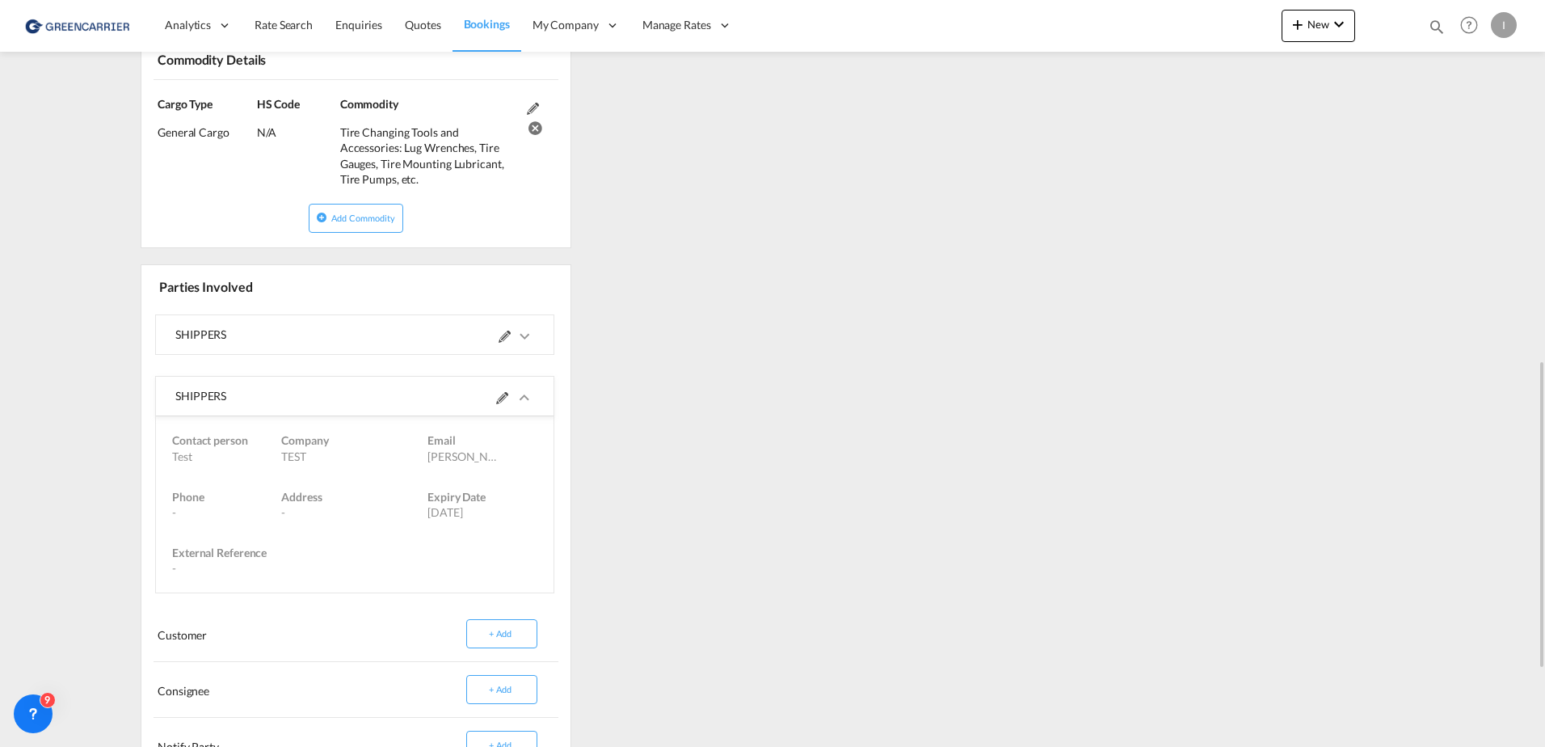
click at [515, 334] on md-icon "icons/ic_keyboard_arrow_right_black_24px.svg" at bounding box center [524, 335] width 19 height 19
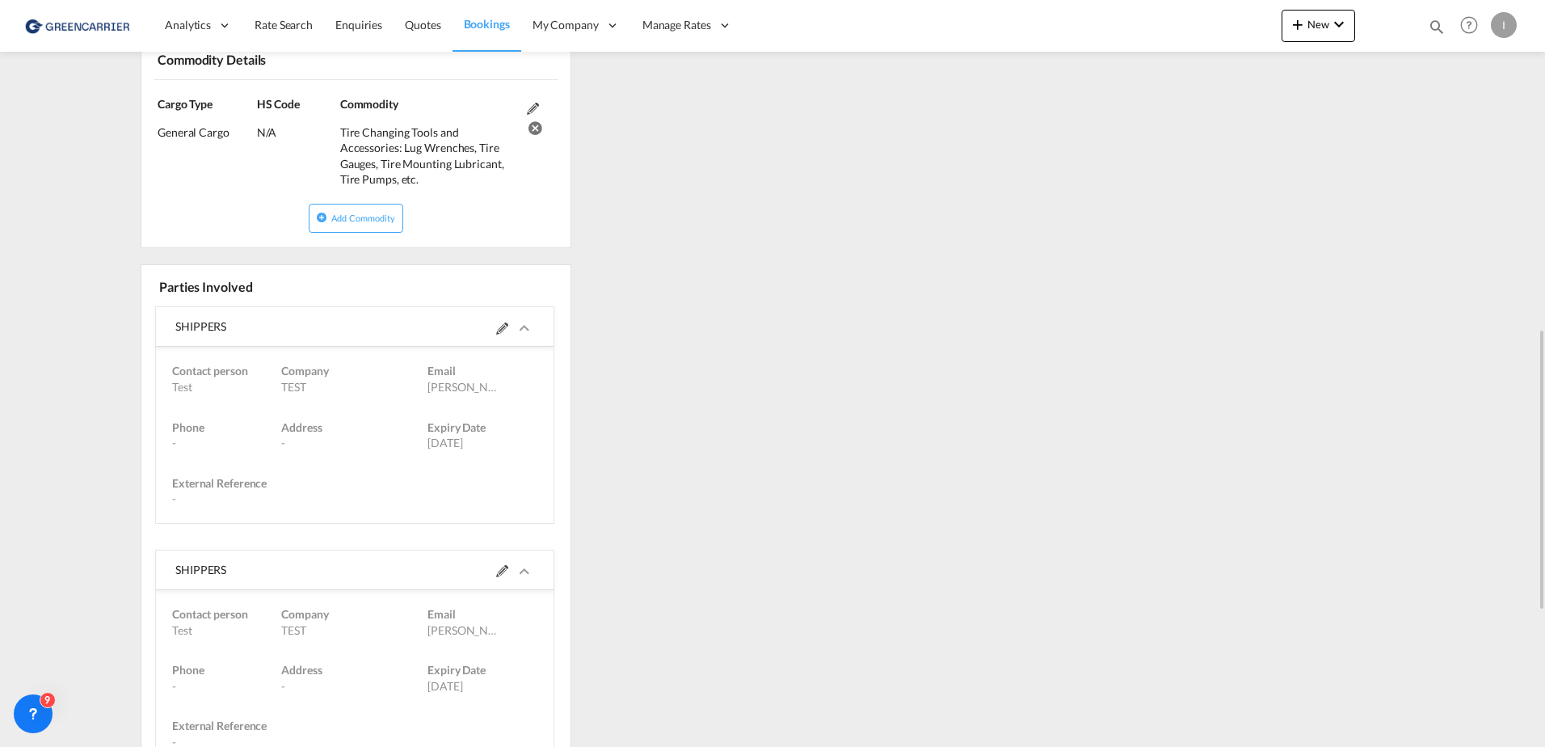
scroll to position [1039, 0]
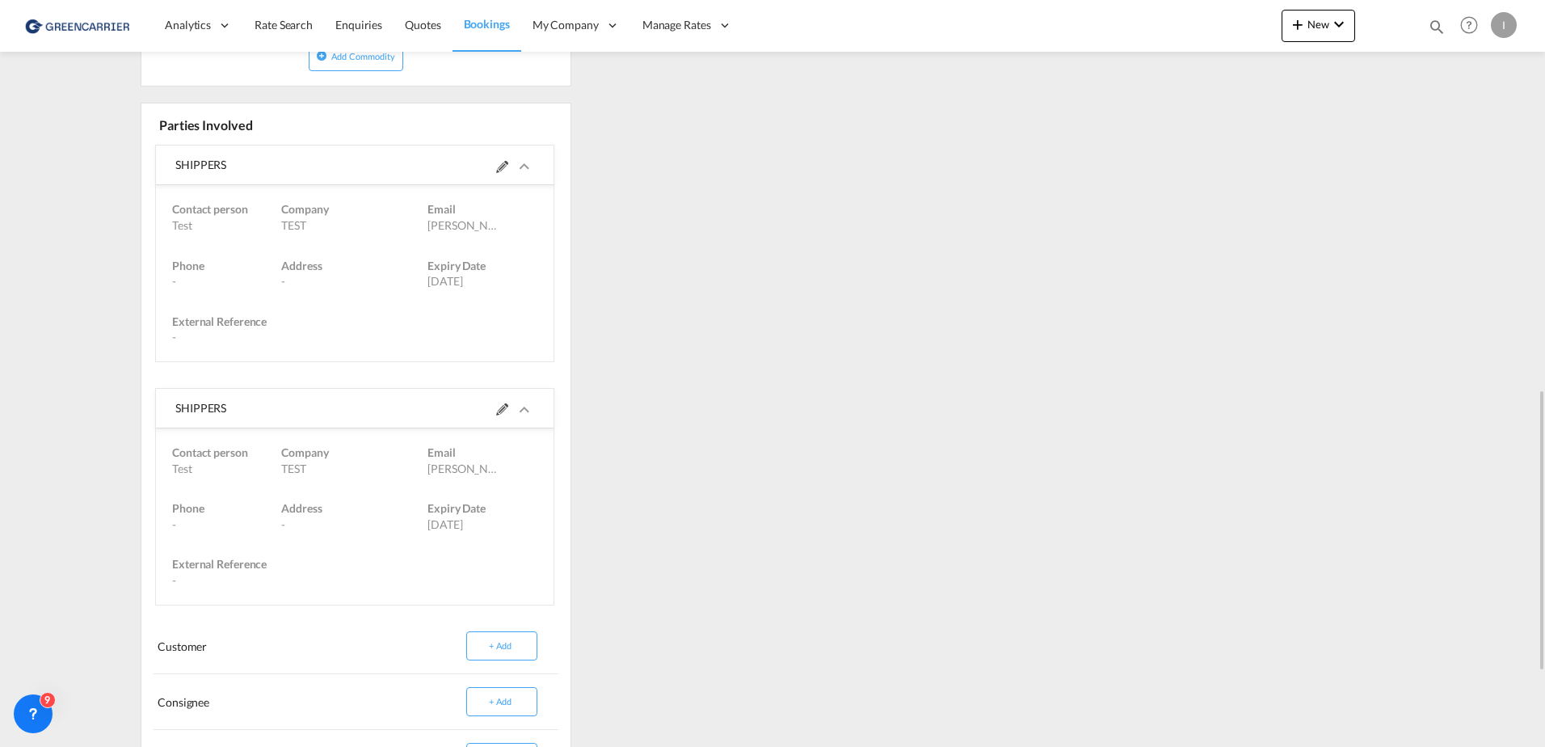
click at [515, 411] on md-icon "icons/ic_keyboard_arrow_right_black_24px.svg" at bounding box center [524, 409] width 19 height 19
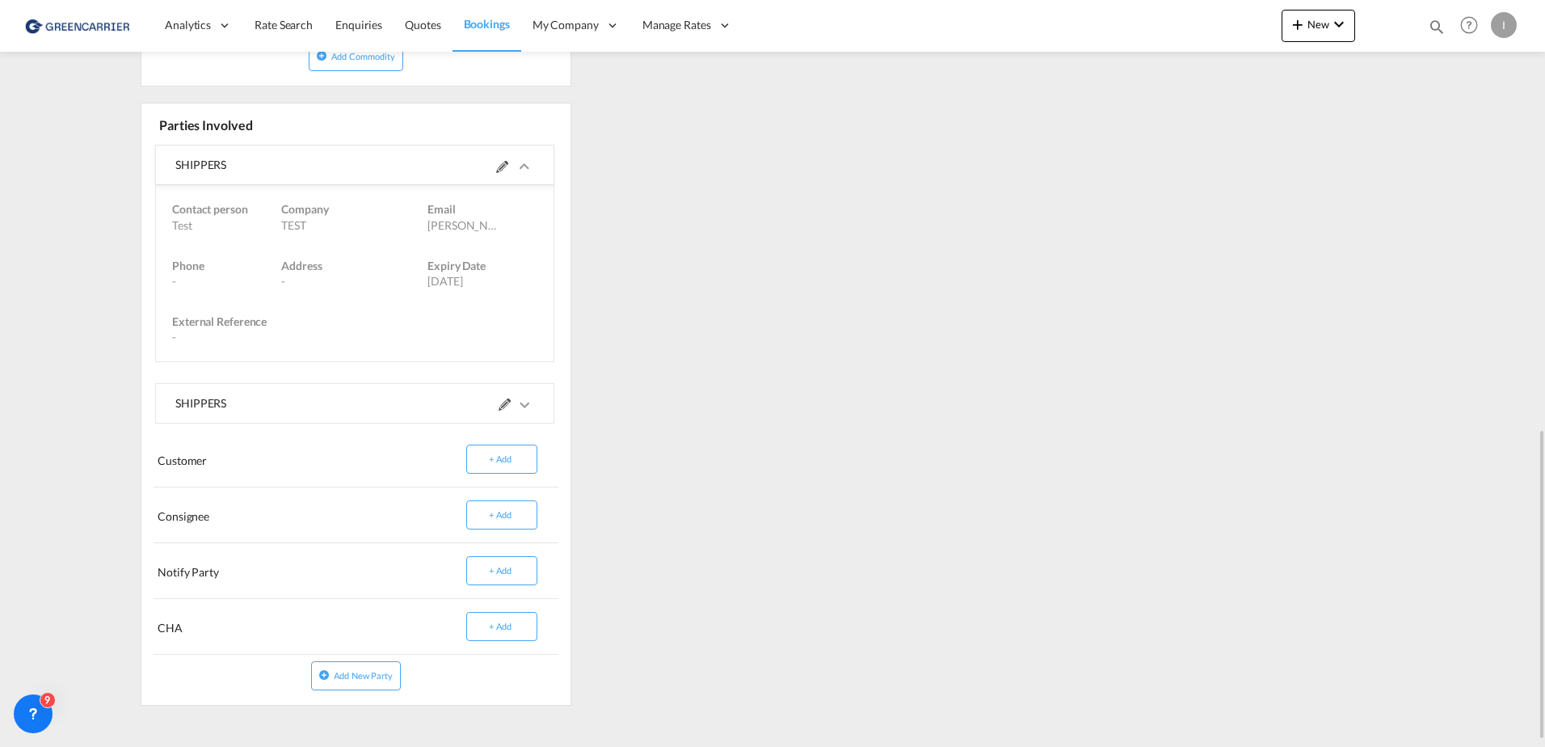
click at [515, 166] on md-icon "icons/ic_keyboard_arrow_right_black_24px.svg" at bounding box center [524, 166] width 19 height 19
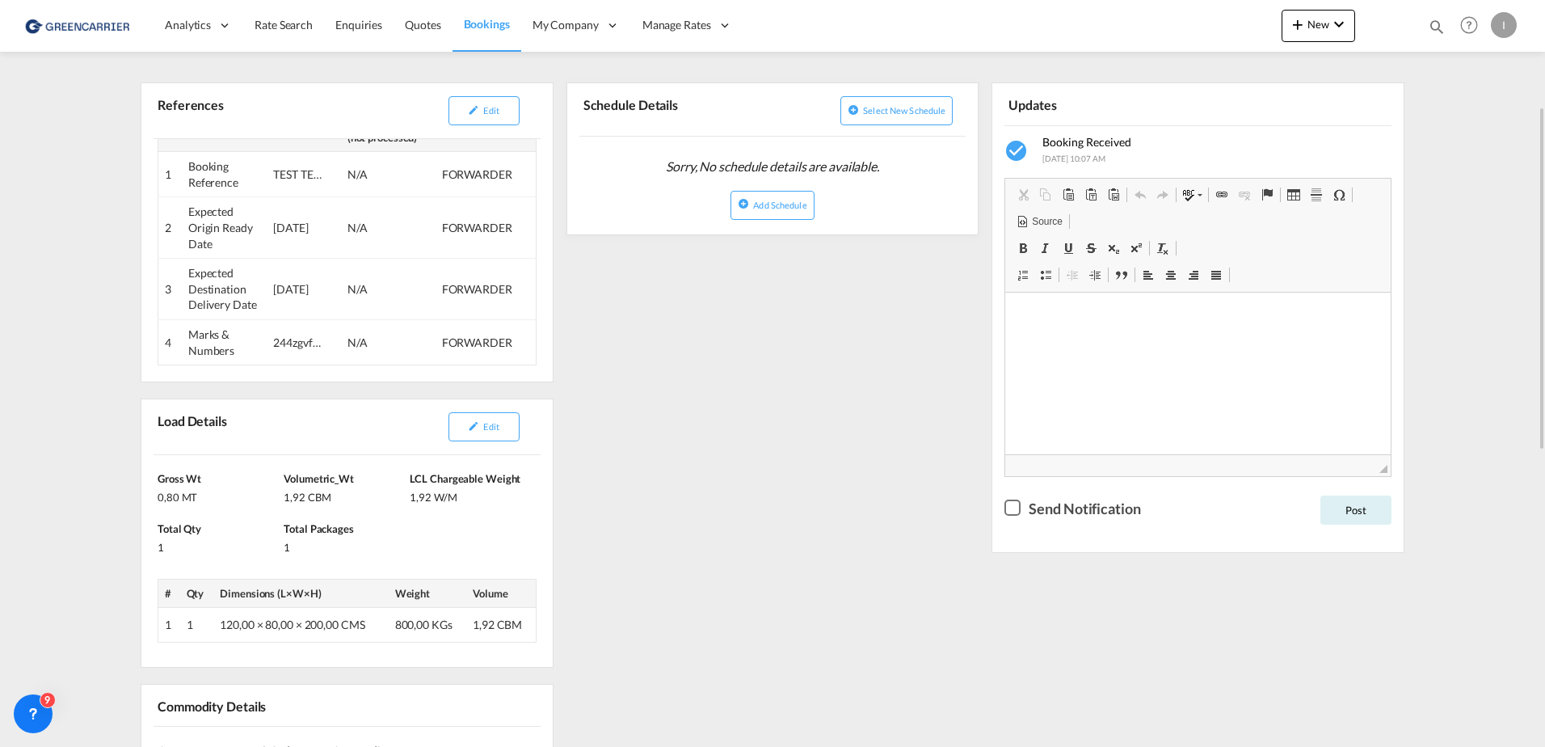
scroll to position [0, 0]
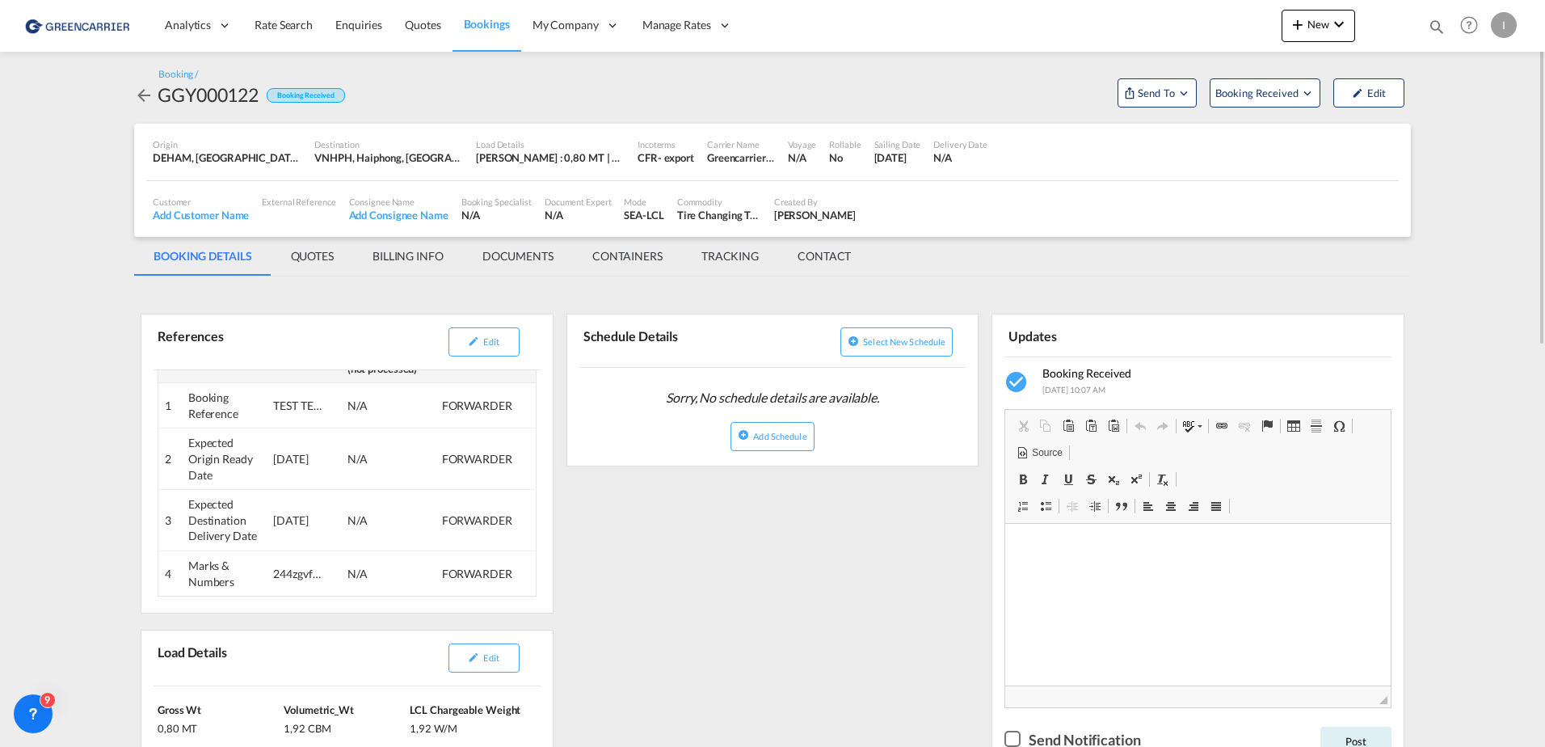
click at [135, 95] on md-icon "icon-arrow-left" at bounding box center [143, 95] width 19 height 19
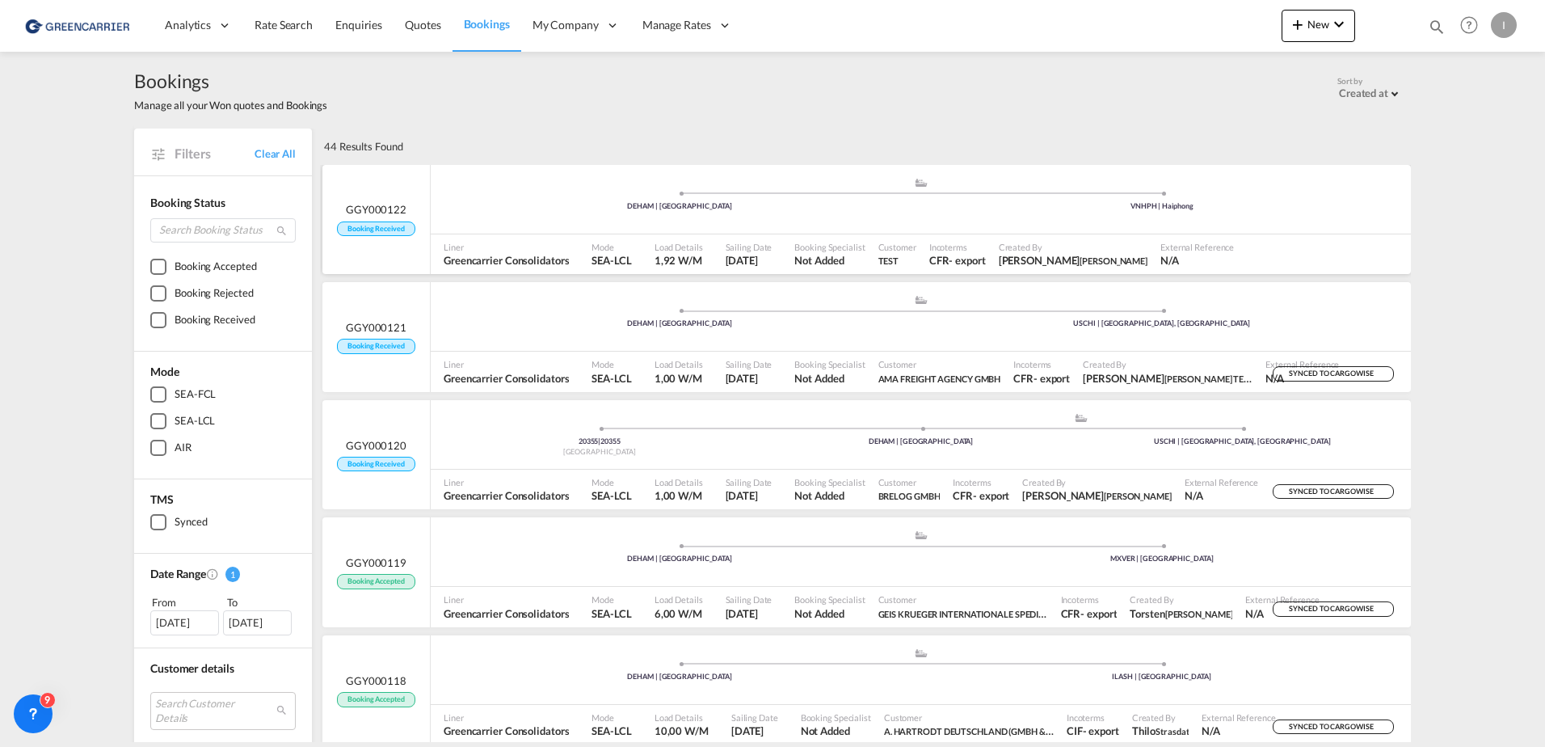
click at [579, 196] on ul ".a{fill:#aaa8ad;} .a{fill:#aaa8ad;} DEHAM | [GEOGRAPHIC_DATA] VNHPH | Haiphong" at bounding box center [921, 197] width 964 height 8
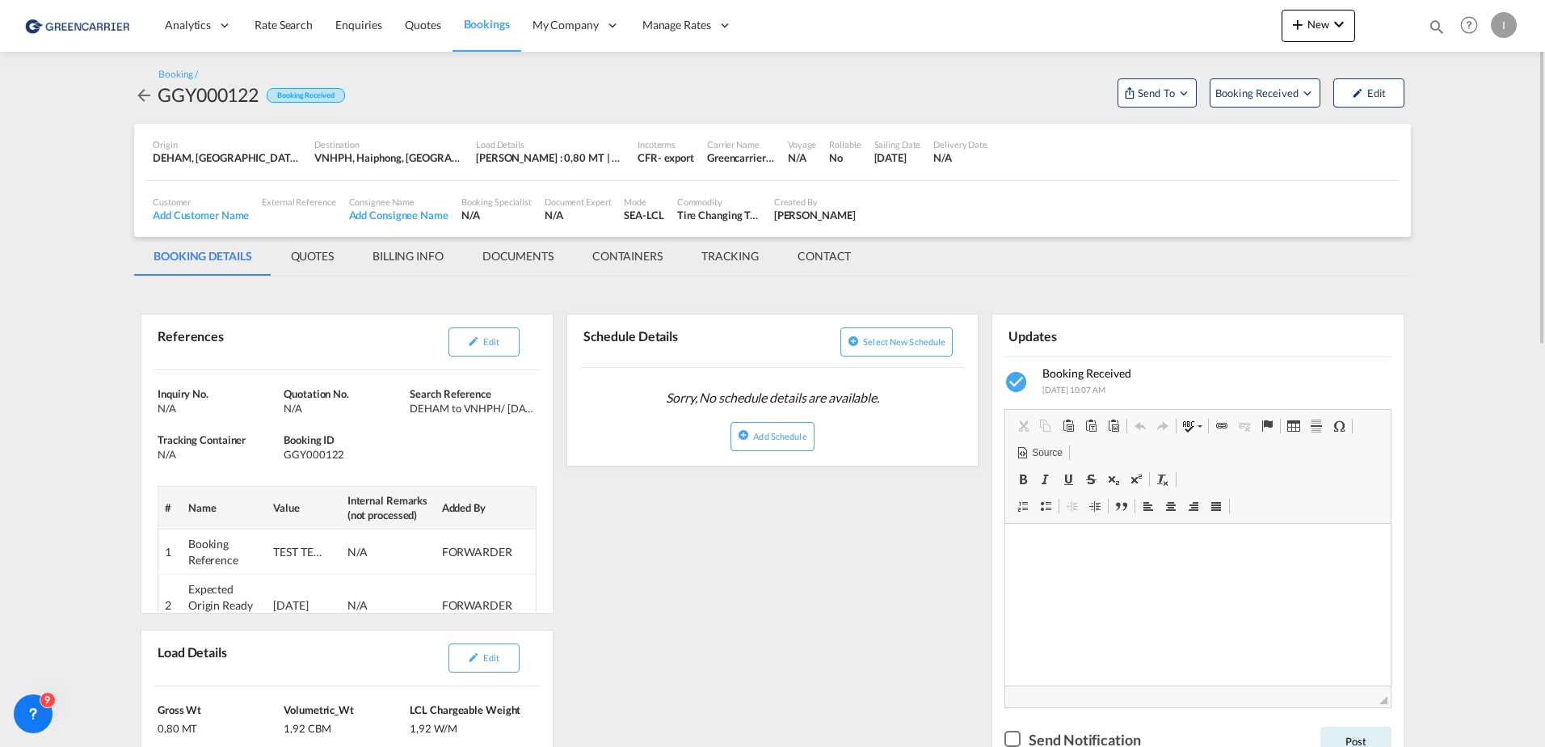
click at [136, 99] on md-icon "icon-arrow-left" at bounding box center [143, 95] width 19 height 19
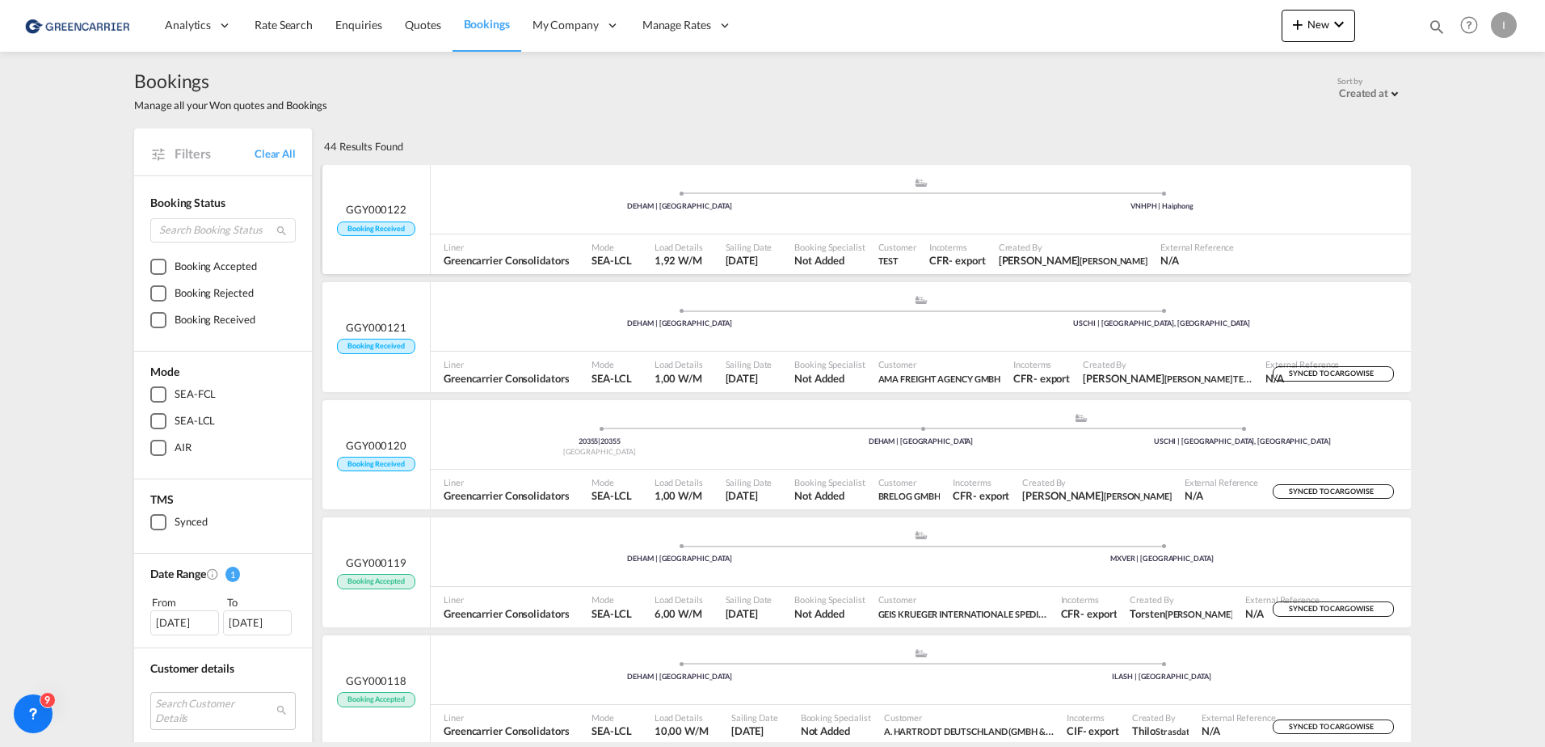
click at [479, 216] on div ".a{fill:#aaa8ad;} .a{fill:#aaa8ad;} DEHAM | [GEOGRAPHIC_DATA] VNHPH | Haiphong" at bounding box center [921, 201] width 980 height 48
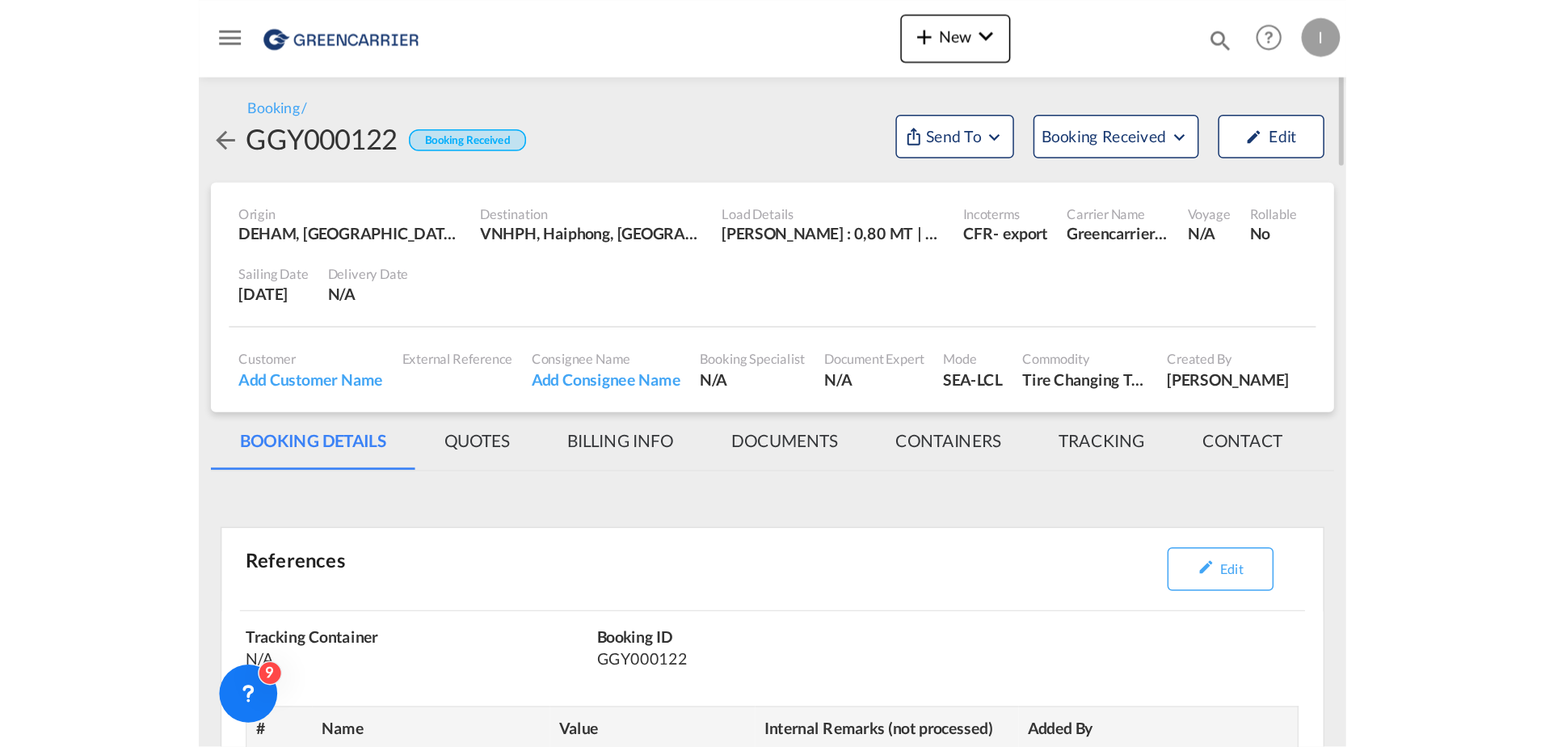
scroll to position [52, 0]
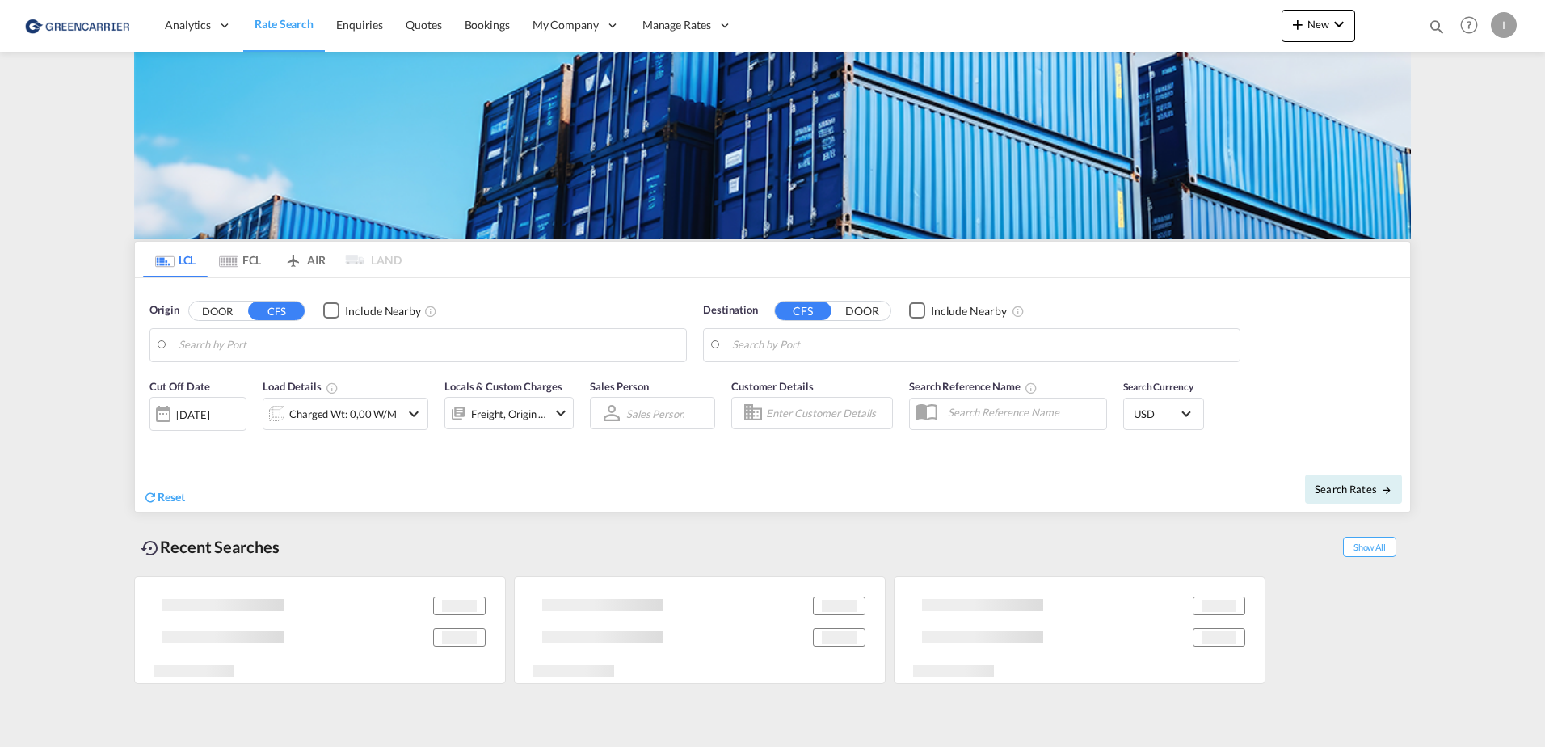
type input "[GEOGRAPHIC_DATA], [GEOGRAPHIC_DATA]"
type input "Callao, PECLL"
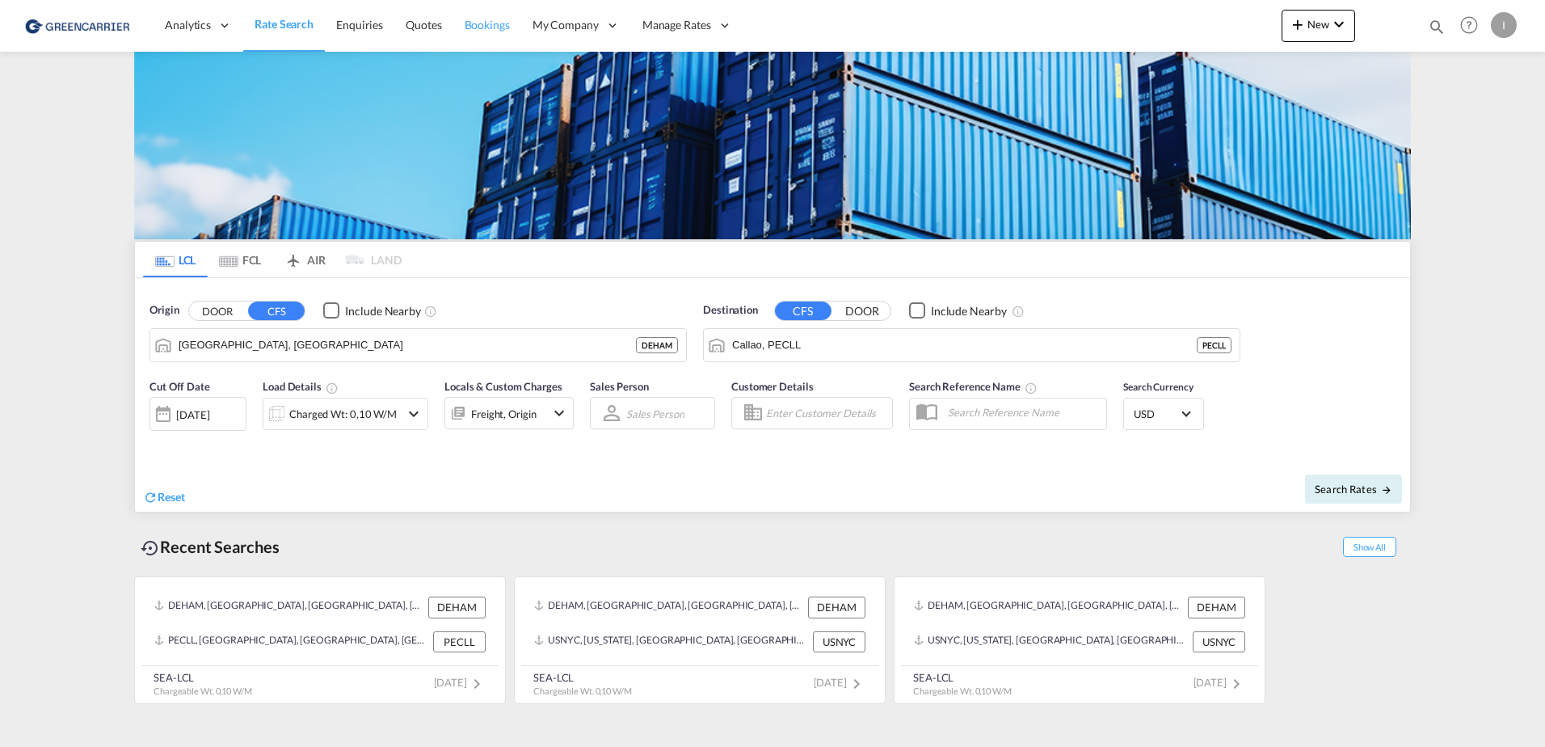
click at [461, 28] on link "Bookings" at bounding box center [487, 25] width 68 height 53
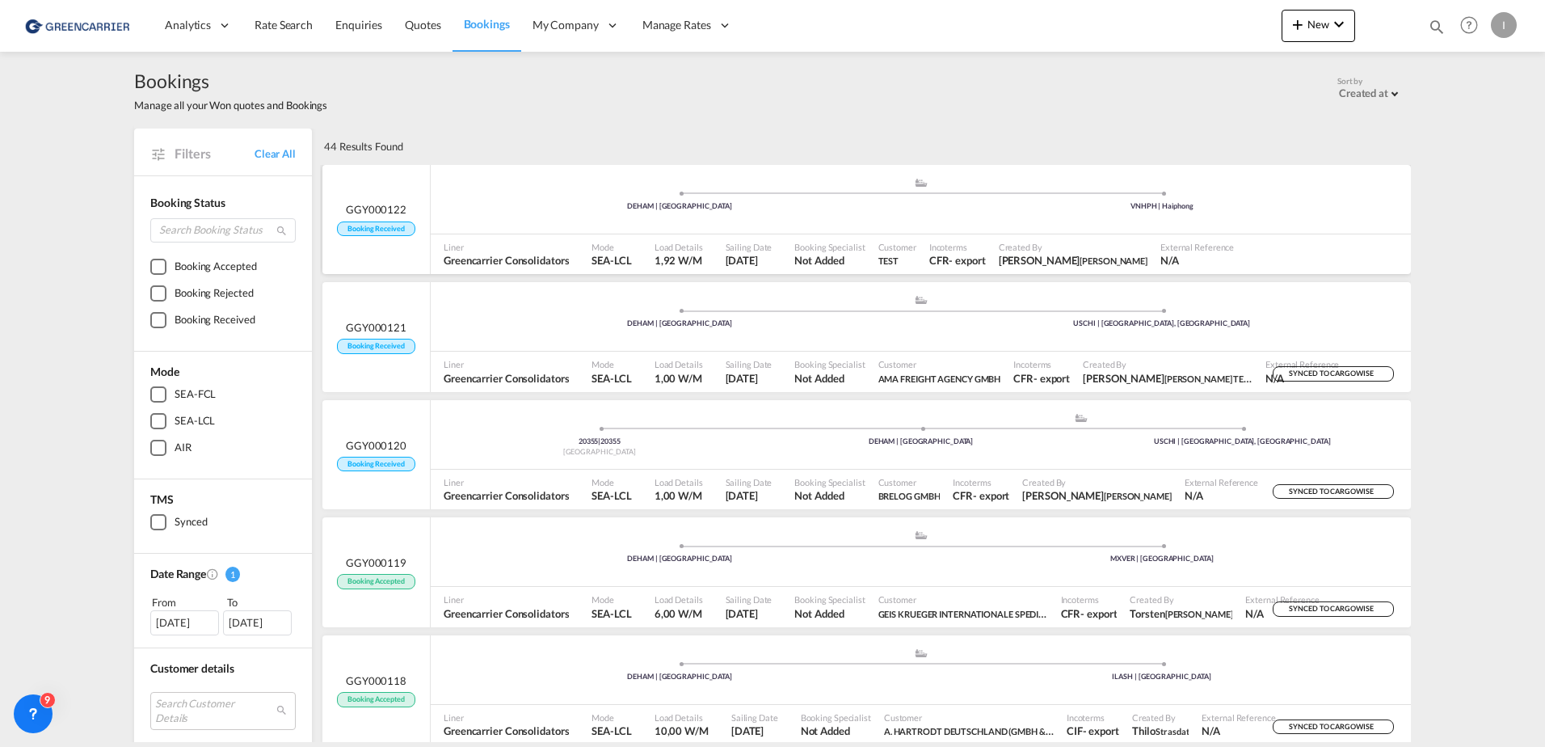
click at [522, 213] on div ".a{fill:#aaa8ad;} .a{fill:#aaa8ad;} DEHAM | [GEOGRAPHIC_DATA] VNHPH | Haiphong" at bounding box center [921, 201] width 980 height 48
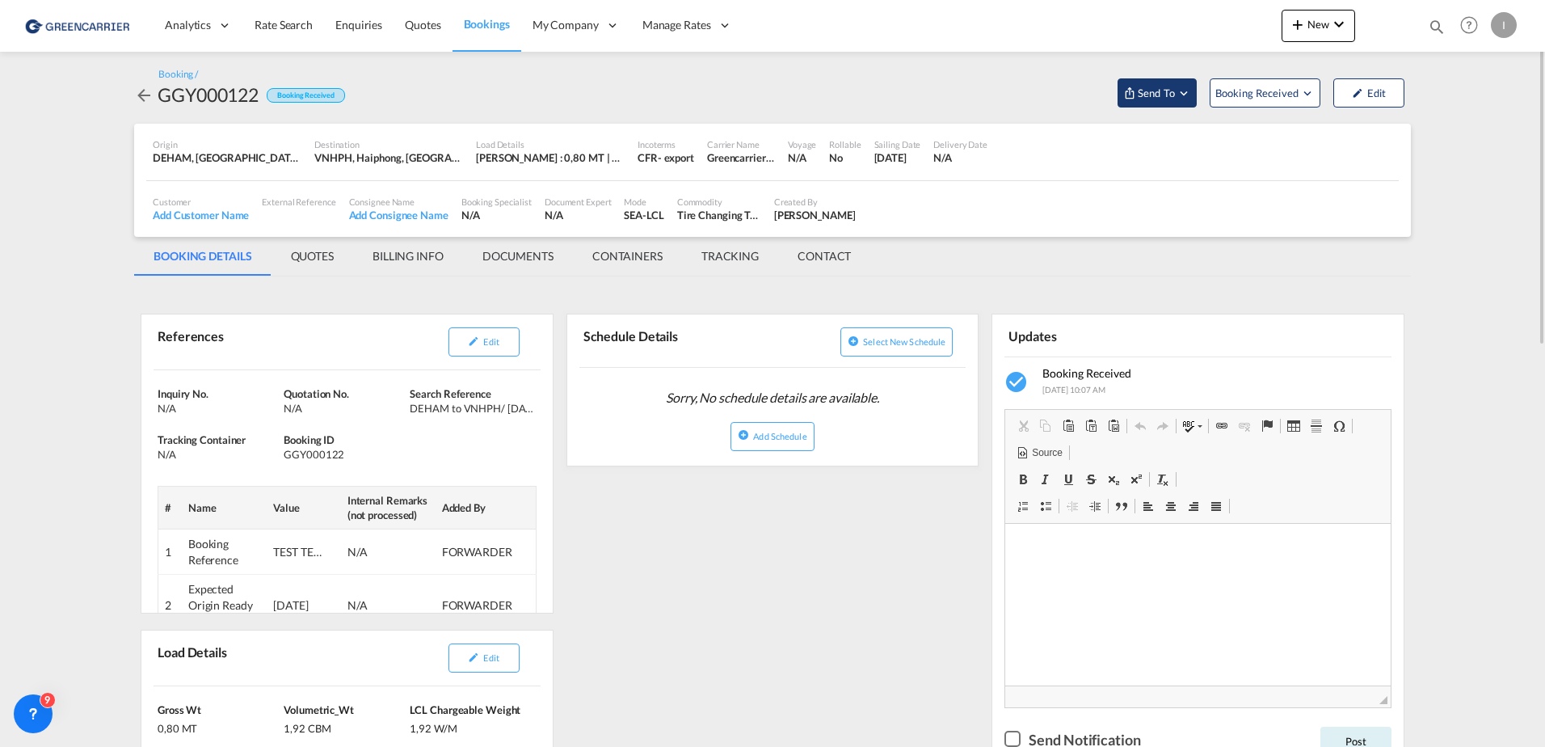
click at [765, 92] on span "Send To" at bounding box center [1156, 93] width 40 height 16
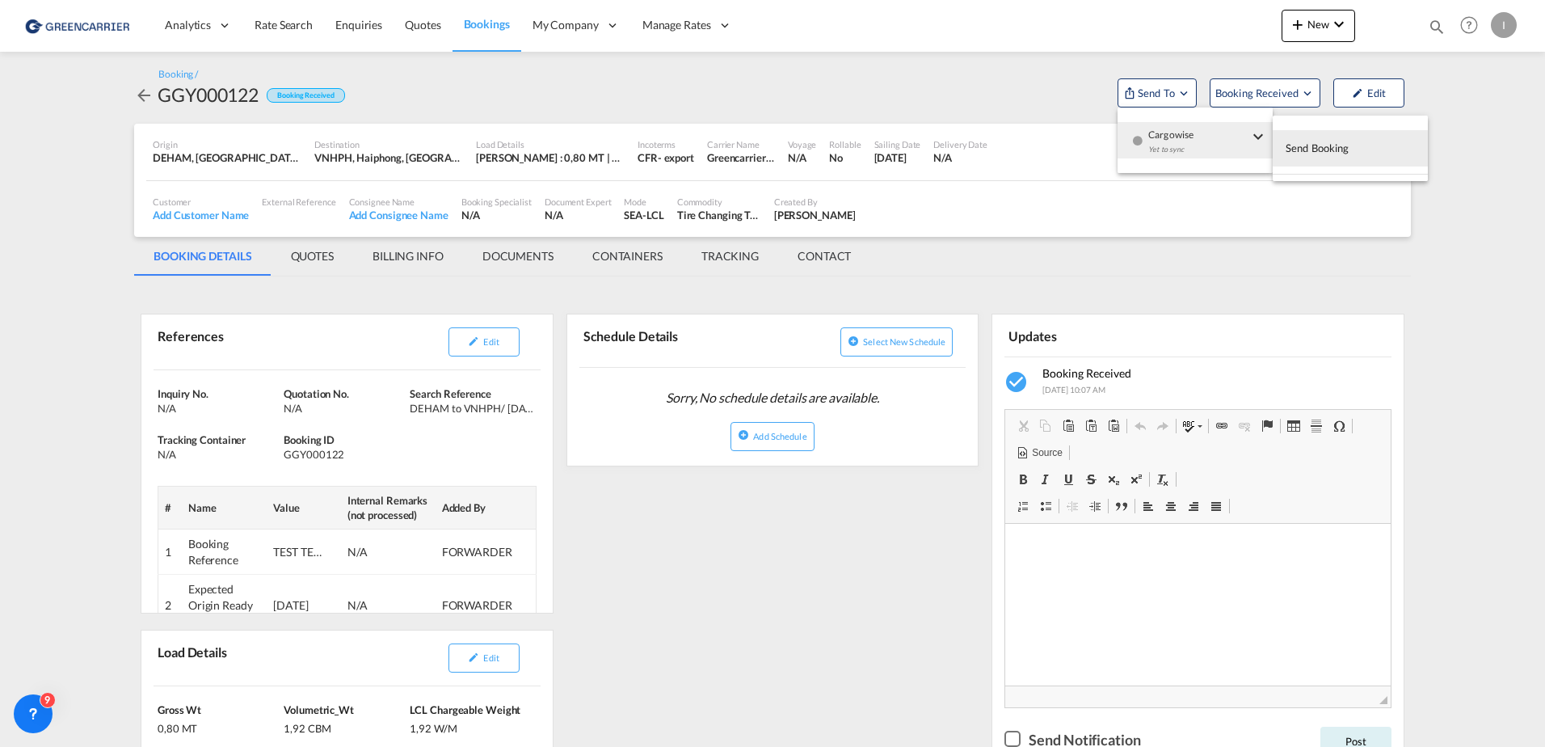
click at [765, 136] on md-backdrop at bounding box center [772, 373] width 1545 height 747
click at [765, 149] on div "Origin DEHAM, Hamburg, Germany, Western Europe, Europe Destination VNHPH, Haiph…" at bounding box center [772, 152] width 1252 height 57
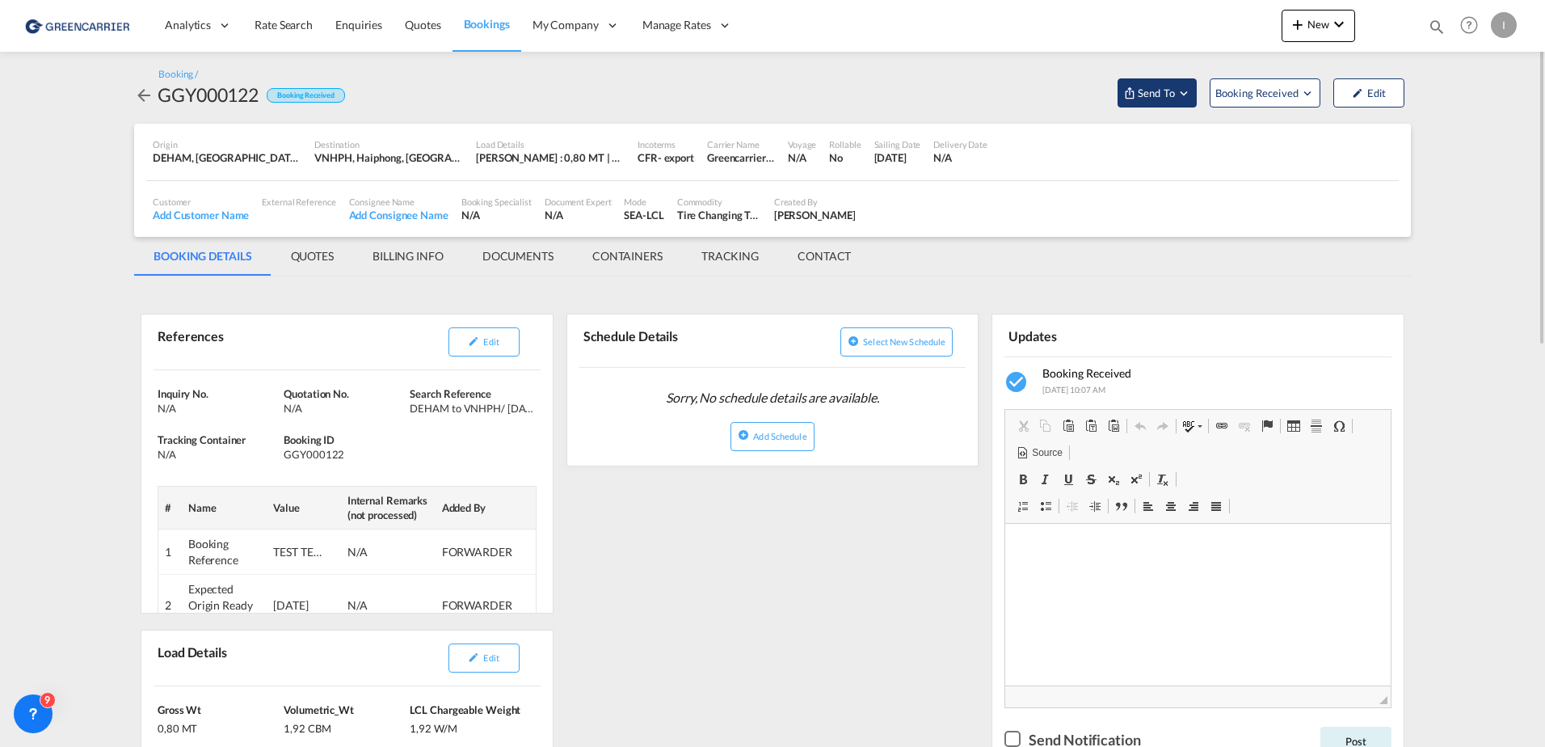
click at [765, 100] on span "Send To" at bounding box center [1156, 93] width 40 height 16
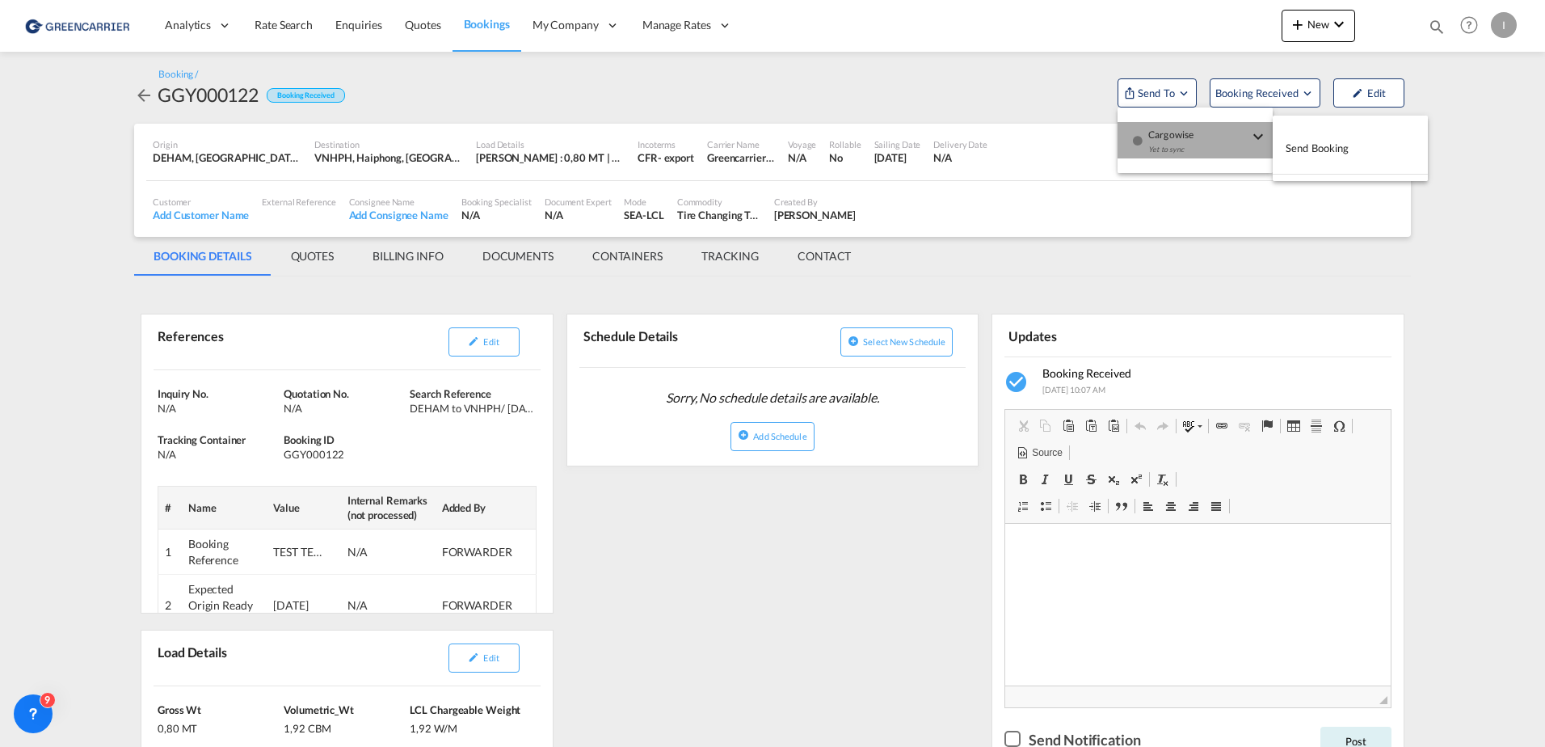
click at [765, 133] on span "Cargowise" at bounding box center [1198, 129] width 100 height 15
click at [765, 142] on button "Send Booking" at bounding box center [1349, 148] width 155 height 36
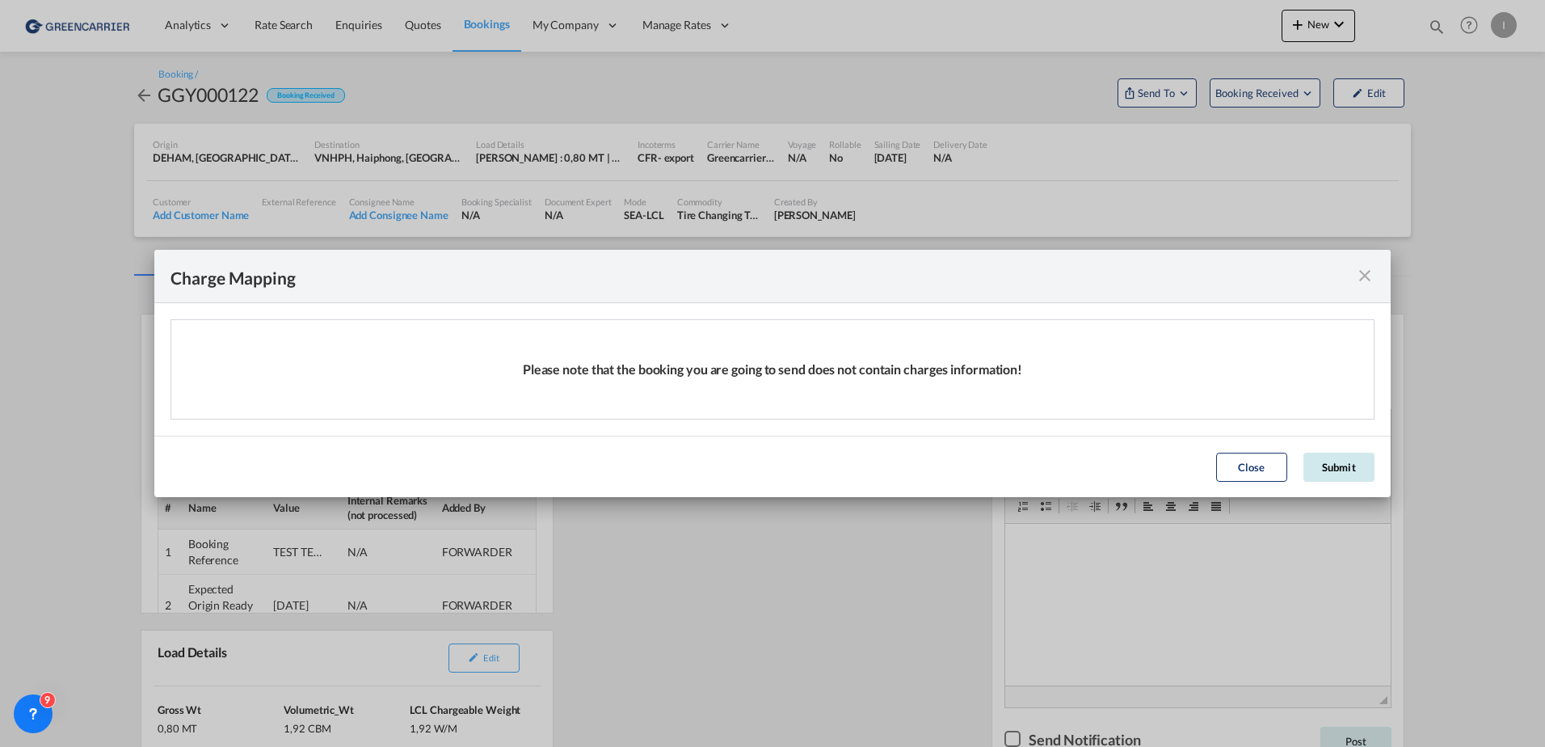
click at [765, 476] on button "Submit" at bounding box center [1338, 466] width 71 height 29
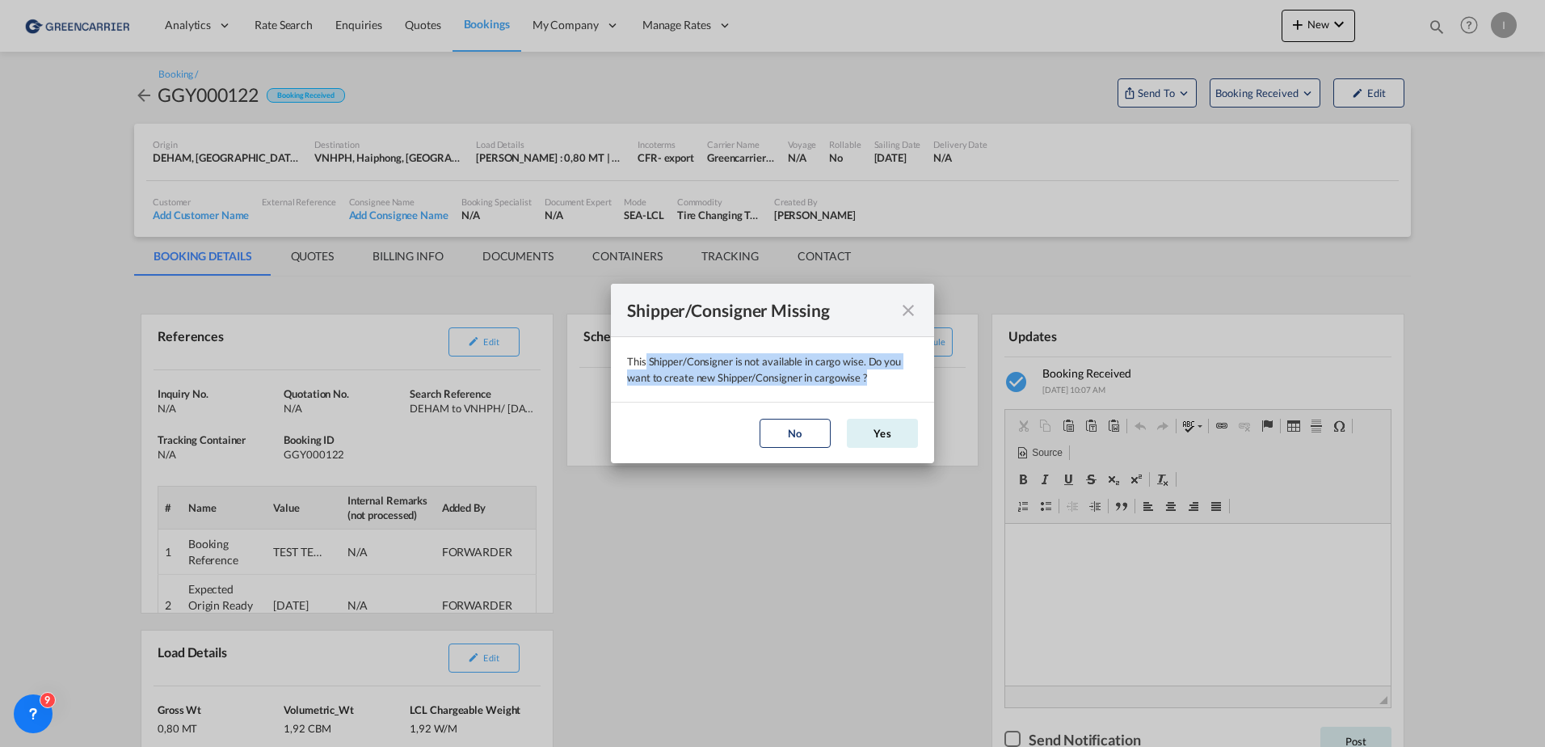
drag, startPoint x: 646, startPoint y: 359, endPoint x: 1003, endPoint y: 385, distance: 358.1
click at [765, 385] on div "Shipper/Consigner Missing This Shipper/Consigner is not available in cargo wise…" at bounding box center [772, 373] width 1545 height 747
drag, startPoint x: 1003, startPoint y: 385, endPoint x: 745, endPoint y: 351, distance: 260.0
click at [741, 336] on div "Shipper/Consigner Missing" at bounding box center [772, 310] width 323 height 53
drag, startPoint x: 644, startPoint y: 369, endPoint x: 878, endPoint y: 366, distance: 234.3
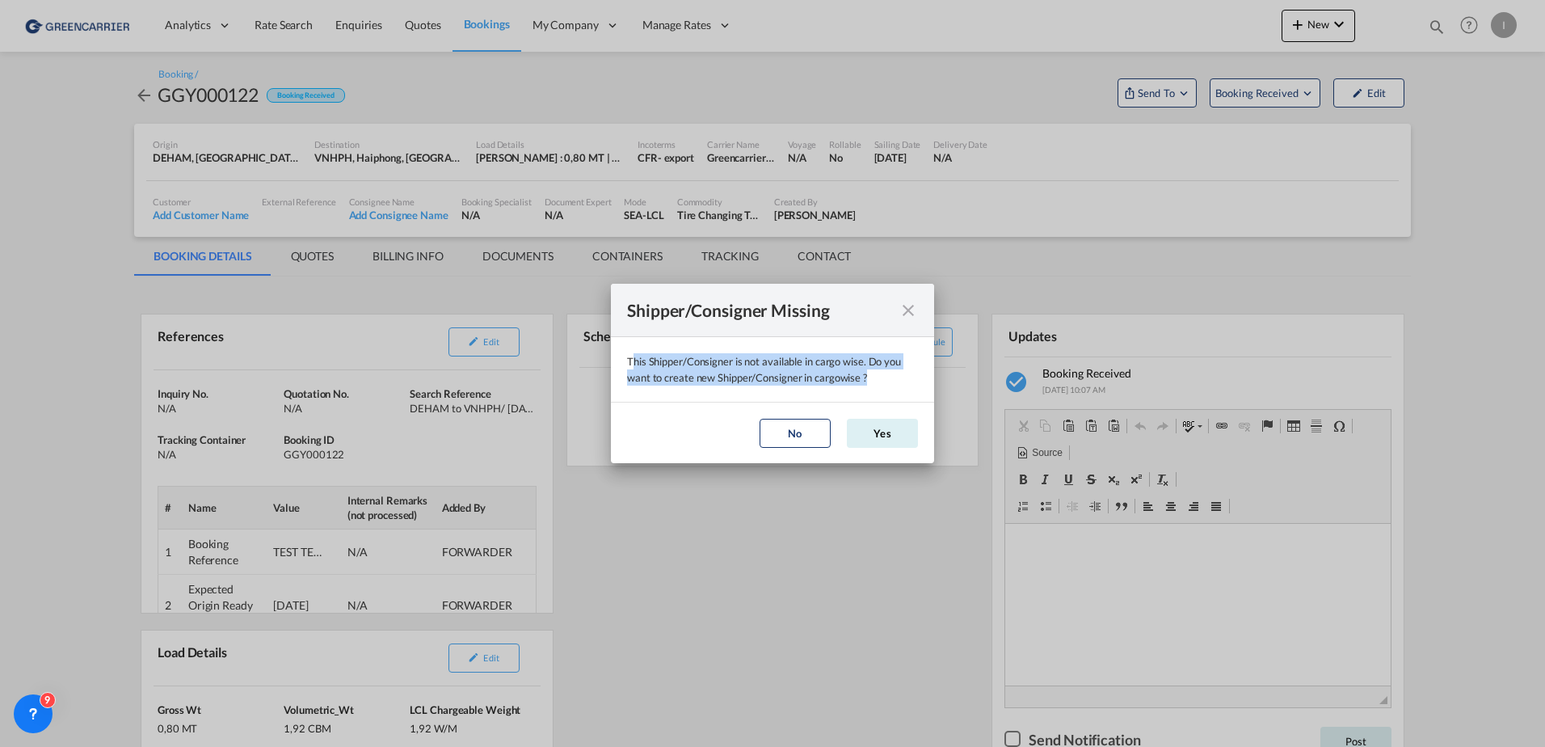
click at [765, 366] on div "This Shipper/Consigner is not available in cargo wise. Do you want to create ne…" at bounding box center [772, 369] width 291 height 32
click at [765, 365] on div "This Shipper/Consigner is not available in cargo wise. Do you want to create ne…" at bounding box center [772, 369] width 291 height 32
click at [765, 384] on div "This Shipper/Consigner is not available in cargo wise. Do you want to create ne…" at bounding box center [772, 369] width 291 height 32
drag, startPoint x: 725, startPoint y: 381, endPoint x: 874, endPoint y: 381, distance: 149.5
click at [765, 381] on div "This Shipper/Consigner is not available in cargo wise. Do you want to create ne…" at bounding box center [772, 369] width 291 height 32
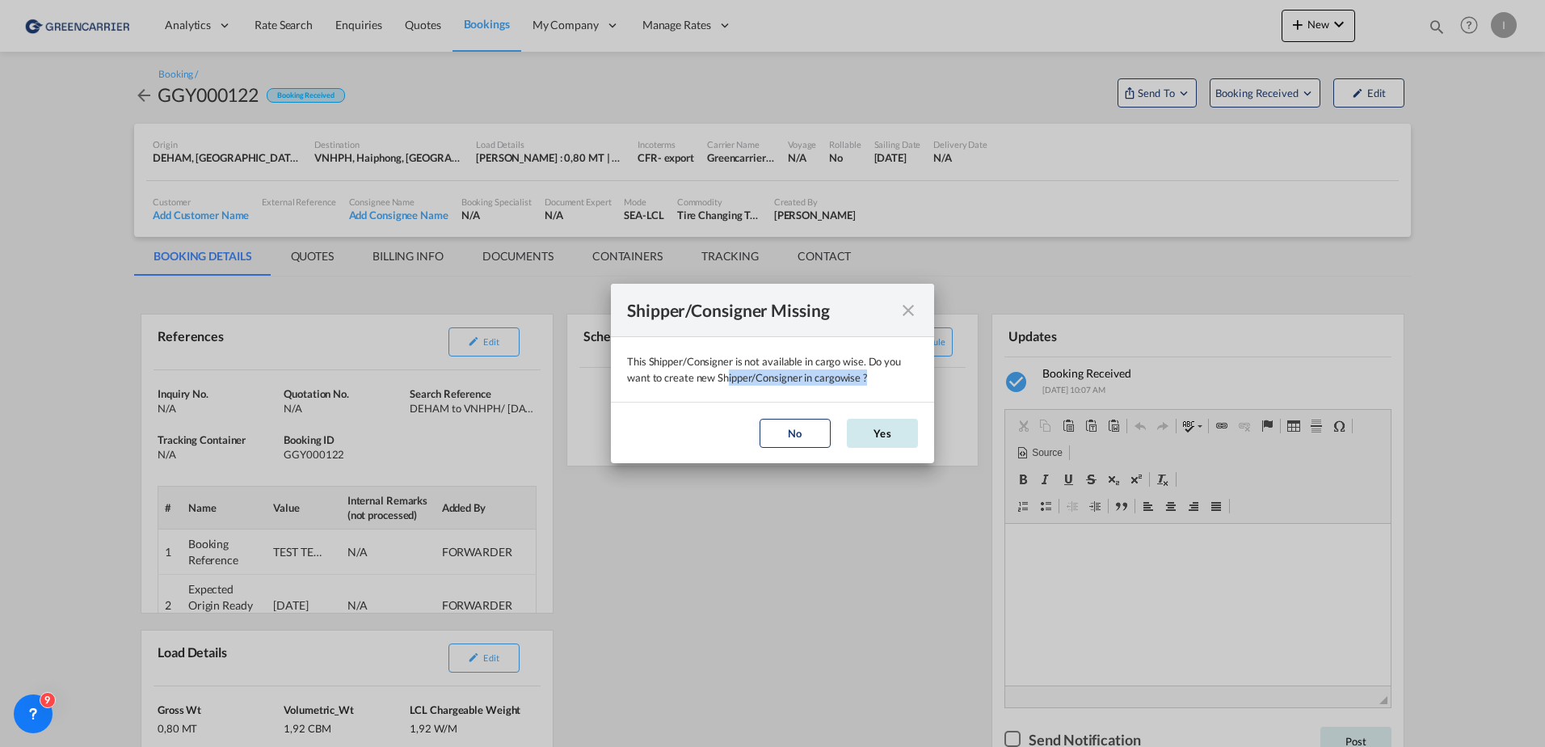
drag, startPoint x: 874, startPoint y: 381, endPoint x: 894, endPoint y: 435, distance: 57.8
click at [765, 435] on button "Yes" at bounding box center [882, 433] width 71 height 29
click at [765, 439] on button "Yes" at bounding box center [882, 433] width 71 height 29
click at [765, 307] on md-icon "icon-close" at bounding box center [907, 310] width 19 height 19
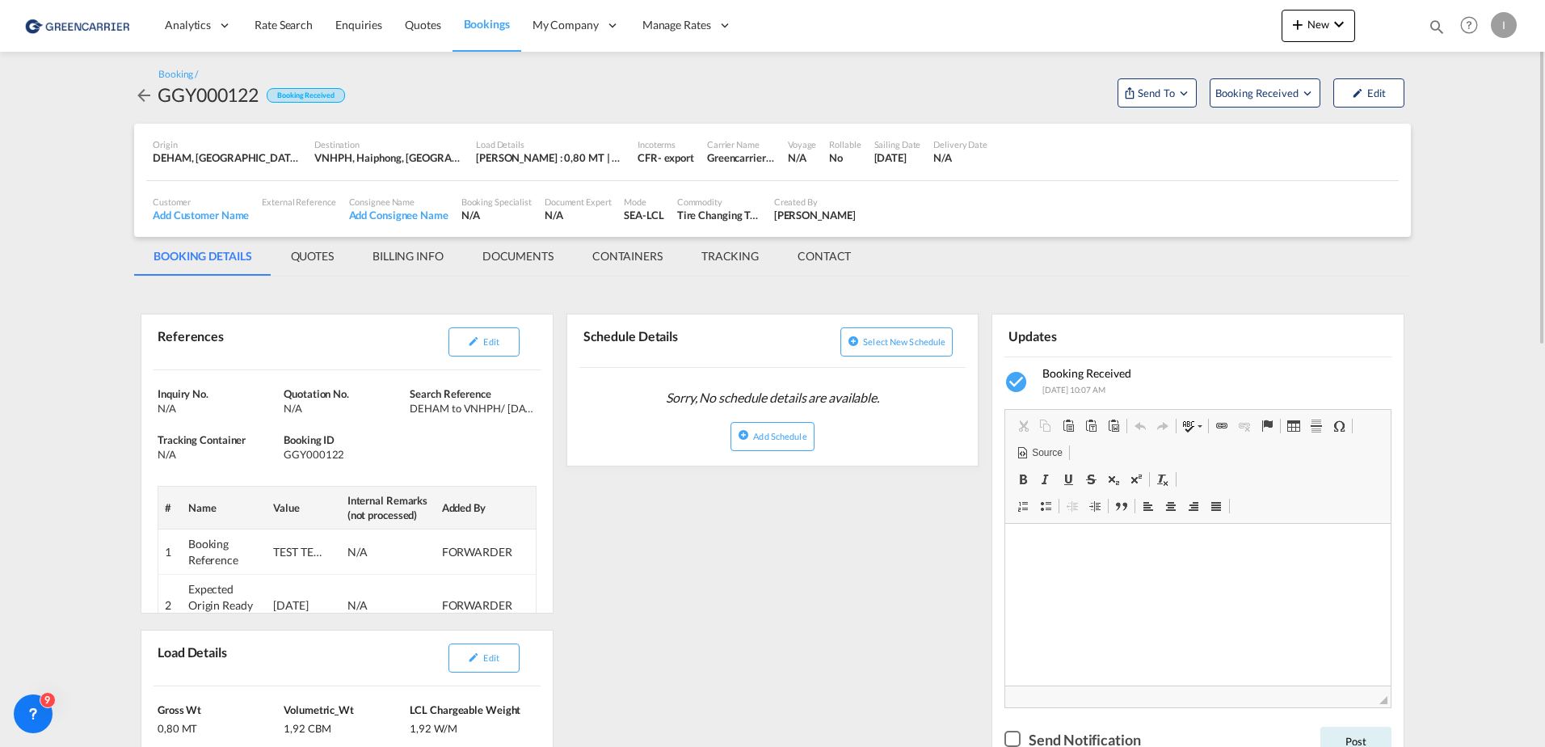
click at [224, 260] on md-tab-item "BOOKING DETAILS" at bounding box center [202, 256] width 137 height 39
click at [190, 213] on div "Add Customer Name" at bounding box center [201, 215] width 96 height 15
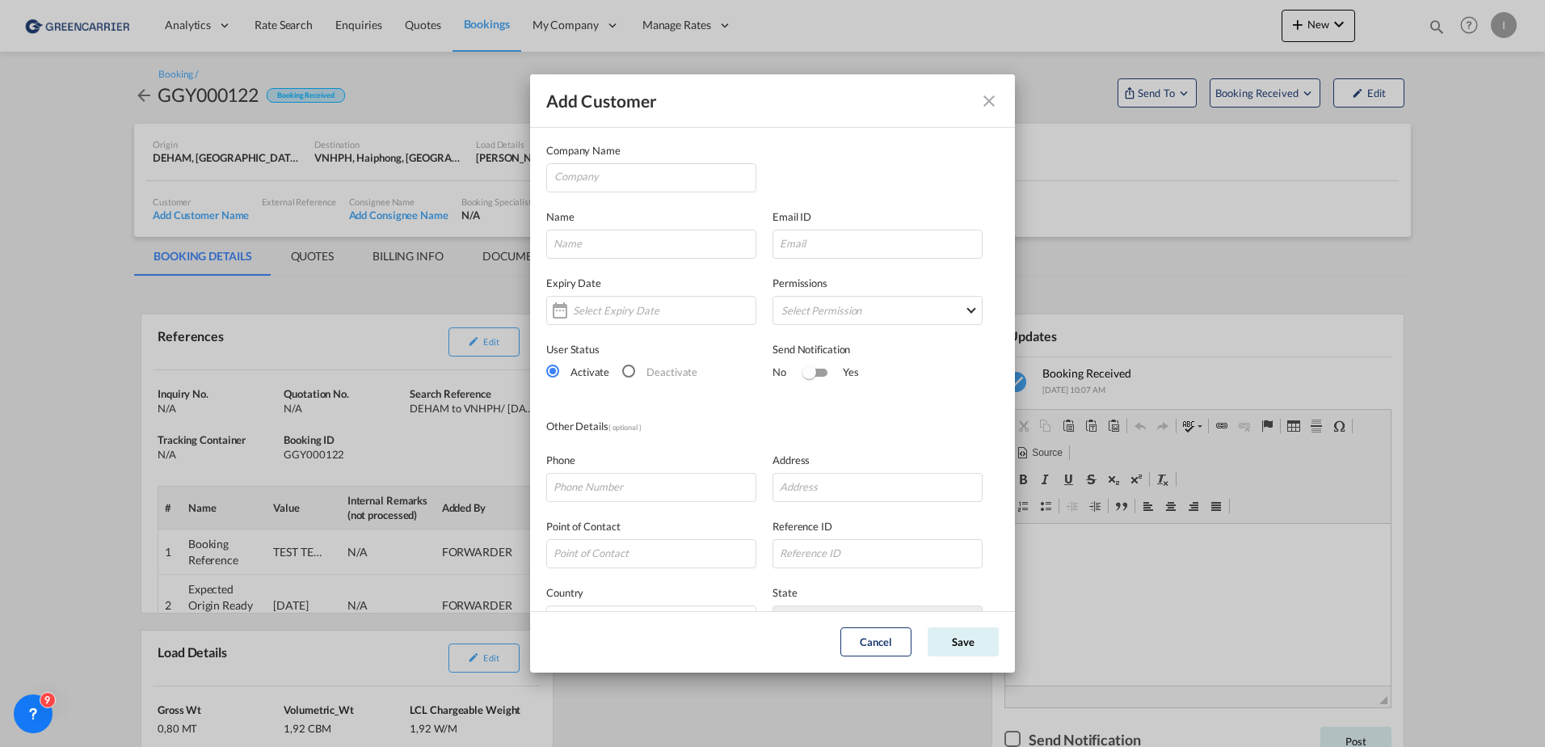
click at [658, 162] on div "Company Name" at bounding box center [659, 167] width 226 height 50
click at [644, 175] on input "Company" at bounding box center [654, 176] width 201 height 24
click at [598, 174] on input "Company" at bounding box center [654, 176] width 201 height 24
click at [649, 178] on input "Company" at bounding box center [654, 176] width 201 height 24
type input "AMA"
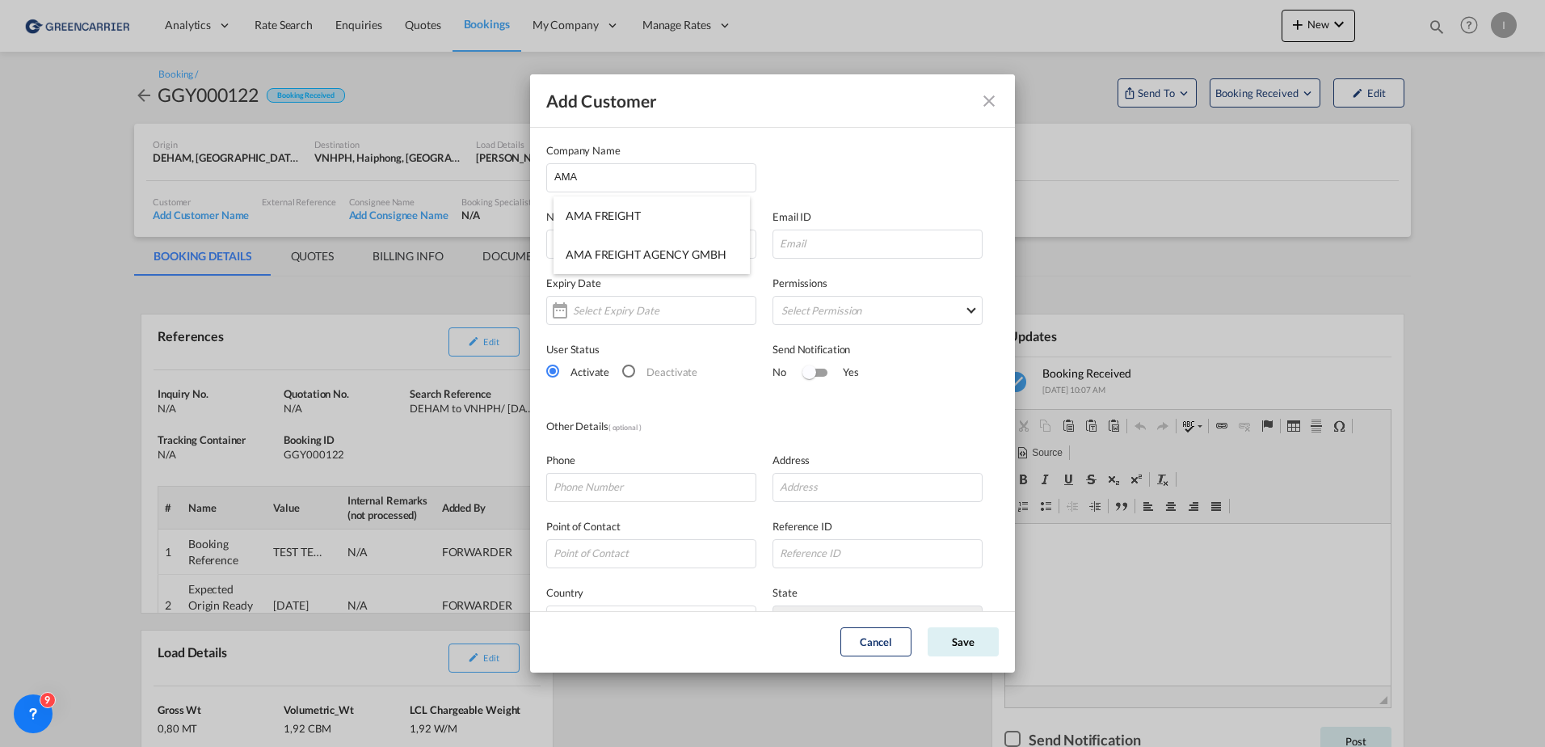
click at [765, 103] on md-icon "icon-close" at bounding box center [988, 100] width 19 height 19
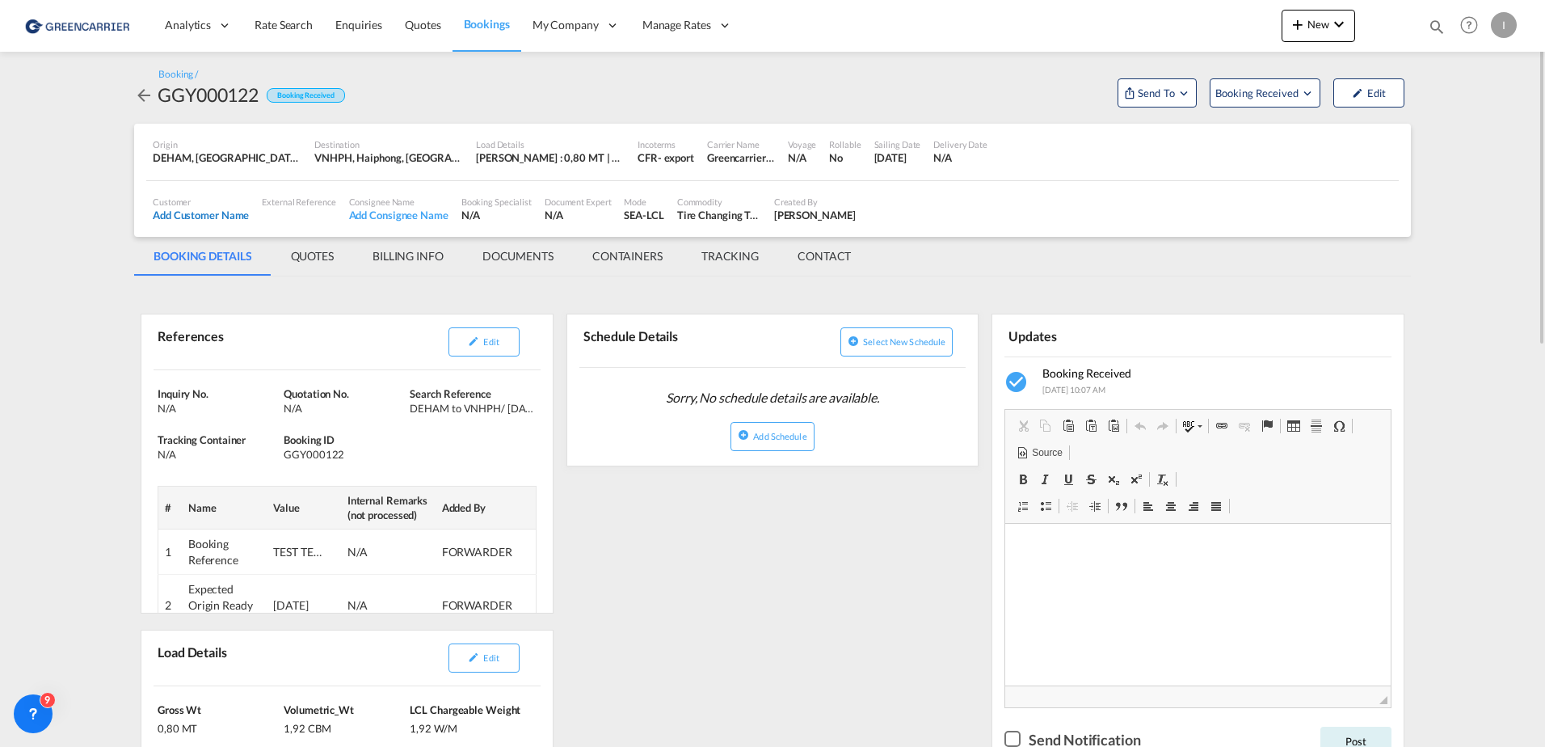
click at [217, 212] on div "Add Customer Name" at bounding box center [201, 215] width 96 height 15
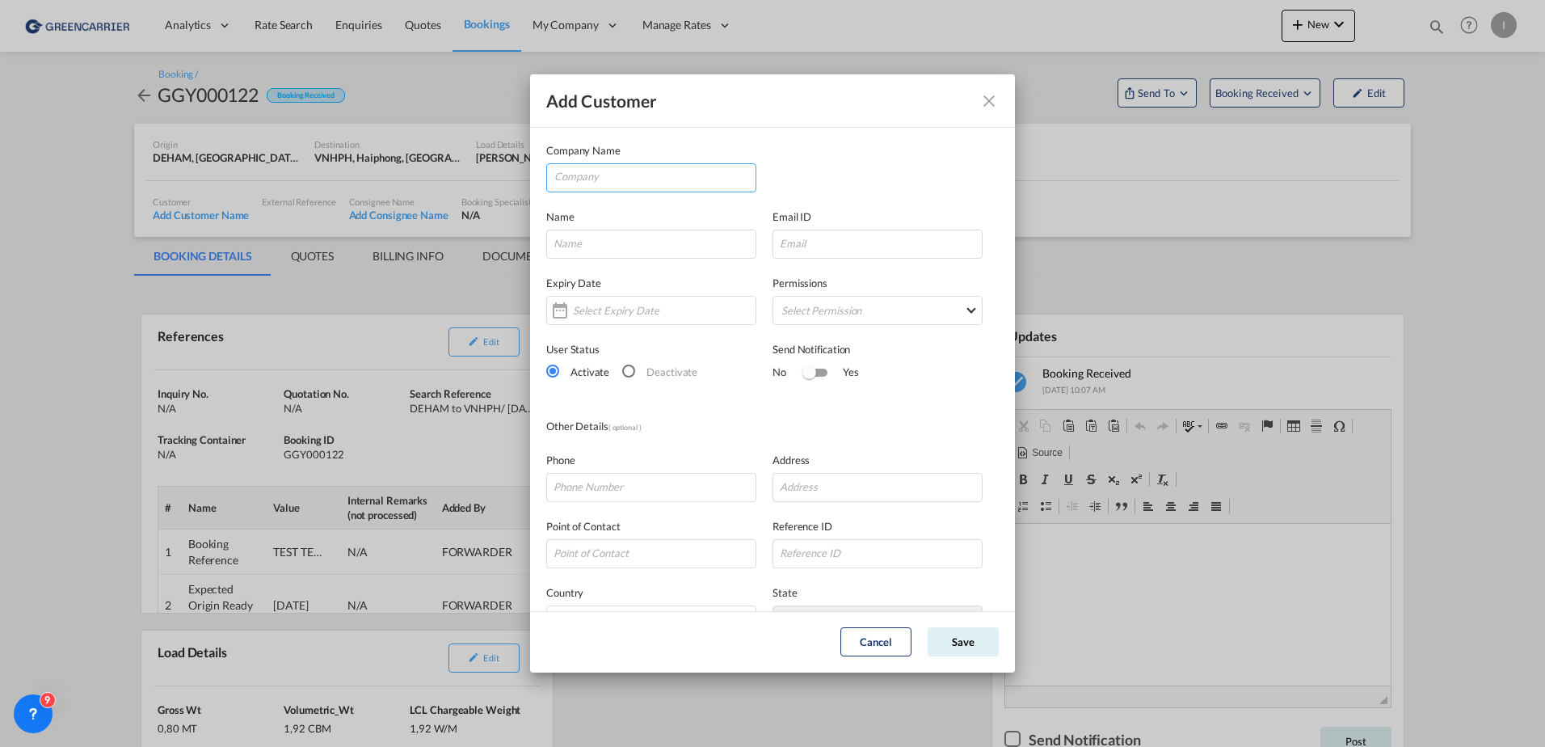
click at [620, 175] on input "Company" at bounding box center [654, 176] width 201 height 24
click at [626, 212] on span "BRELOG GMBH" at bounding box center [605, 215] width 79 height 14
type input "BRELOG GMBH"
type input "nikolas.born@brelog.com"
type input "042182860135"
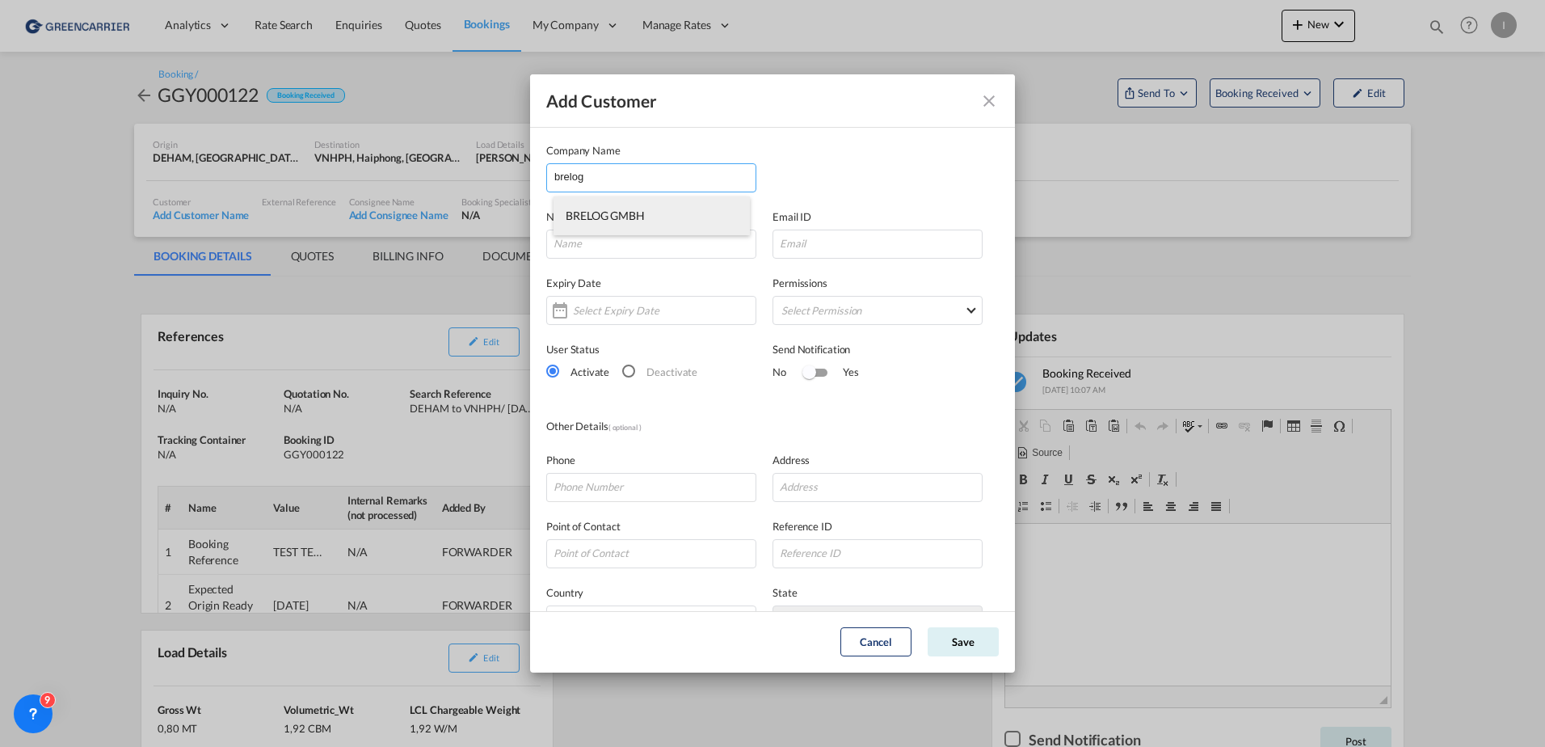
type input "28197"
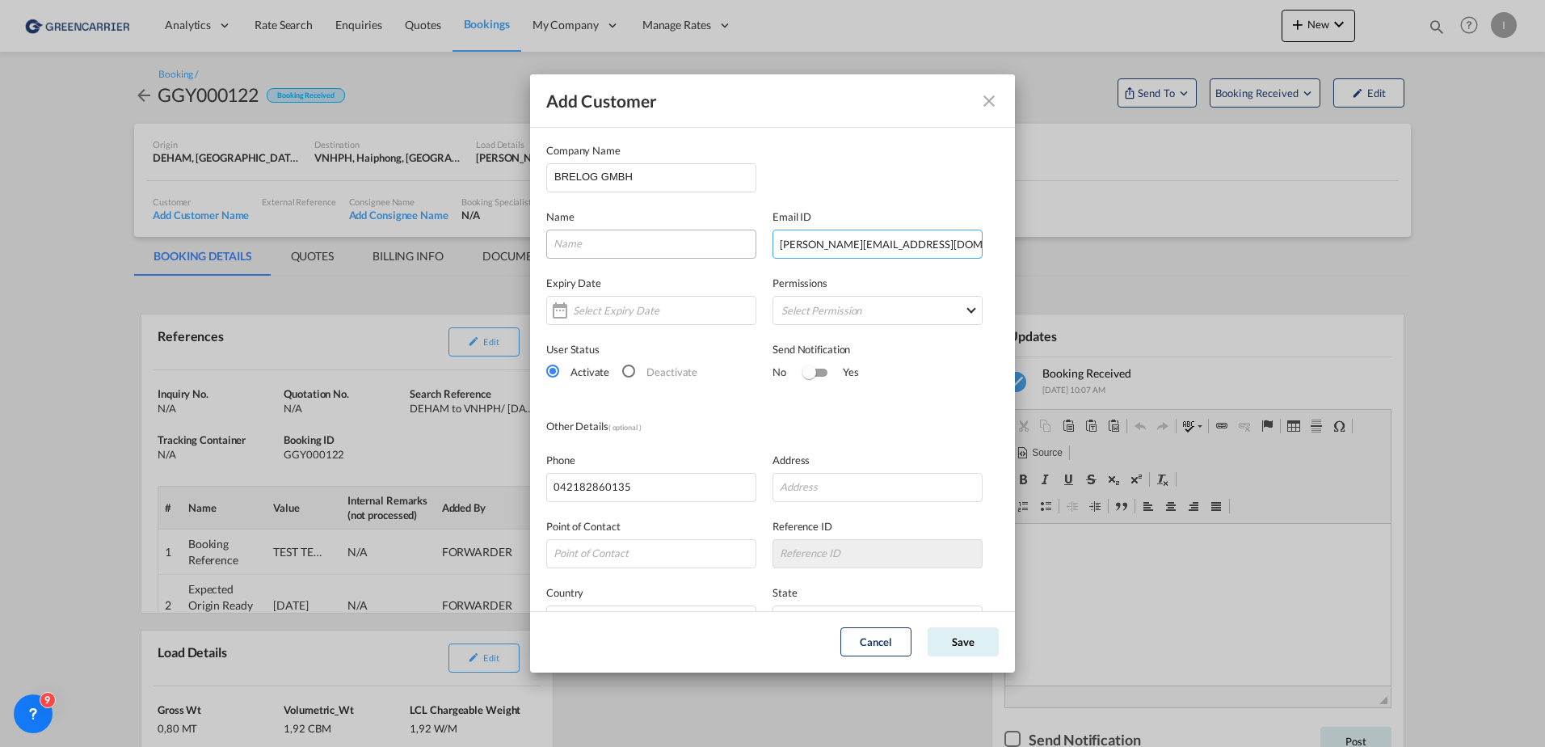
drag, startPoint x: 806, startPoint y: 246, endPoint x: 644, endPoint y: 245, distance: 162.4
click at [644, 245] on div "Name Email ID nikolas.born@brelog.com" at bounding box center [772, 225] width 452 height 66
type input "[PERSON_NAME][EMAIL_ADDRESS][DOMAIN_NAME]"
type input "Test Isabel Test Huebner"
type input "Lottbeker Weg 133A"
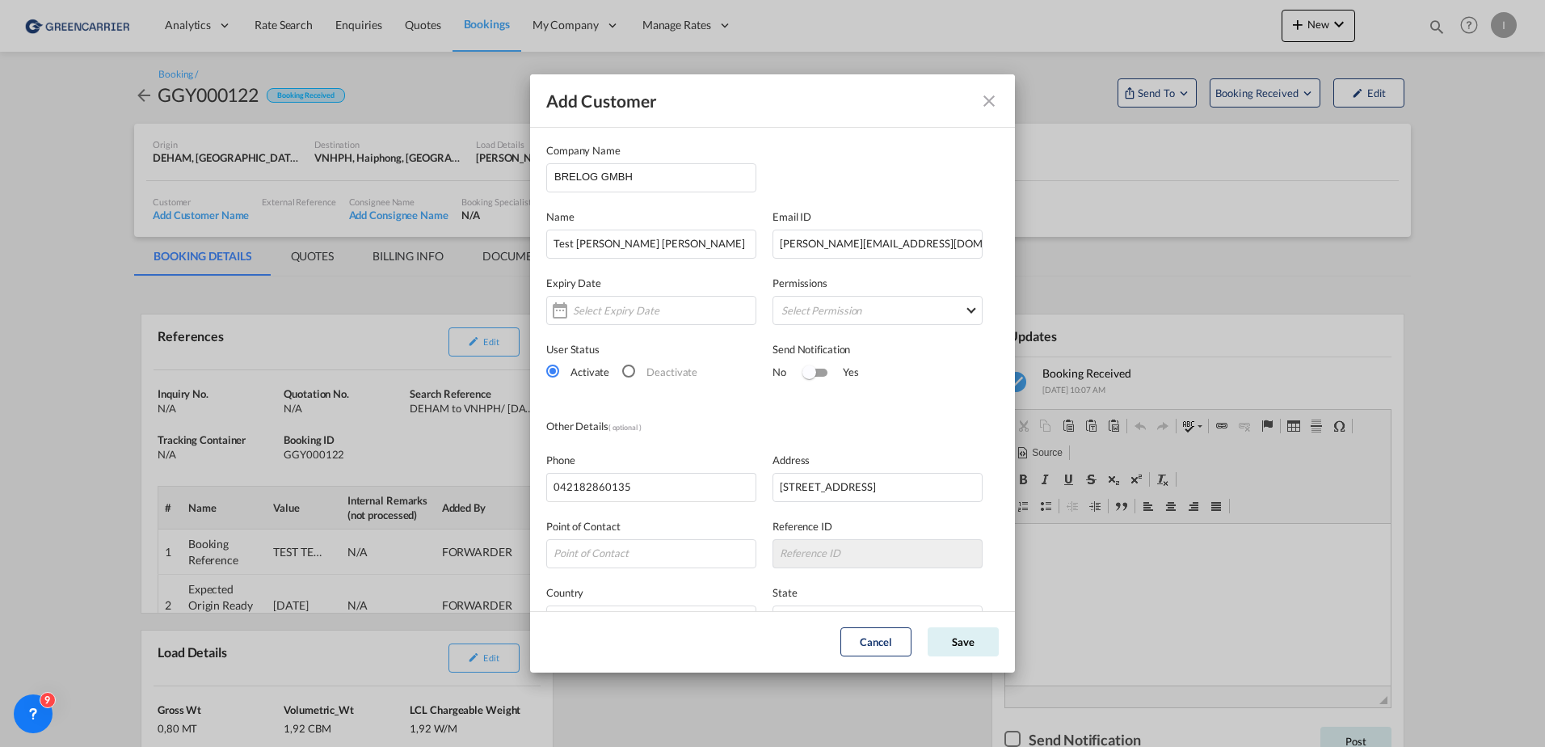
click at [765, 107] on md-icon "icon-close" at bounding box center [988, 100] width 19 height 19
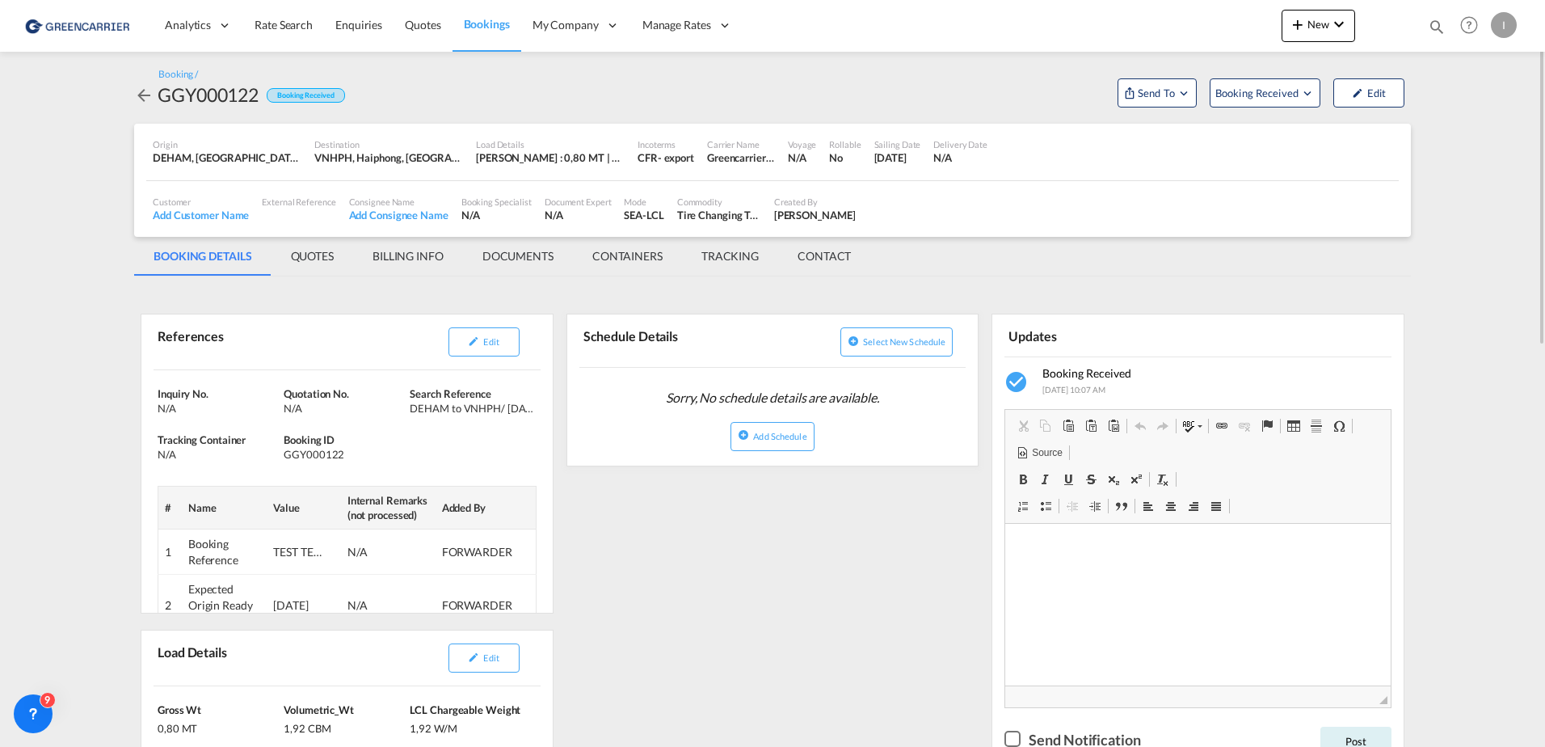
click at [48, 32] on img at bounding box center [78, 25] width 109 height 36
click at [479, 23] on span "Bookings" at bounding box center [487, 24] width 46 height 14
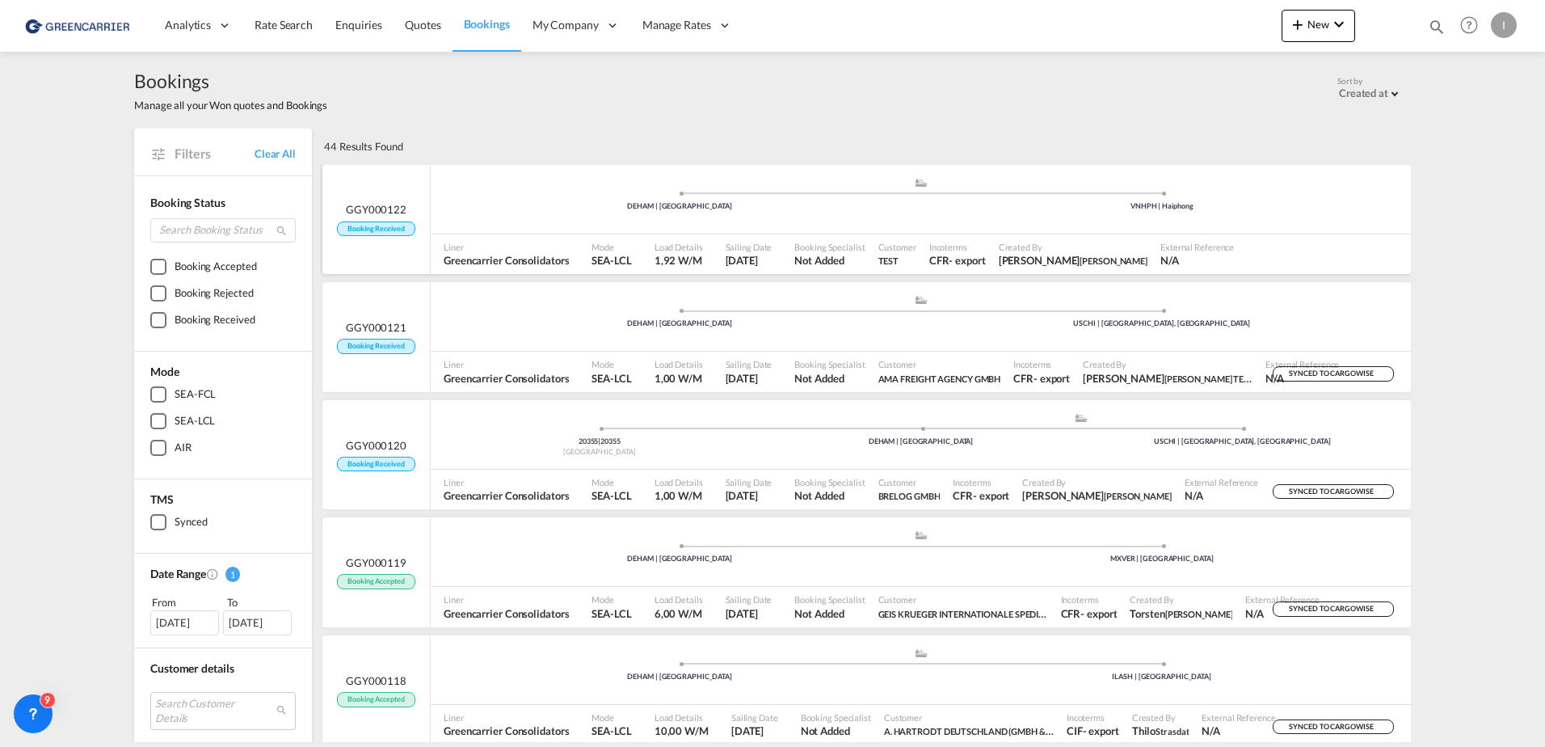
click at [465, 166] on div ".a{fill:#aaa8ad;} .a{fill:#aaa8ad;} DEHAM | [GEOGRAPHIC_DATA] VNHPH | Haiphong" at bounding box center [921, 199] width 980 height 69
